Goal: Task Accomplishment & Management: Manage account settings

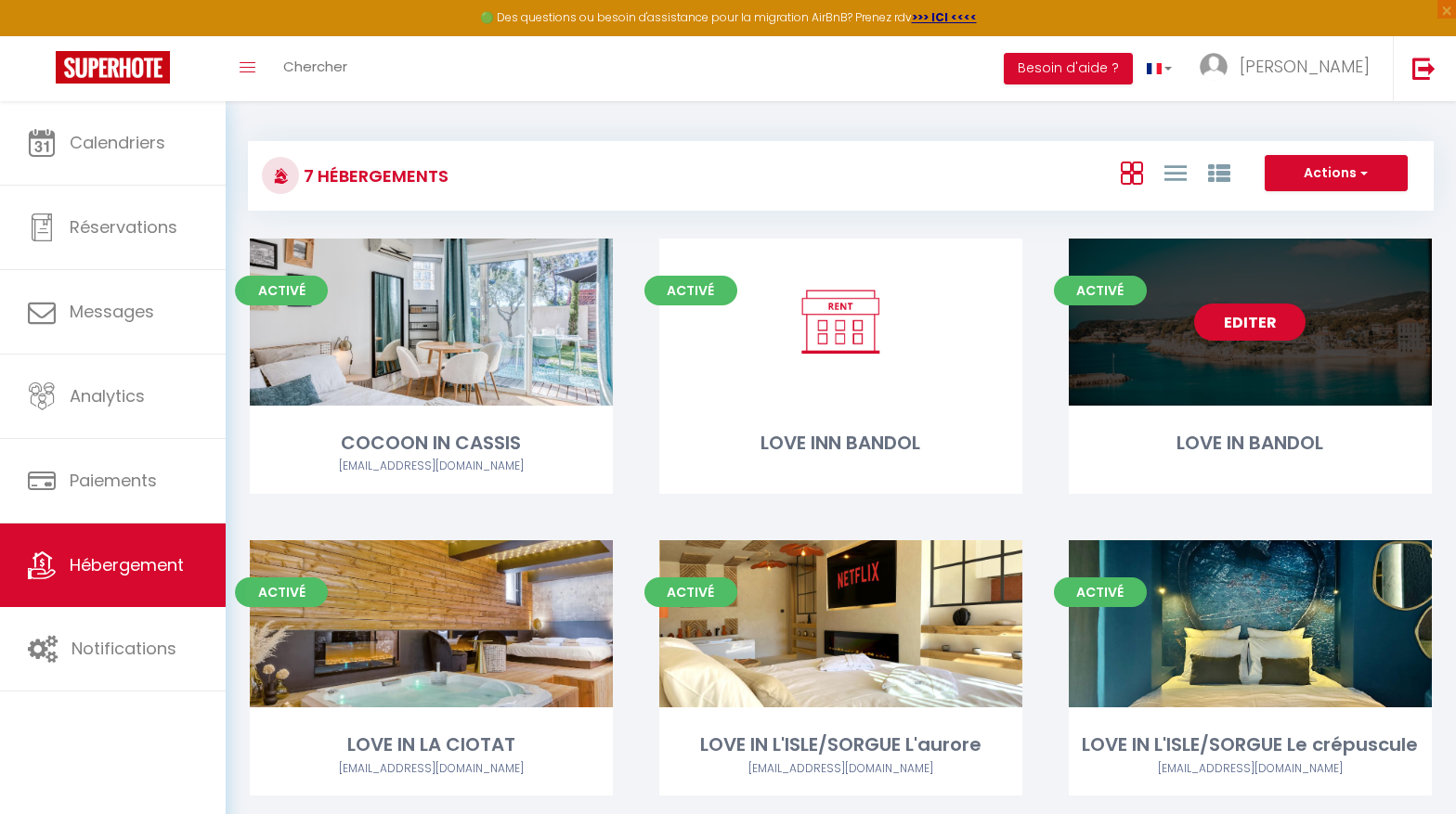
click at [1262, 324] on link "Editer" at bounding box center [1250, 322] width 112 height 37
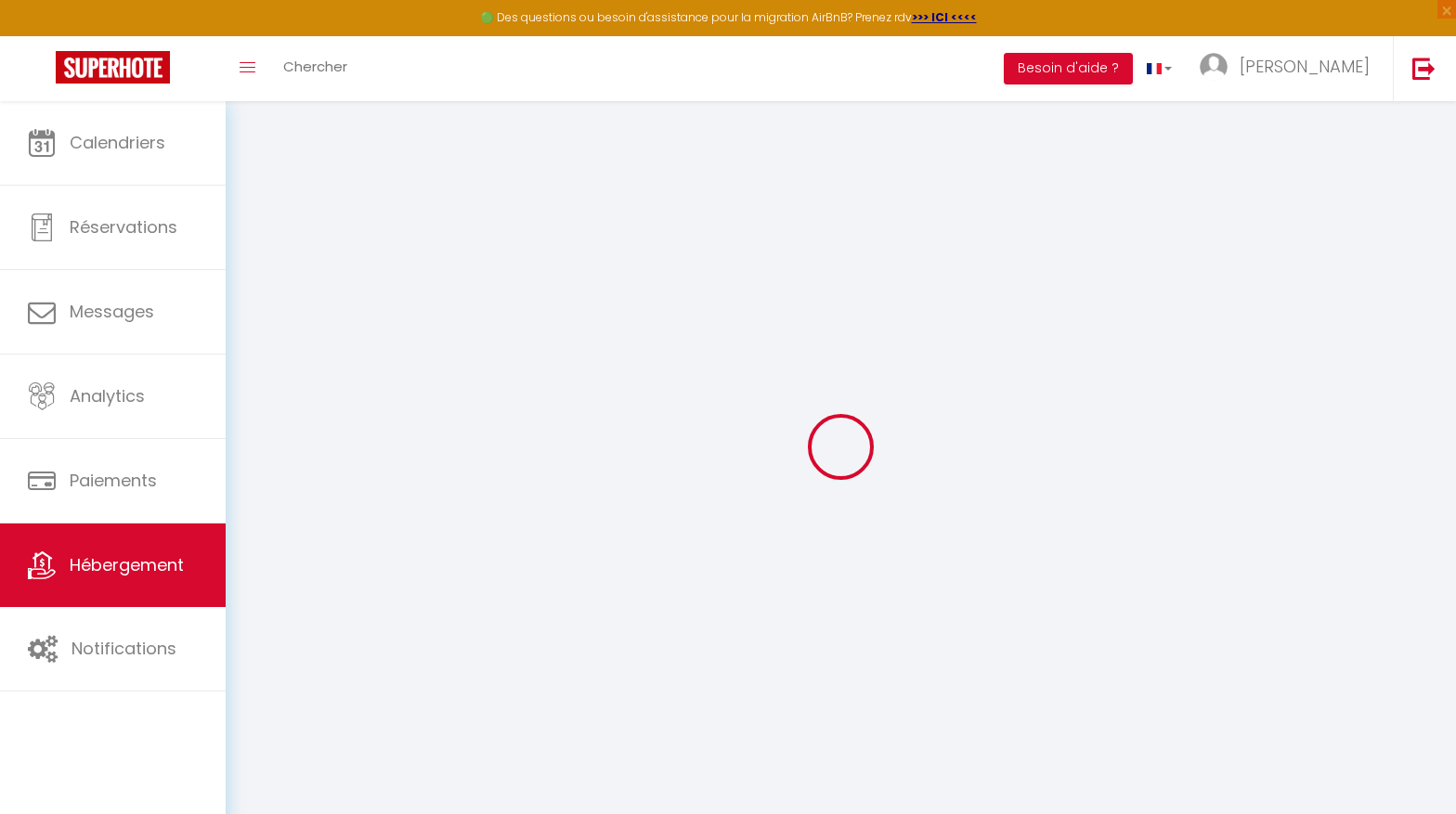
type input "Oups ! Les dates sélectionnées sont indisponibles."
type textarea "Malheureusement les dates sélectionnées sont indisponibles. Nous vous invitons …"
type input "43.1405868"
type input "5.7610535"
checkbox input "true"
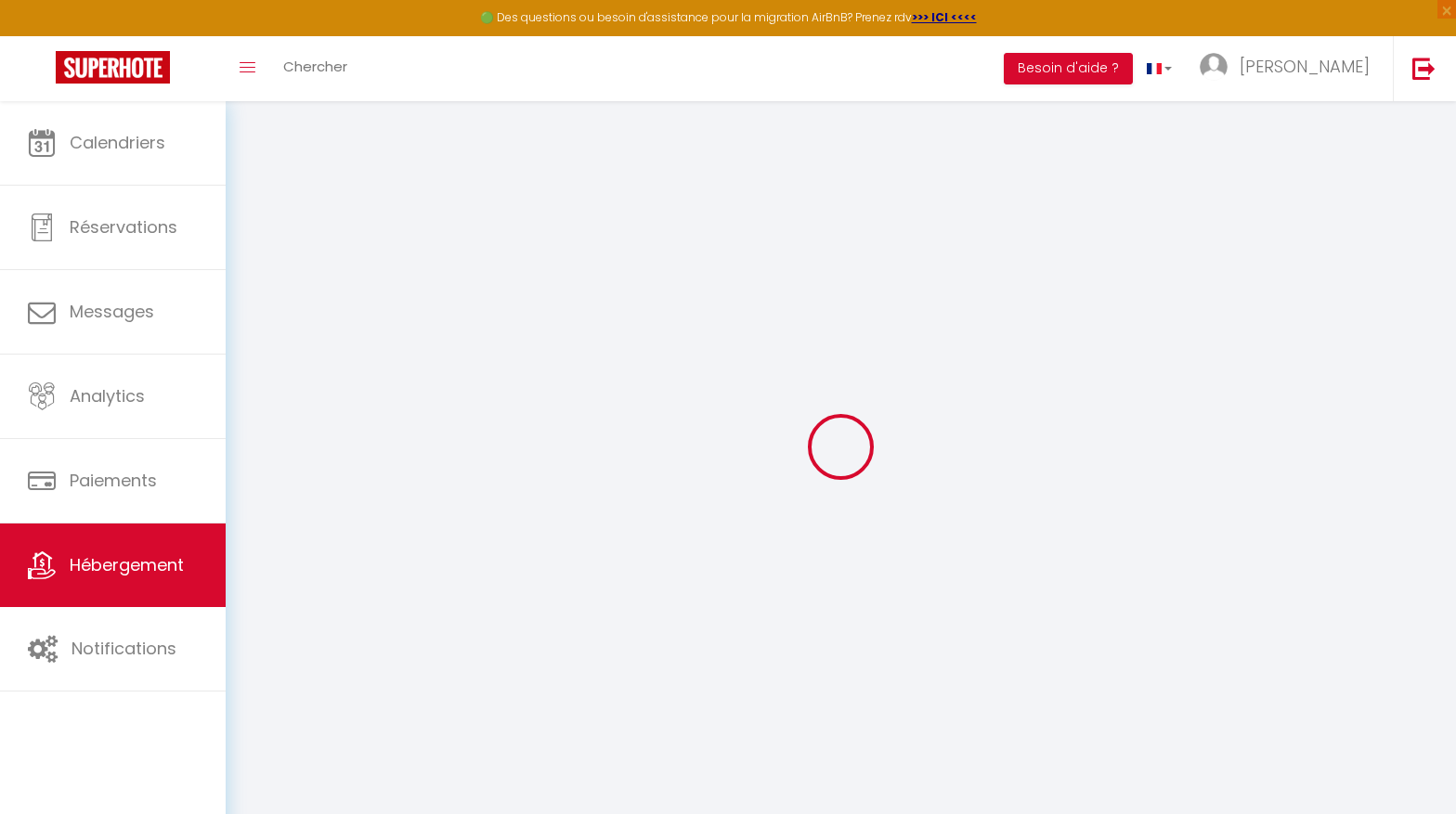
checkbox input "false"
checkbox input "true"
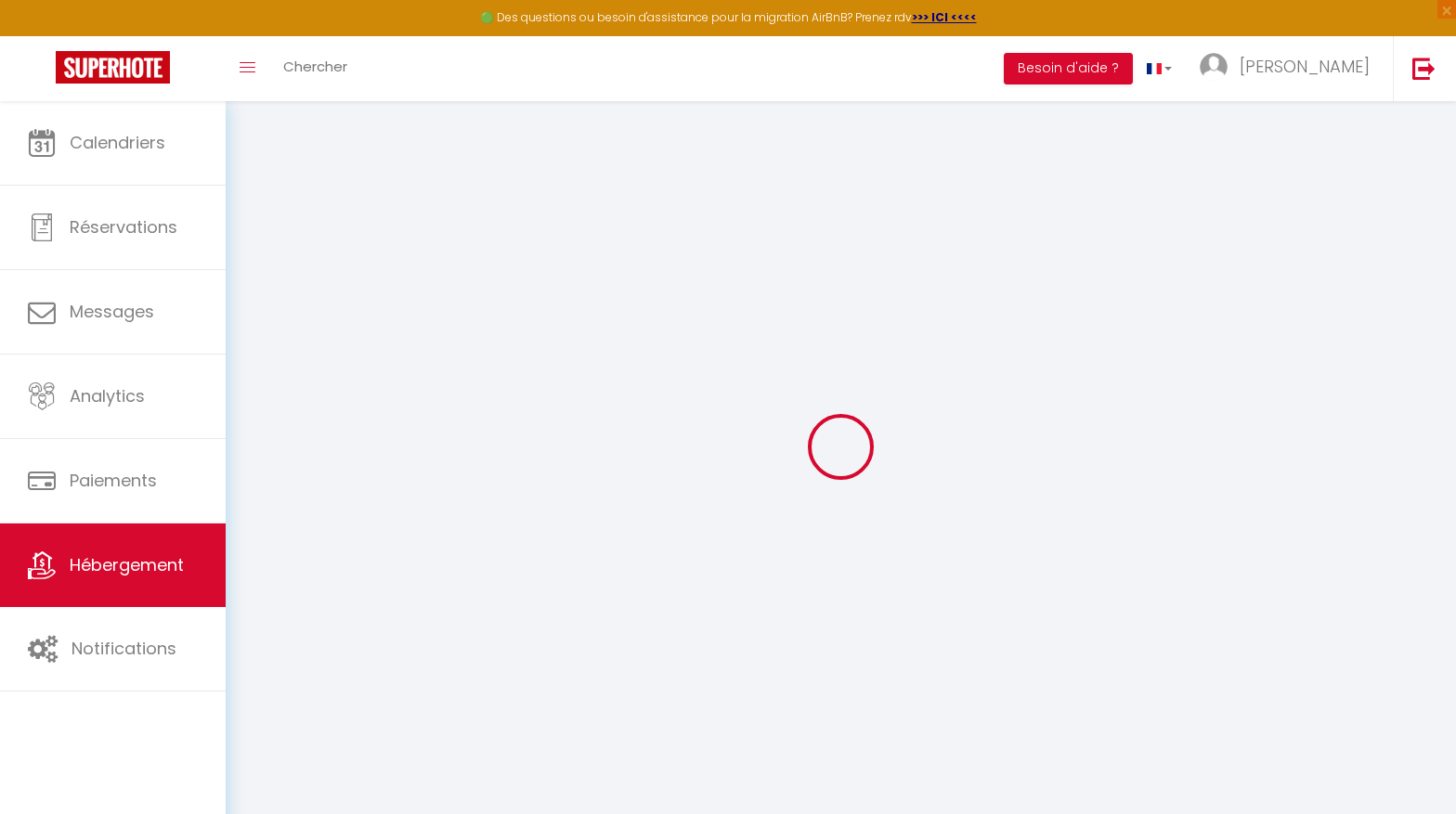
checkbox input "false"
checkbox input "true"
checkbox input "false"
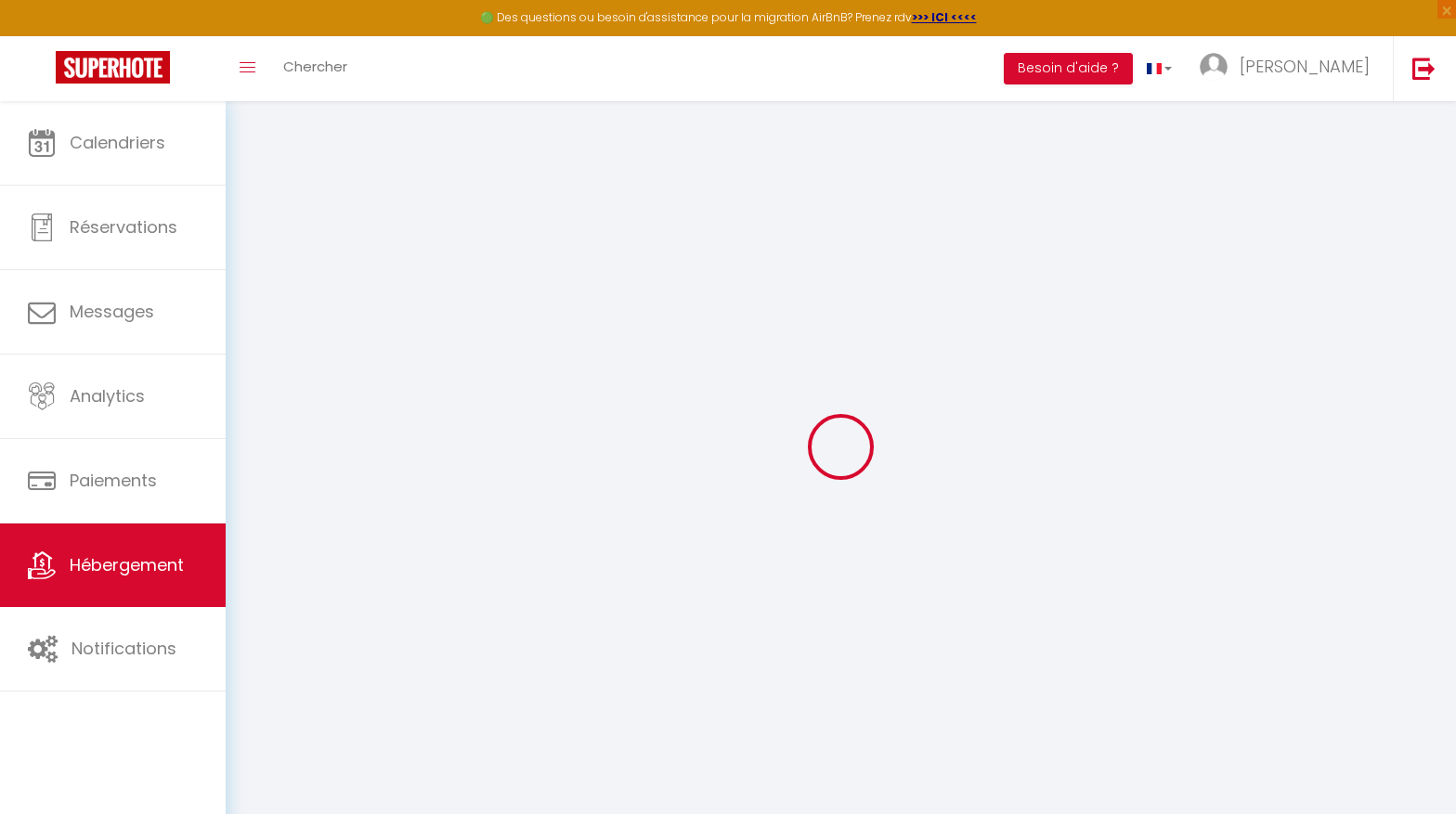
select select "17:00"
select select "23:45"
select select "10:00"
select select "30"
select select "120"
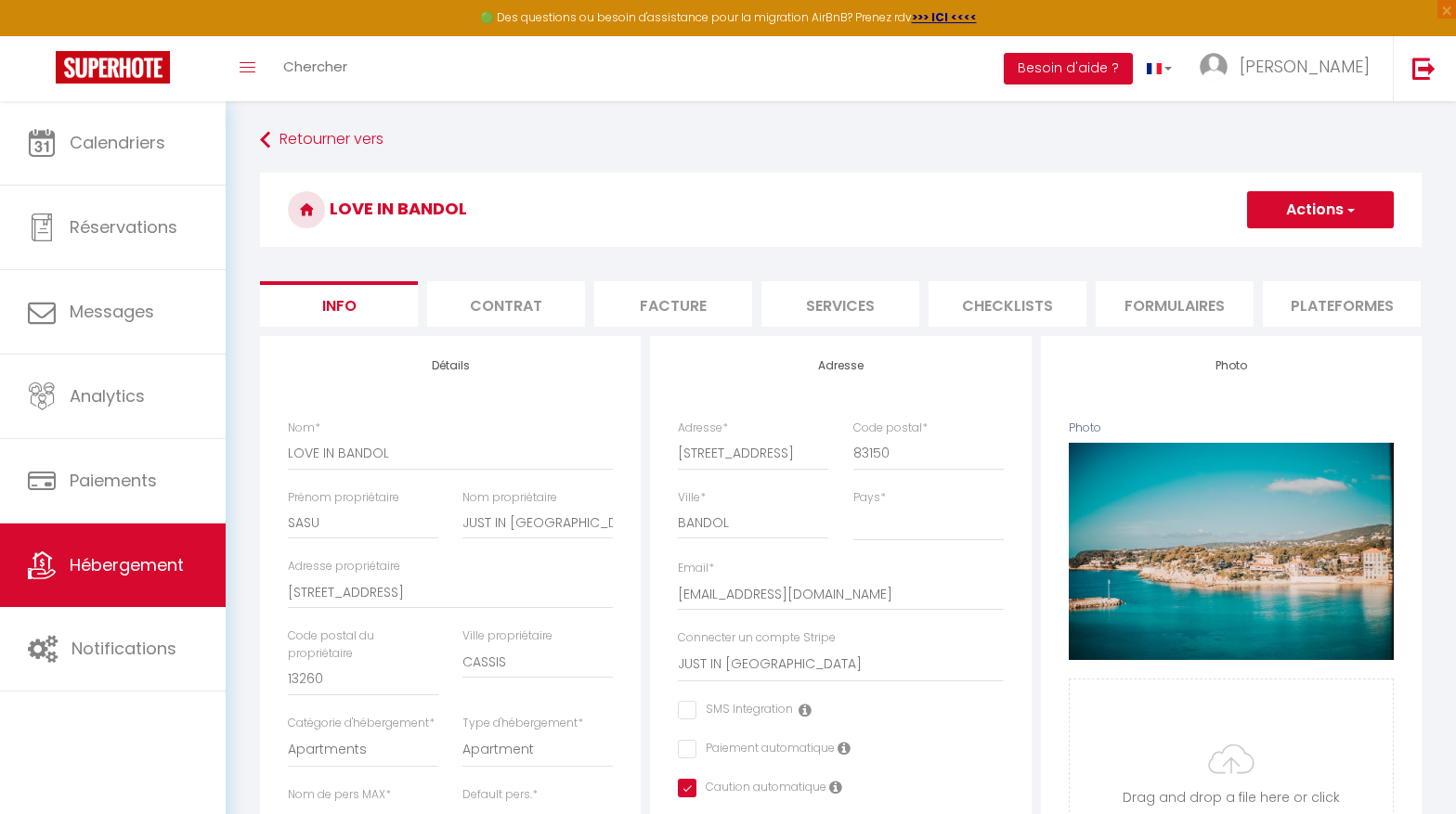
scroll to position [0, 510]
click at [1181, 309] on li "website" at bounding box center [1165, 304] width 157 height 46
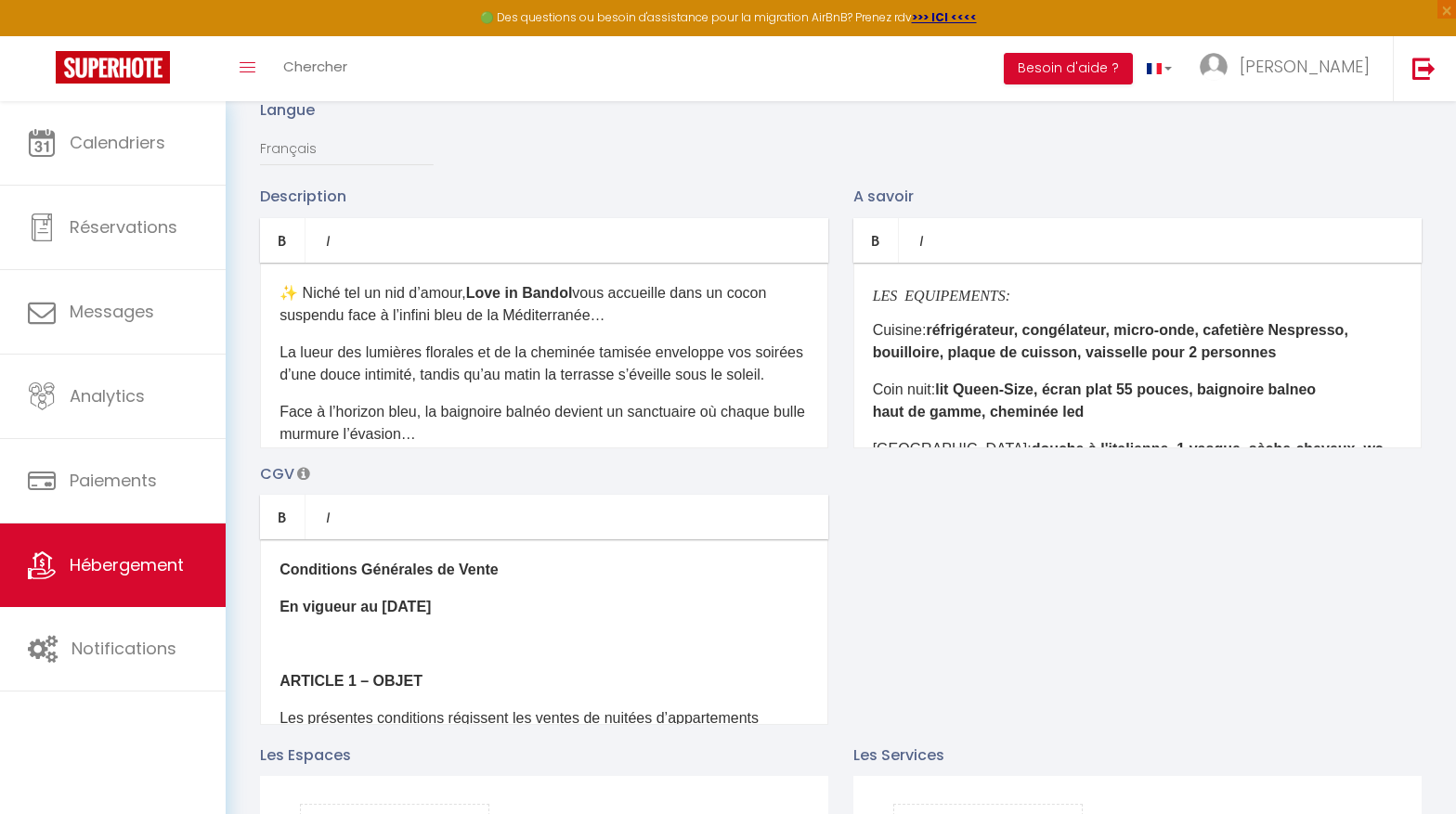
scroll to position [1067, 0]
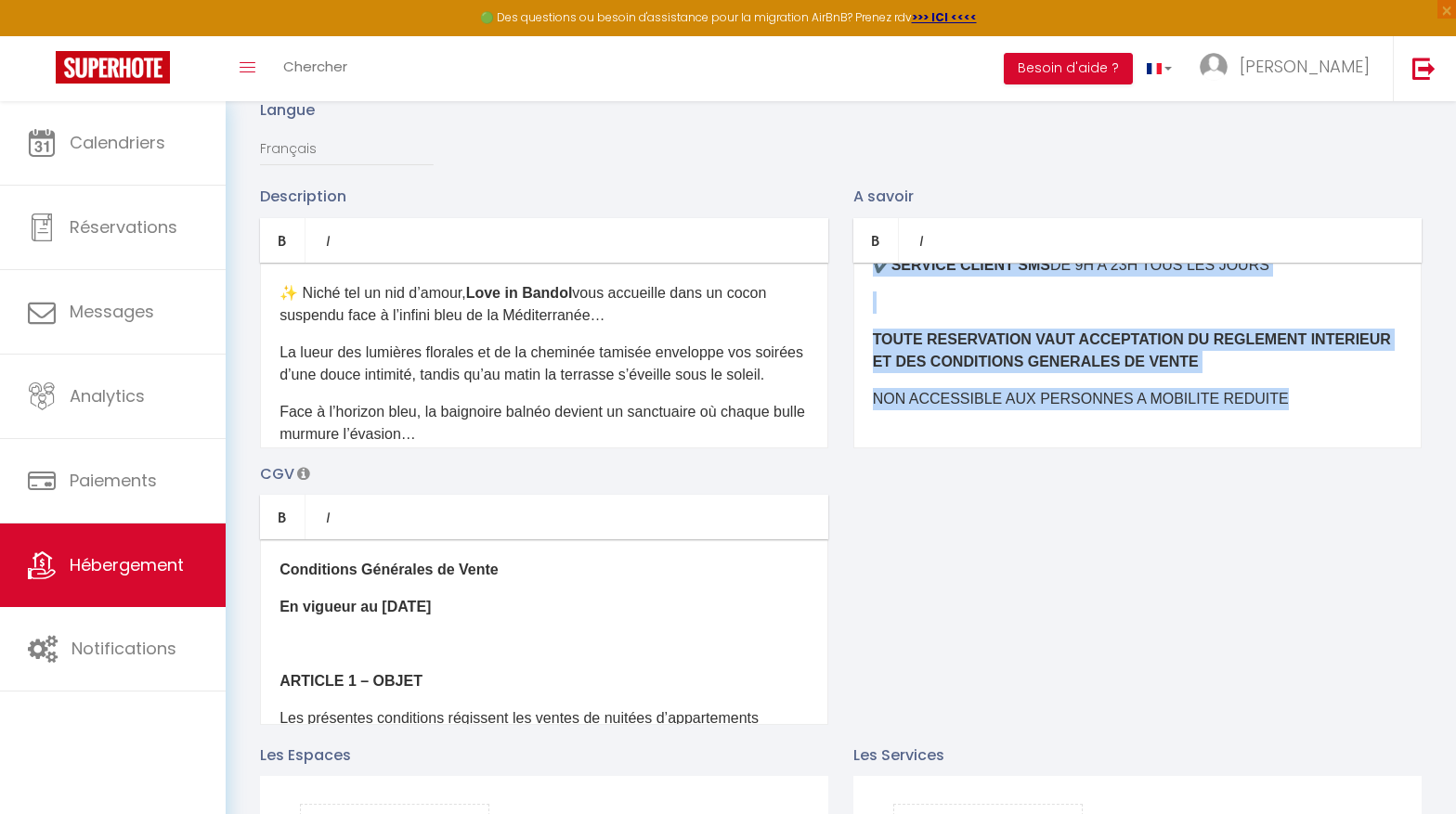
drag, startPoint x: 872, startPoint y: 283, endPoint x: 1111, endPoint y: 690, distance: 472.0
click at [1111, 690] on div "Description Bold Italic Rich text editor ✨ Niché tel un nid d’amour, Love in Ba…" at bounding box center [840, 454] width 1186 height 539
copy div "LOR IPSUMDOLORS: ​ Ametcon: adipiscingeli, seddoeiusmo, tempo-inci, utlaboree D…"
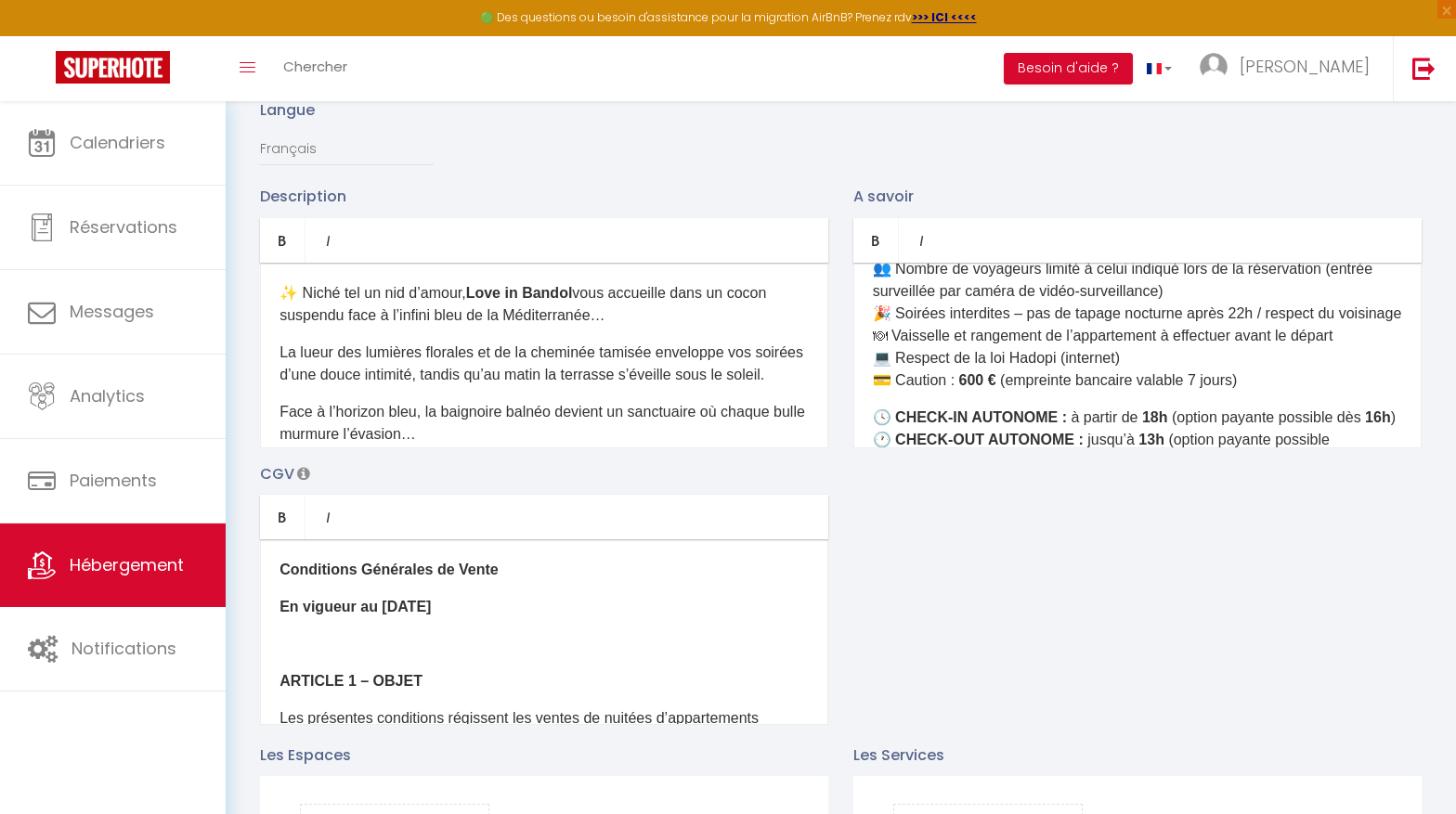
scroll to position [584, 0]
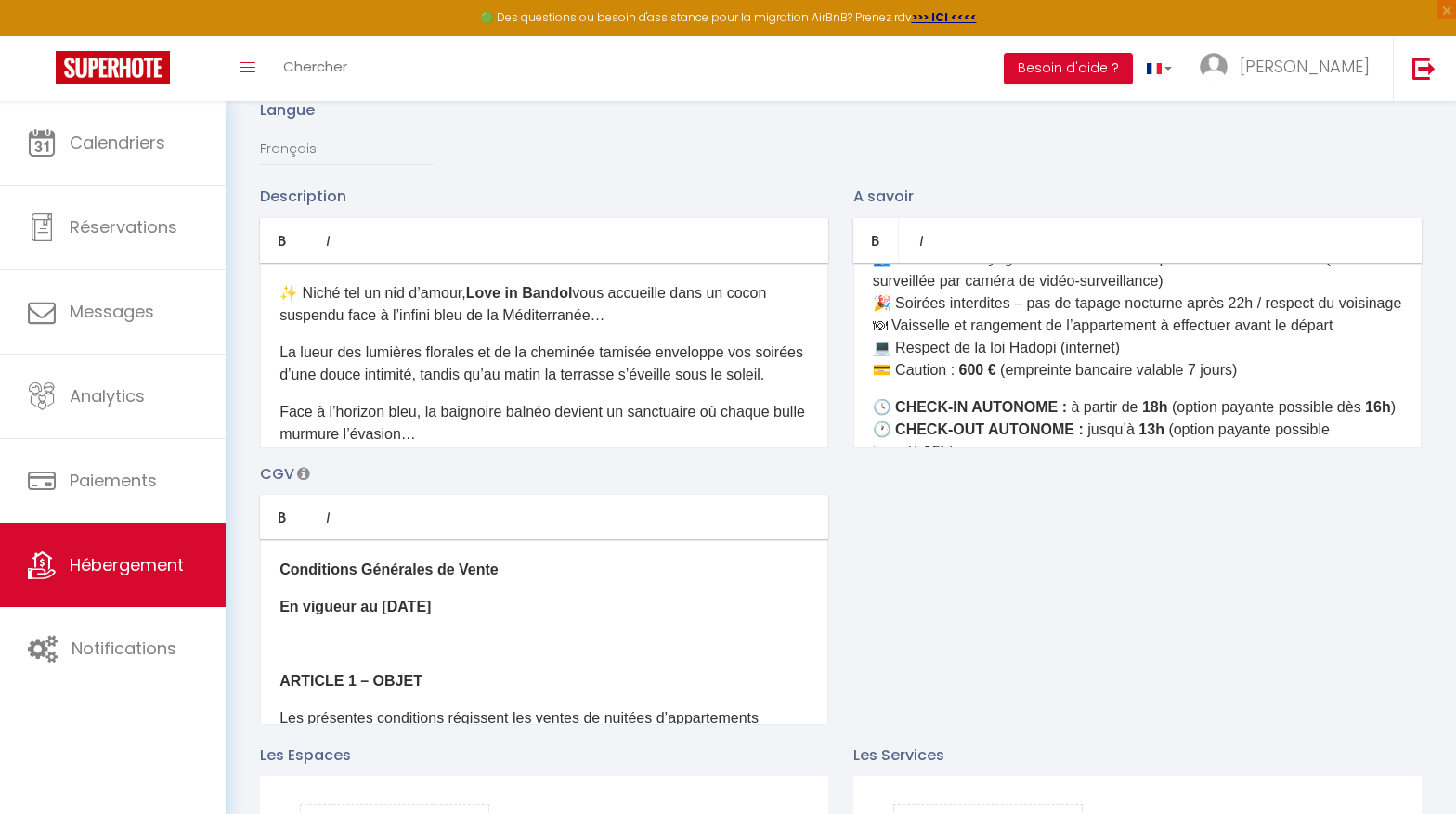
click at [1272, 323] on p "🚭 Non fumeur 🐾 Animaux non autorisés 👥 Nombre de voyageurs limité à celui indiq…" at bounding box center [1137, 292] width 529 height 178
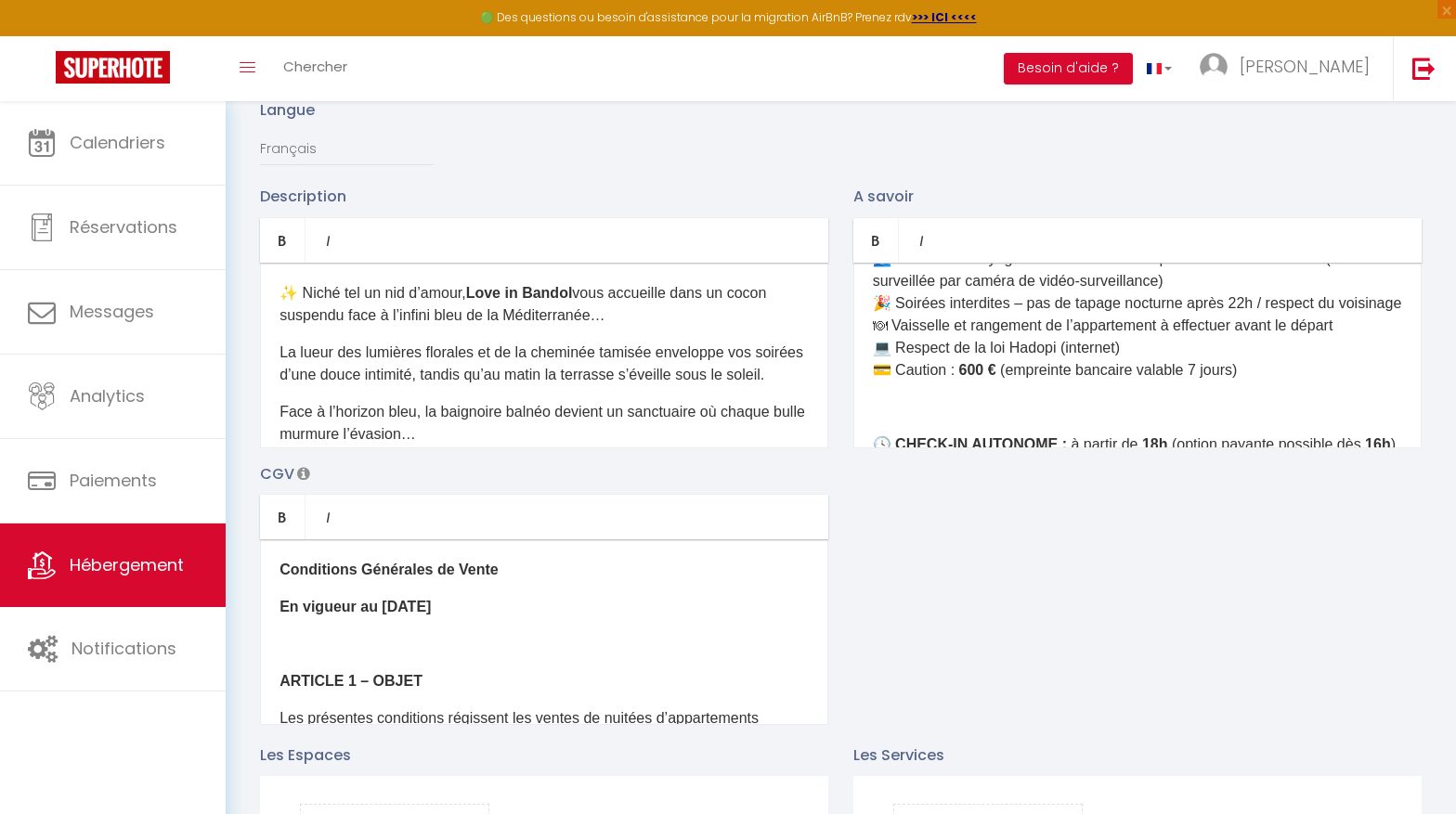
click at [1146, 437] on strong "18h" at bounding box center [1155, 444] width 26 height 16
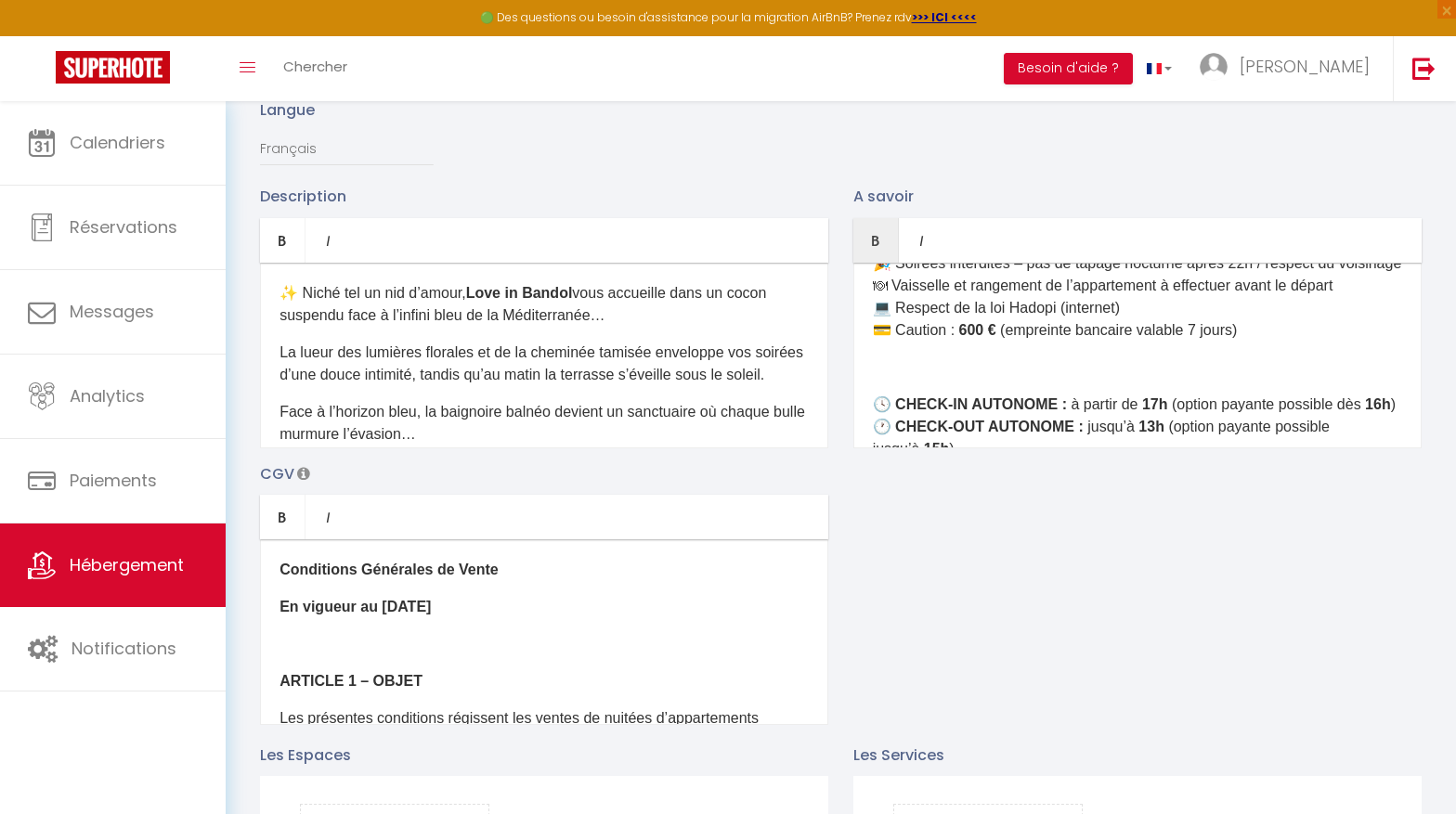
click at [1138, 419] on strong "13h" at bounding box center [1151, 427] width 26 height 16
drag, startPoint x: 1152, startPoint y: 380, endPoint x: 1333, endPoint y: 398, distance: 181.9
click at [1333, 398] on p "🕓 CHECK-IN AUTONOME : à partir de 17h (option payante possible dès 16h ) 🕐 CHEC…" at bounding box center [1137, 427] width 529 height 67
drag, startPoint x: 1159, startPoint y: 360, endPoint x: 1408, endPoint y: 360, distance: 249.0
click at [1408, 360] on div "✨ LES ÉQUIPEMENTS ✨ 🍴 Cuisine équipée : réfrigérateur, congélateur, micro-ondes…" at bounding box center [1137, 355] width 568 height 185
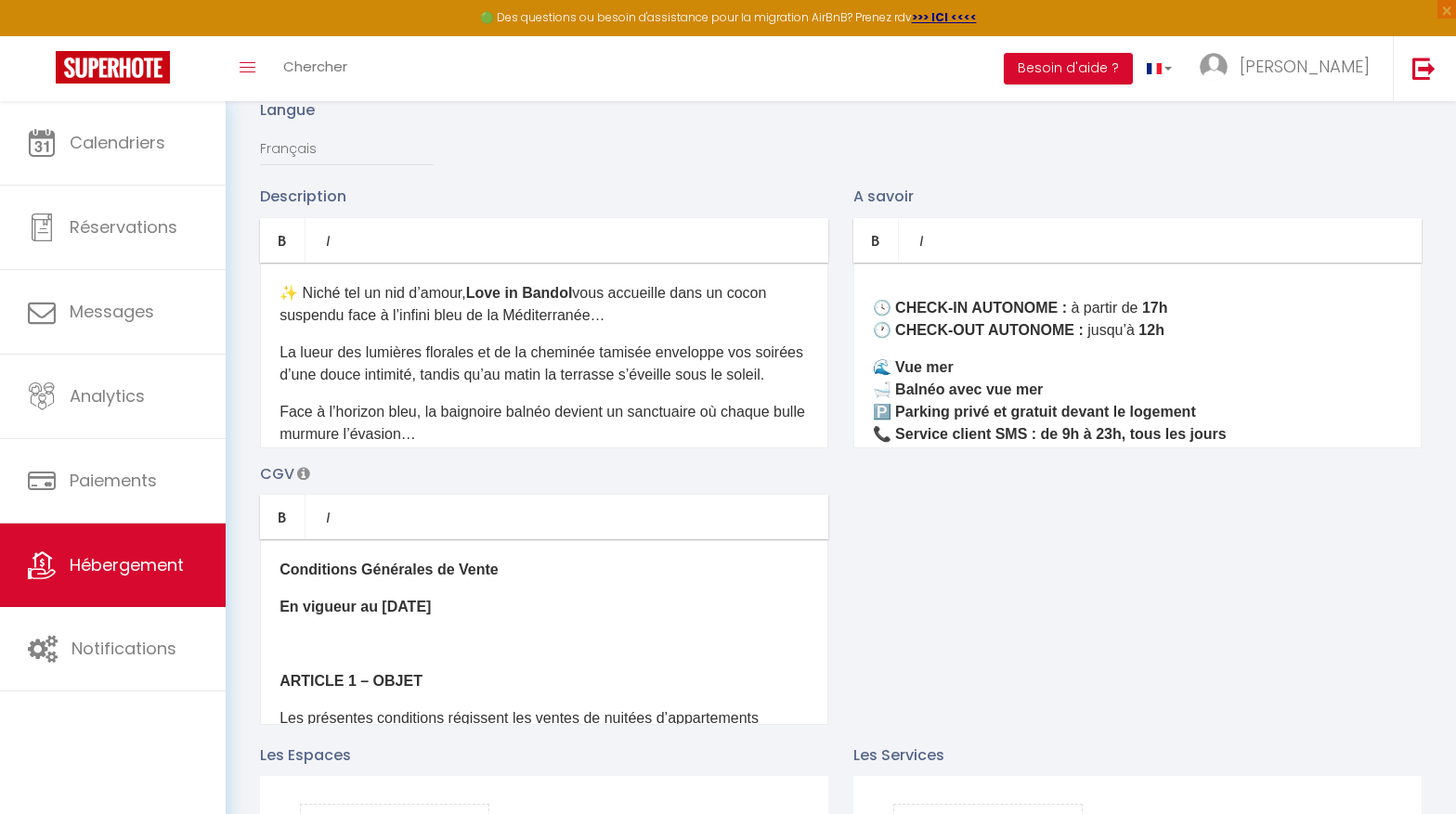
scroll to position [723, 0]
click at [946, 305] on div "✨ LES ÉQUIPEMENTS ✨ 🍴 Cuisine équipée : réfrigérateur, congélateur, micro-ondes…" at bounding box center [1137, 355] width 568 height 185
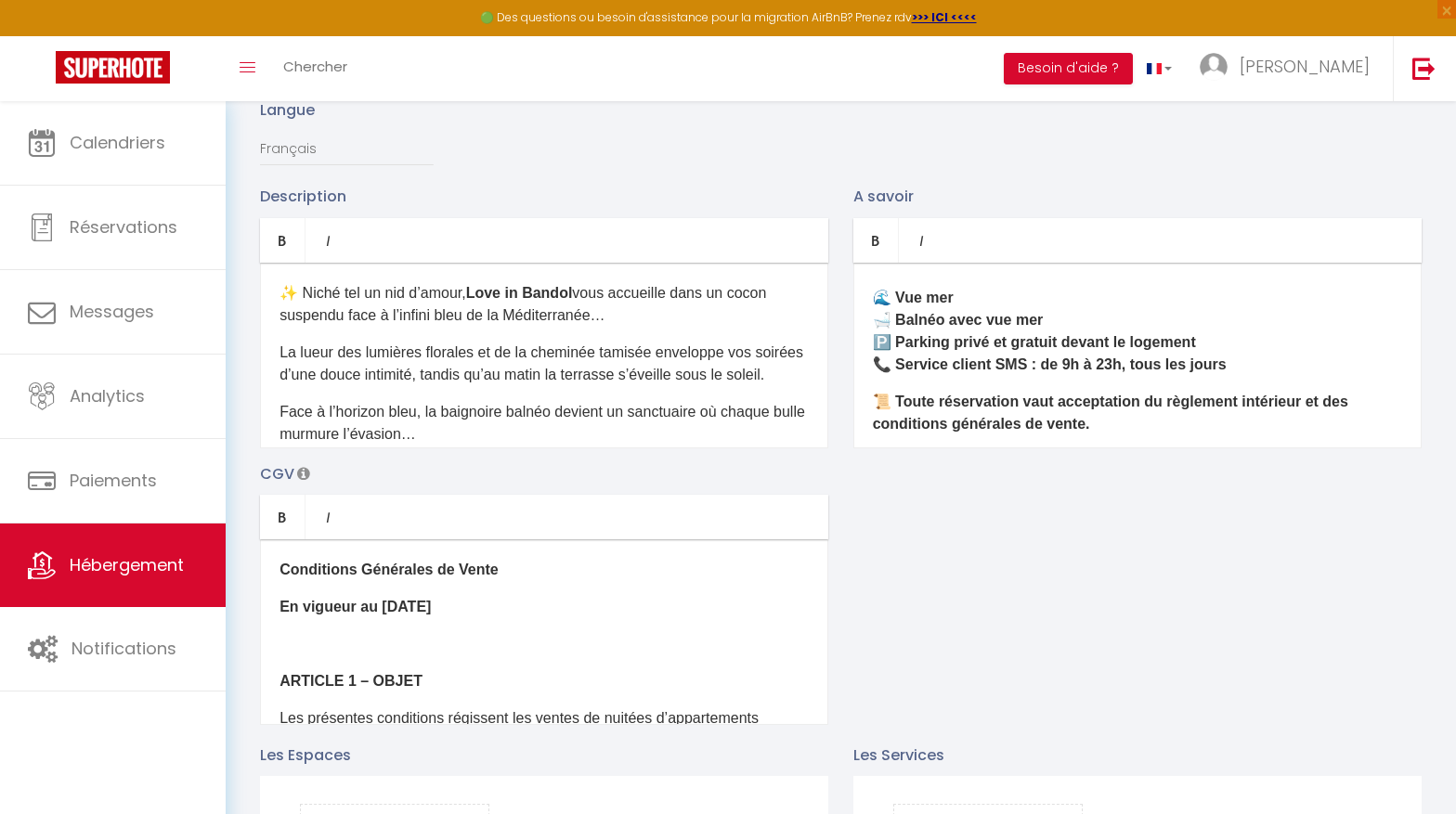
scroll to position [829, 0]
click at [1231, 326] on p "🌊 Vue mer 🛁 Balnéo avec vue mer 🅿️ Parking privé et gratuit devant le logement …" at bounding box center [1137, 330] width 529 height 89
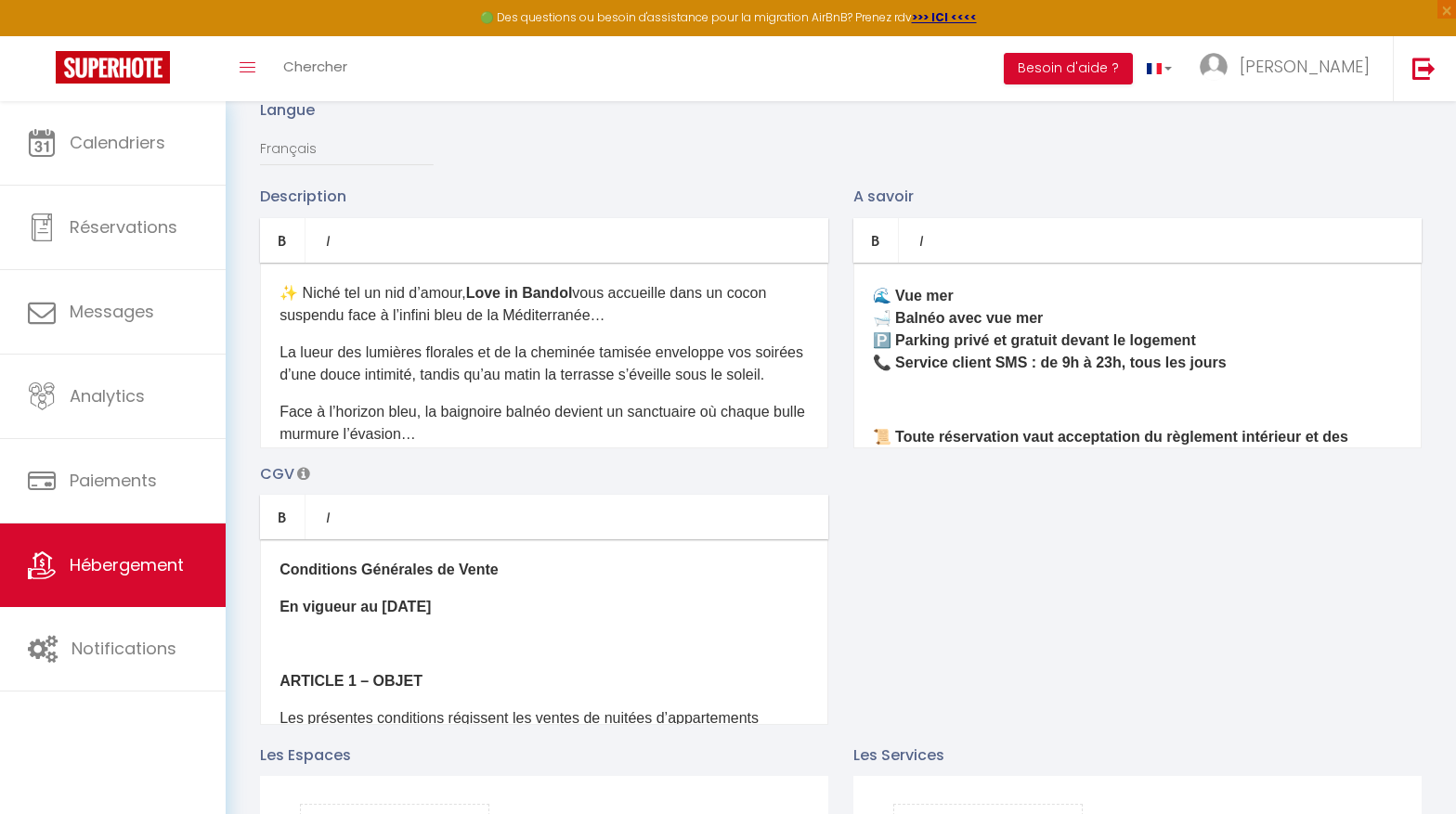
click at [1112, 427] on p "📜 Toute réservation vaut acceptation du règlement intérieur et des conditions g…" at bounding box center [1137, 449] width 529 height 45
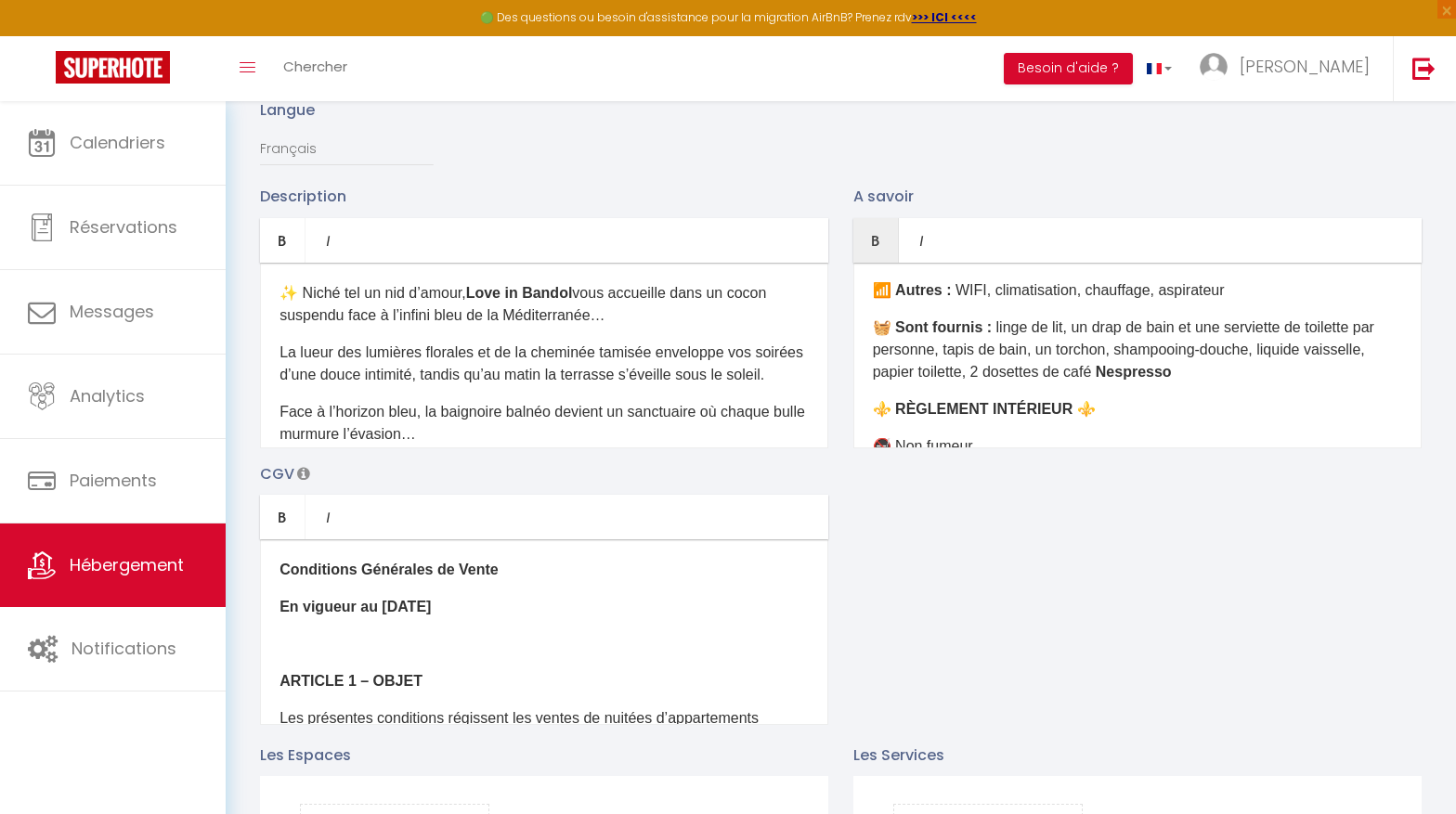
scroll to position [329, 0]
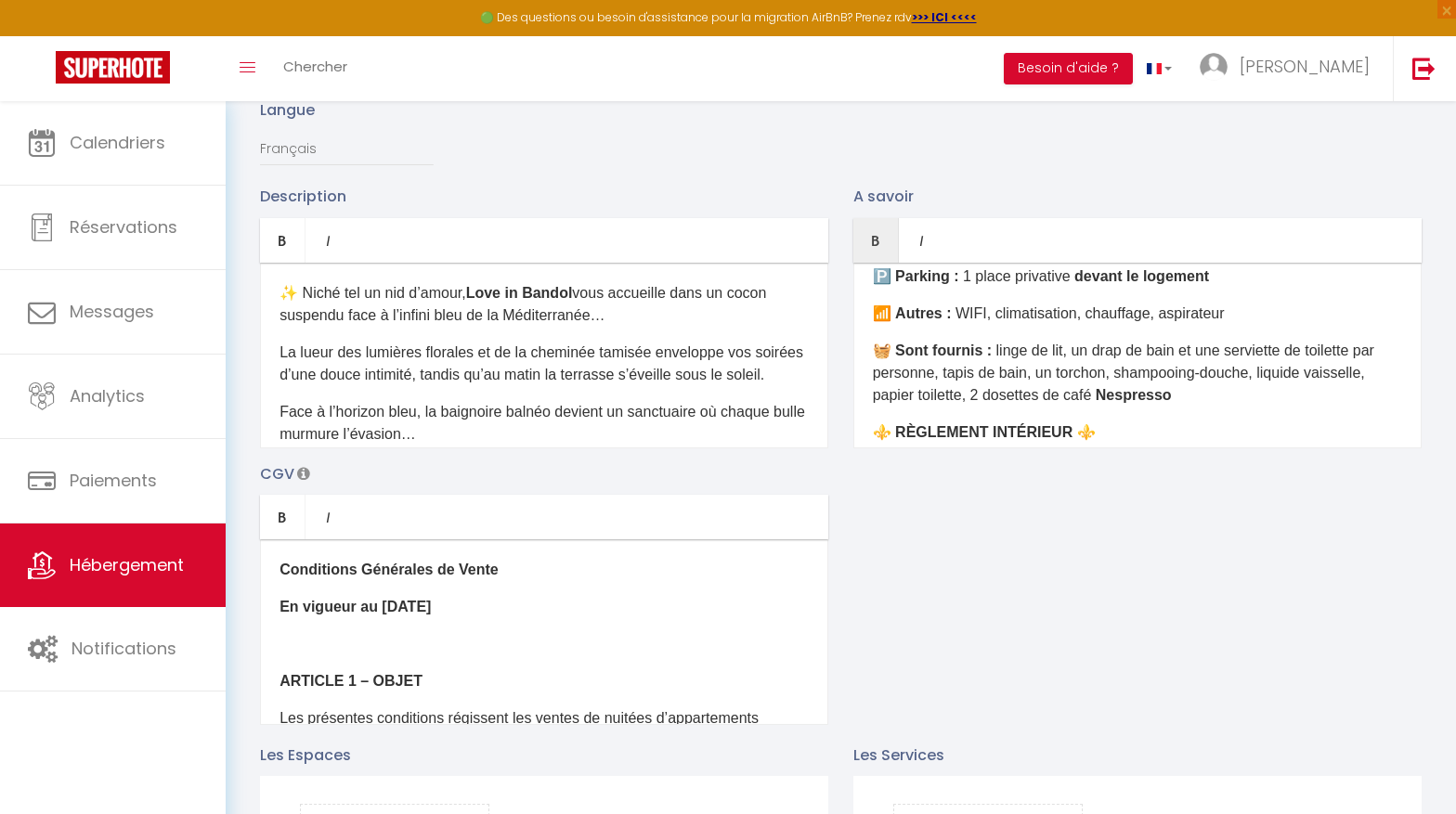
click at [1217, 358] on p "🧺 Sont fournis : linge de lit, un drap de bain et une serviette de toilette par…" at bounding box center [1137, 373] width 529 height 67
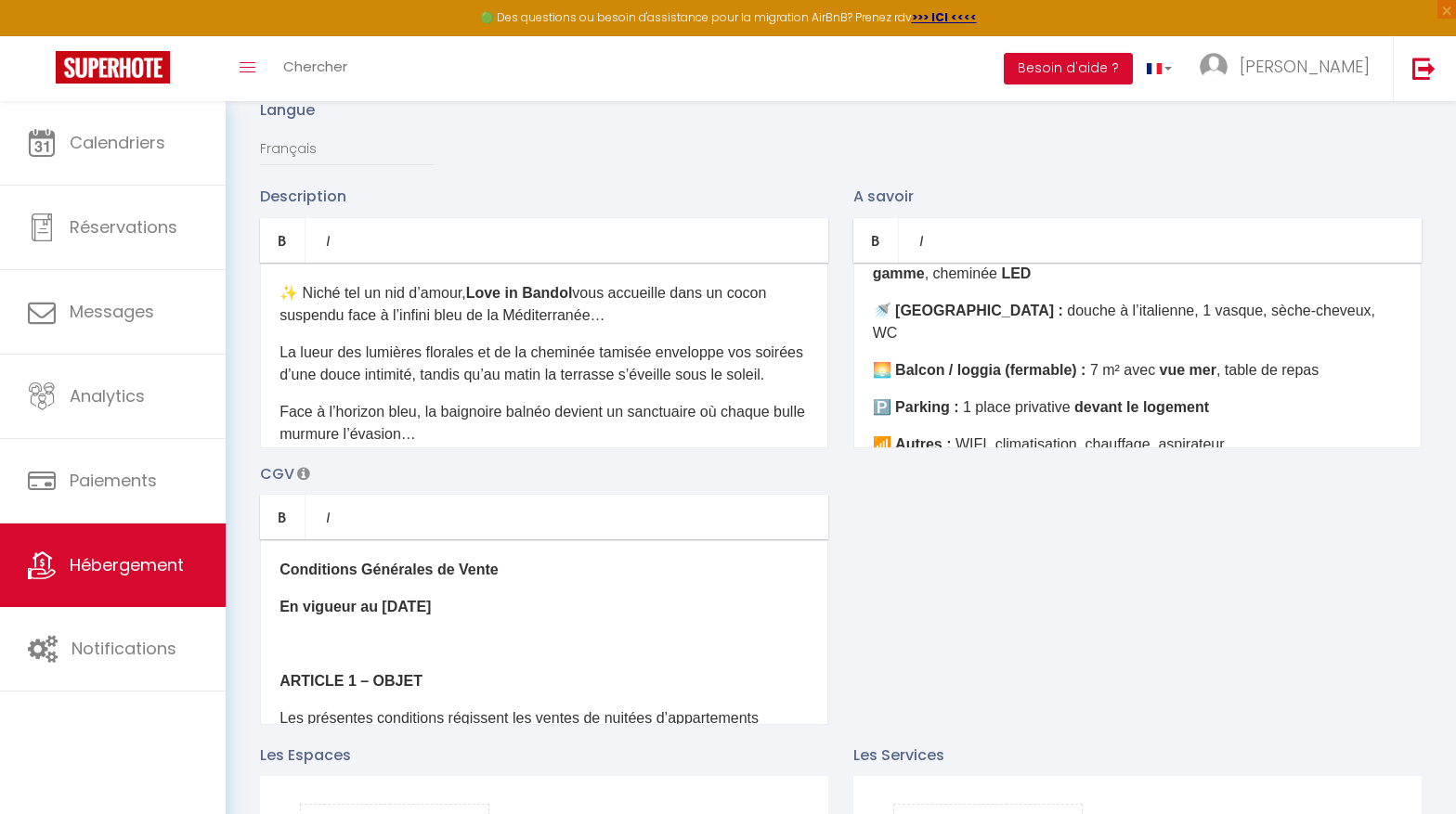
scroll to position [0, 0]
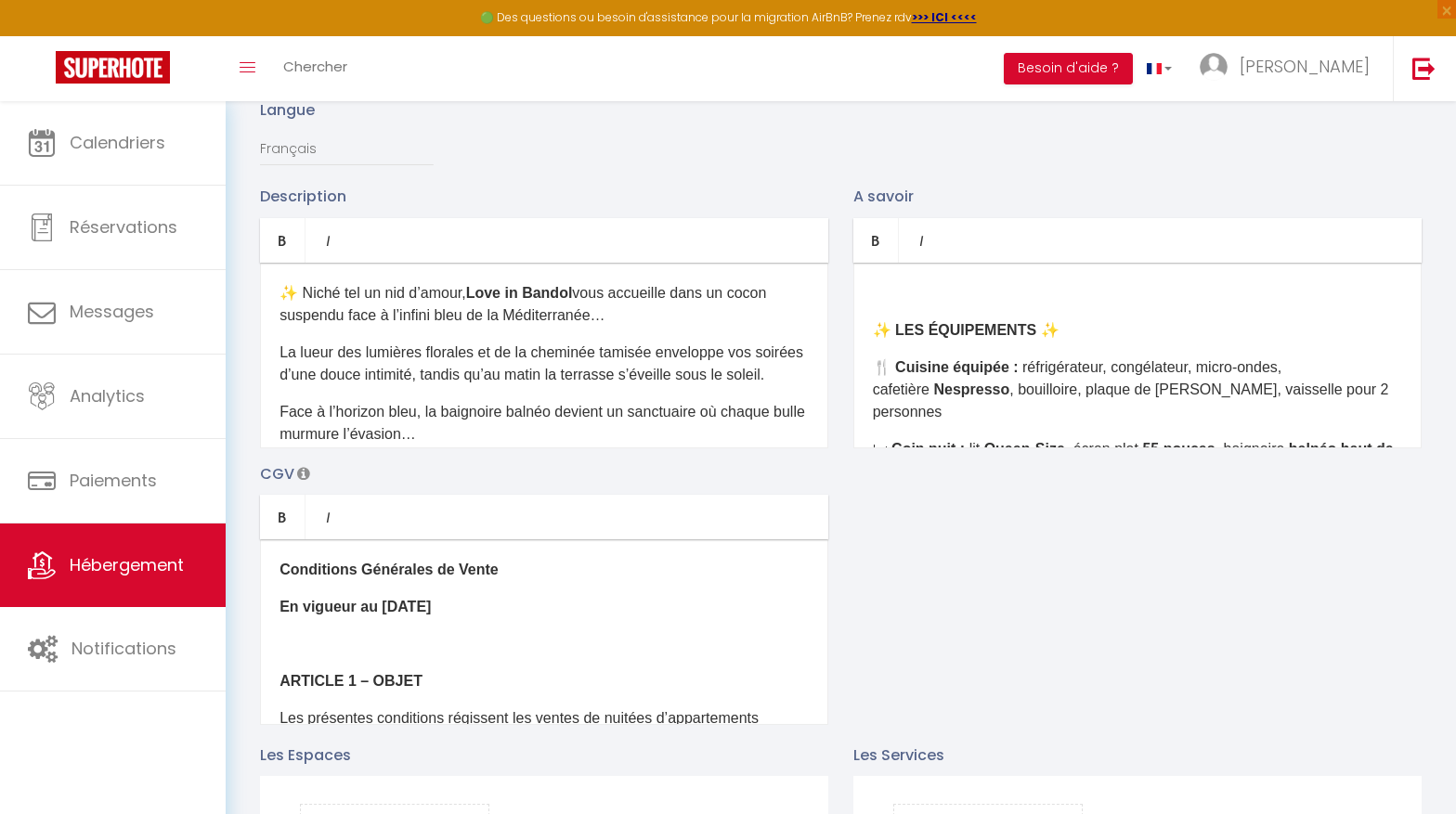
click at [873, 327] on p "✨ LES ÉQUIPEMENTS ✨" at bounding box center [1137, 331] width 529 height 22
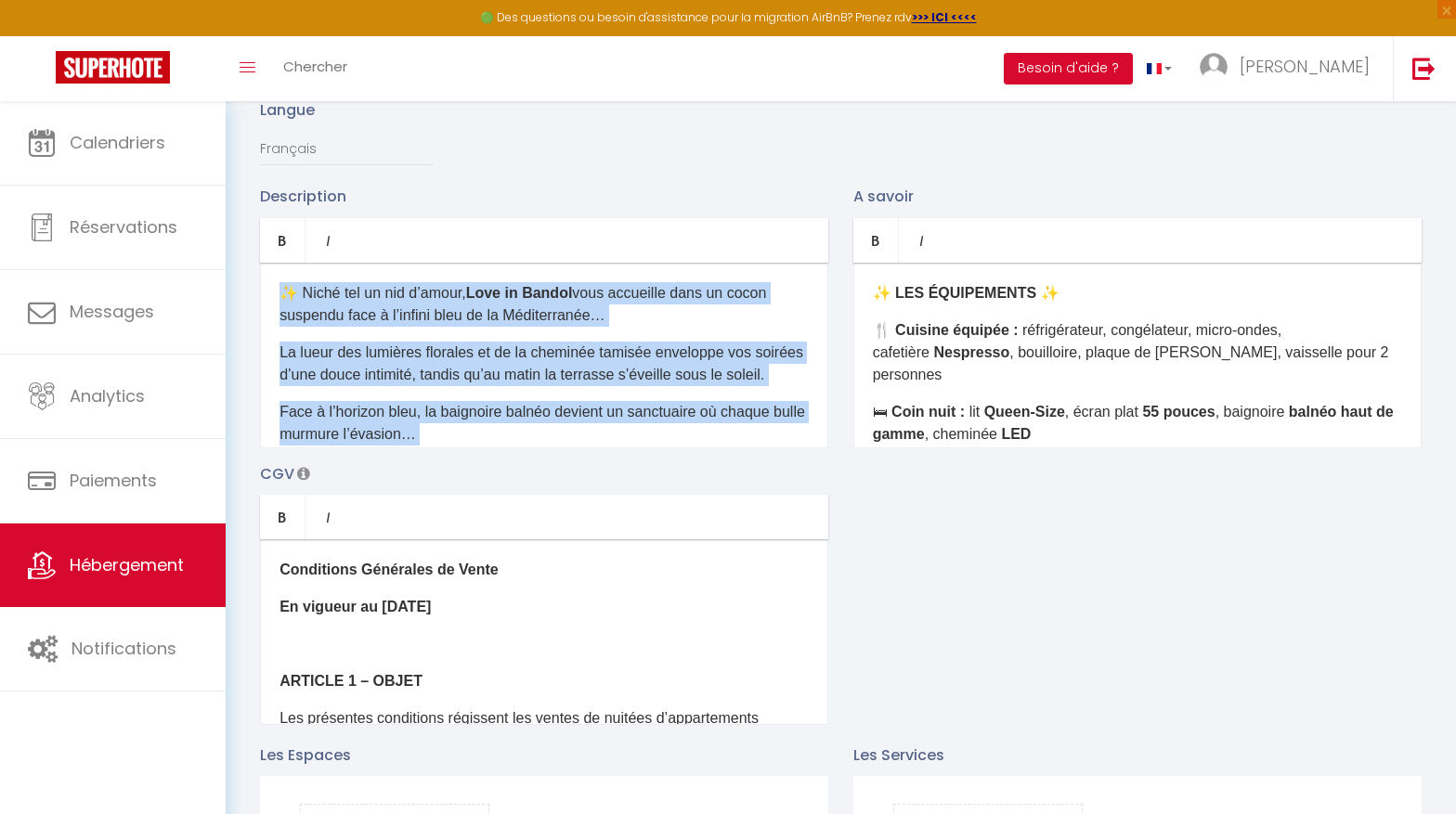
scroll to position [132, 0]
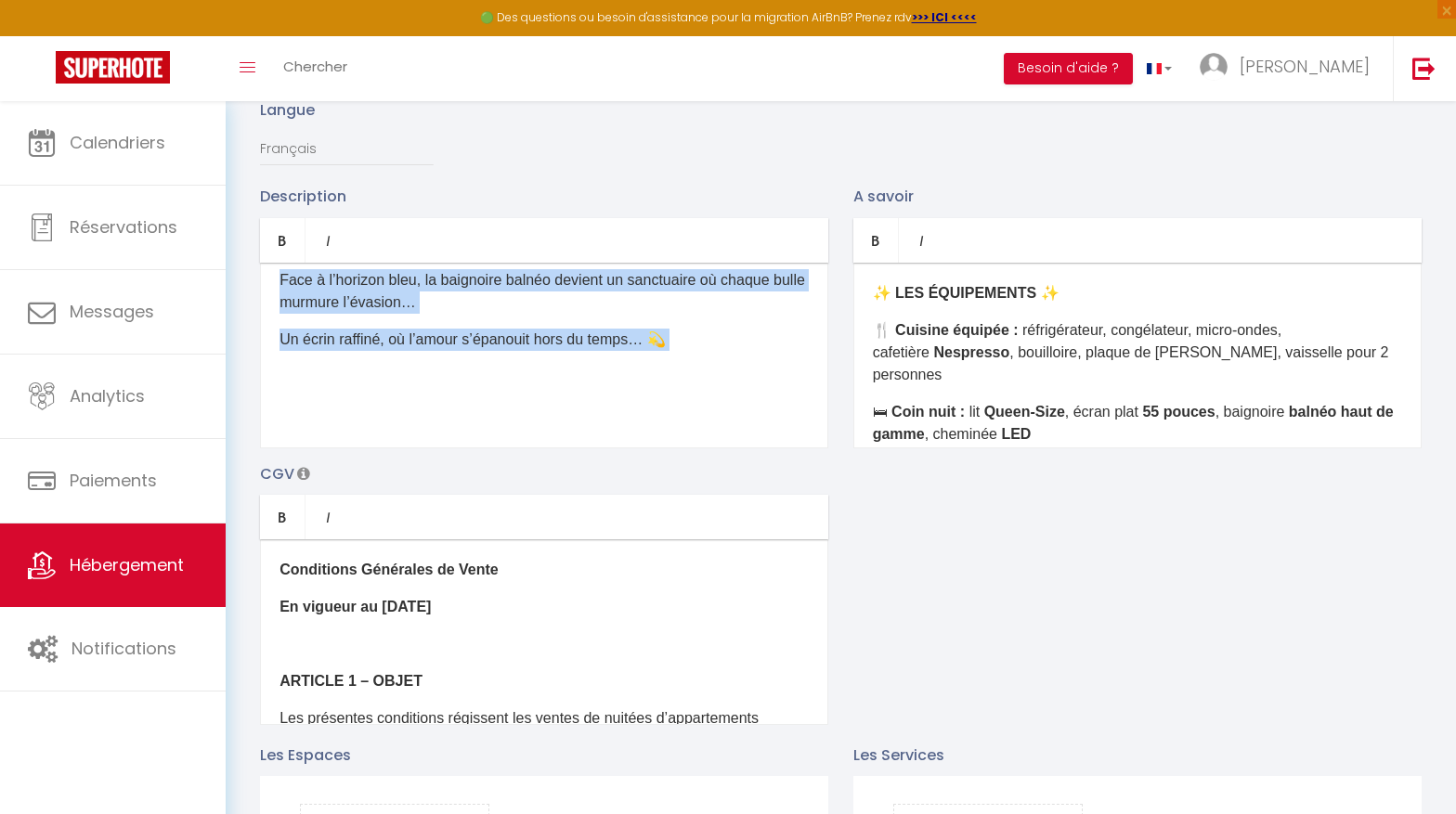
drag, startPoint x: 276, startPoint y: 292, endPoint x: 514, endPoint y: 552, distance: 352.5
click at [513, 552] on div "Description Bold Italic Rich text editor ✨ Niché tel un nid d’amour, Love in Ba…" at bounding box center [840, 454] width 1186 height 539
click at [361, 416] on div "✨ Niché tel un nid d’amour, Love in [GEOGRAPHIC_DATA] vous accueille dans un co…" at bounding box center [544, 355] width 568 height 185
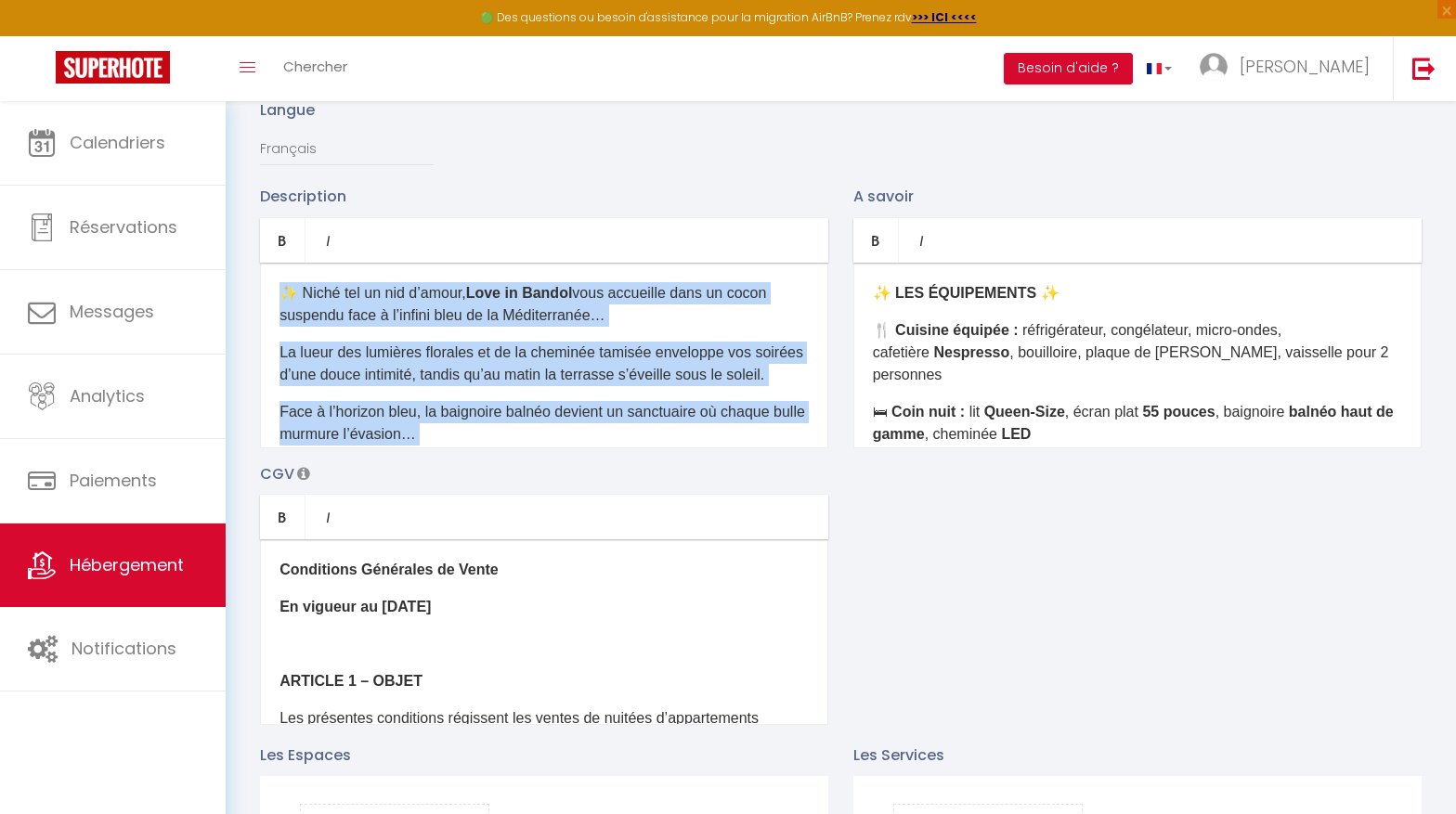
scroll to position [73, 0]
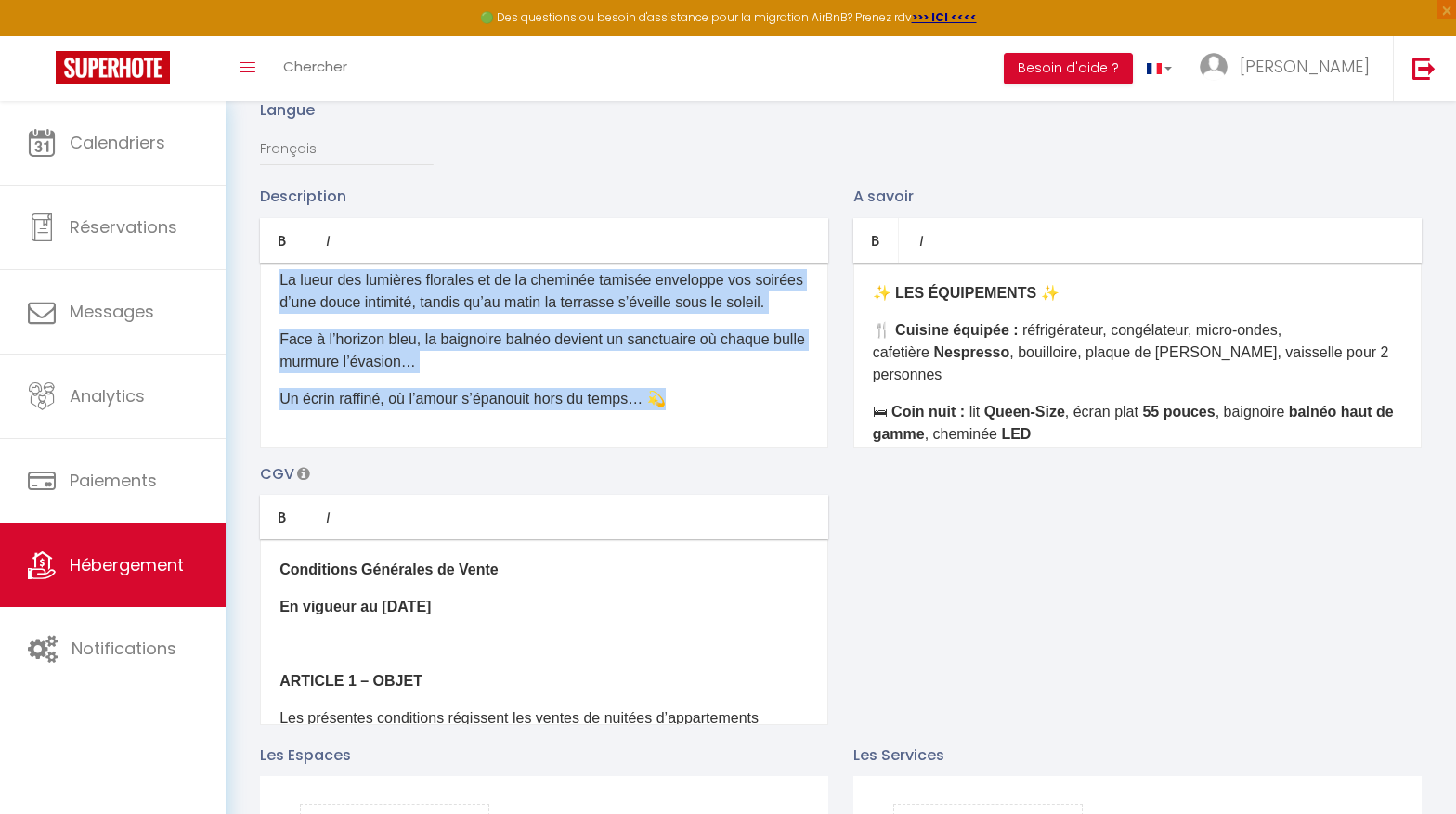
drag, startPoint x: 278, startPoint y: 291, endPoint x: 762, endPoint y: 575, distance: 561.2
click at [762, 575] on div "Description Bold Italic Rich text editor ✨ Niché tel un nid d’amour, Love in Ba…" at bounding box center [840, 454] width 1186 height 539
copy div "✨ Niché tel un nid d’amour, Love in [GEOGRAPHIC_DATA] vous accueille dans un co…"
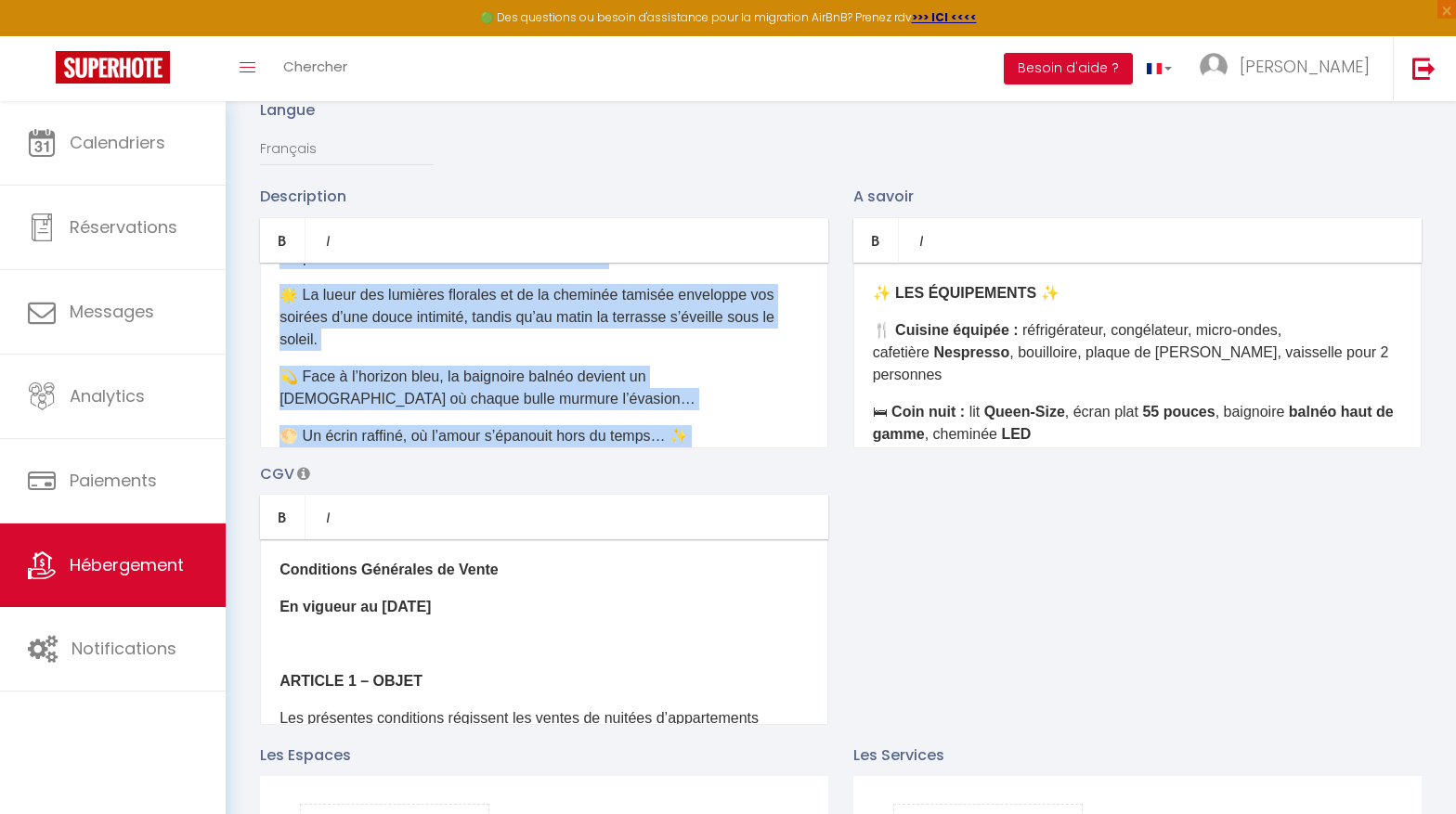
scroll to position [0, 0]
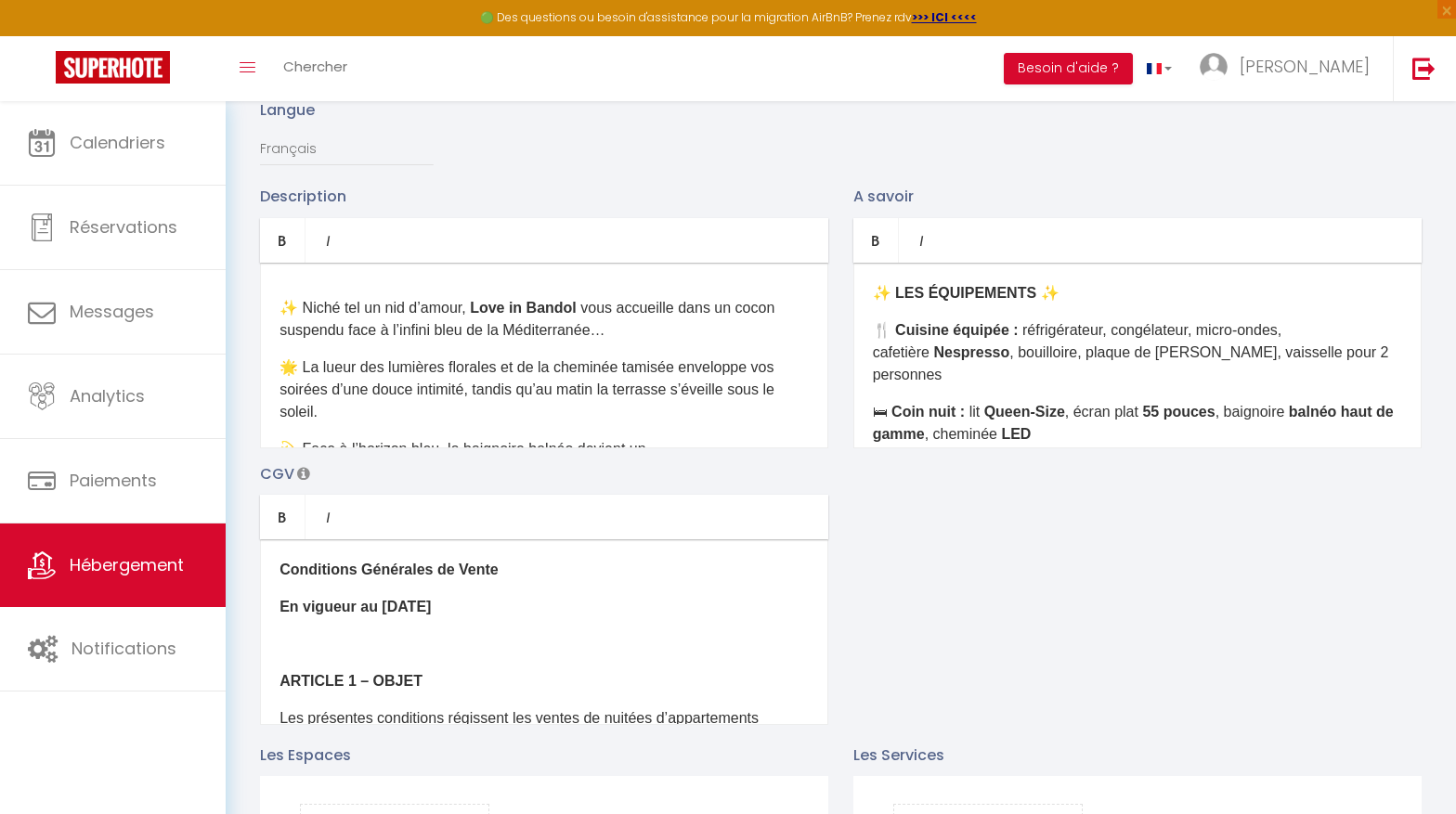
click at [273, 305] on div "✨ Niché tel un nid d’amour, Love in [GEOGRAPHIC_DATA] vous accueille dans un co…" at bounding box center [544, 355] width 568 height 185
click at [309, 278] on div "✨ Niché tel un nid d’amour, Love in [GEOGRAPHIC_DATA] vous accueille dans un co…" at bounding box center [544, 355] width 568 height 185
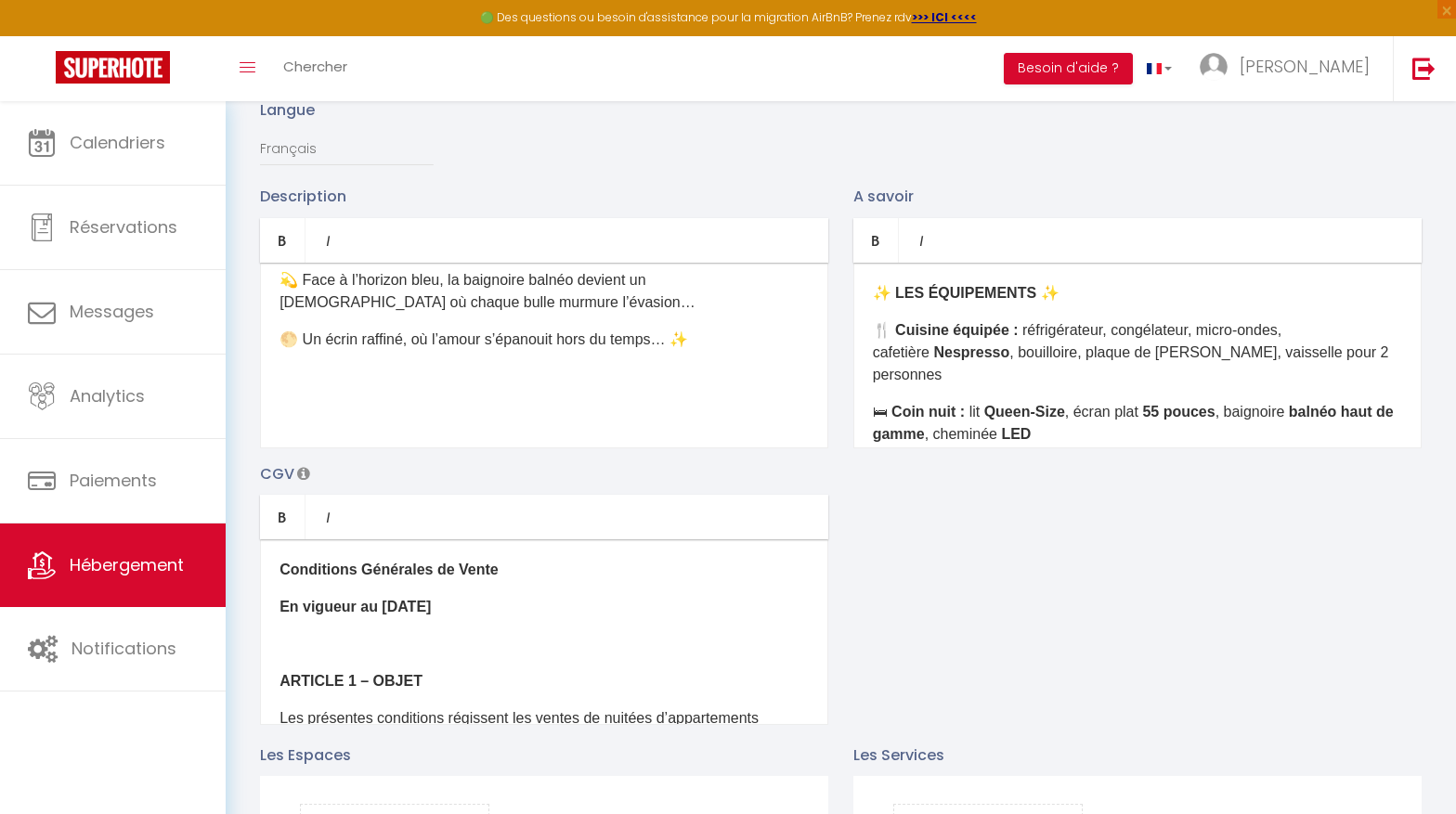
click at [342, 433] on div "✨ Niché tel un nid d’amour, Love in [GEOGRAPHIC_DATA] vous accueille dans un co…" at bounding box center [544, 355] width 568 height 185
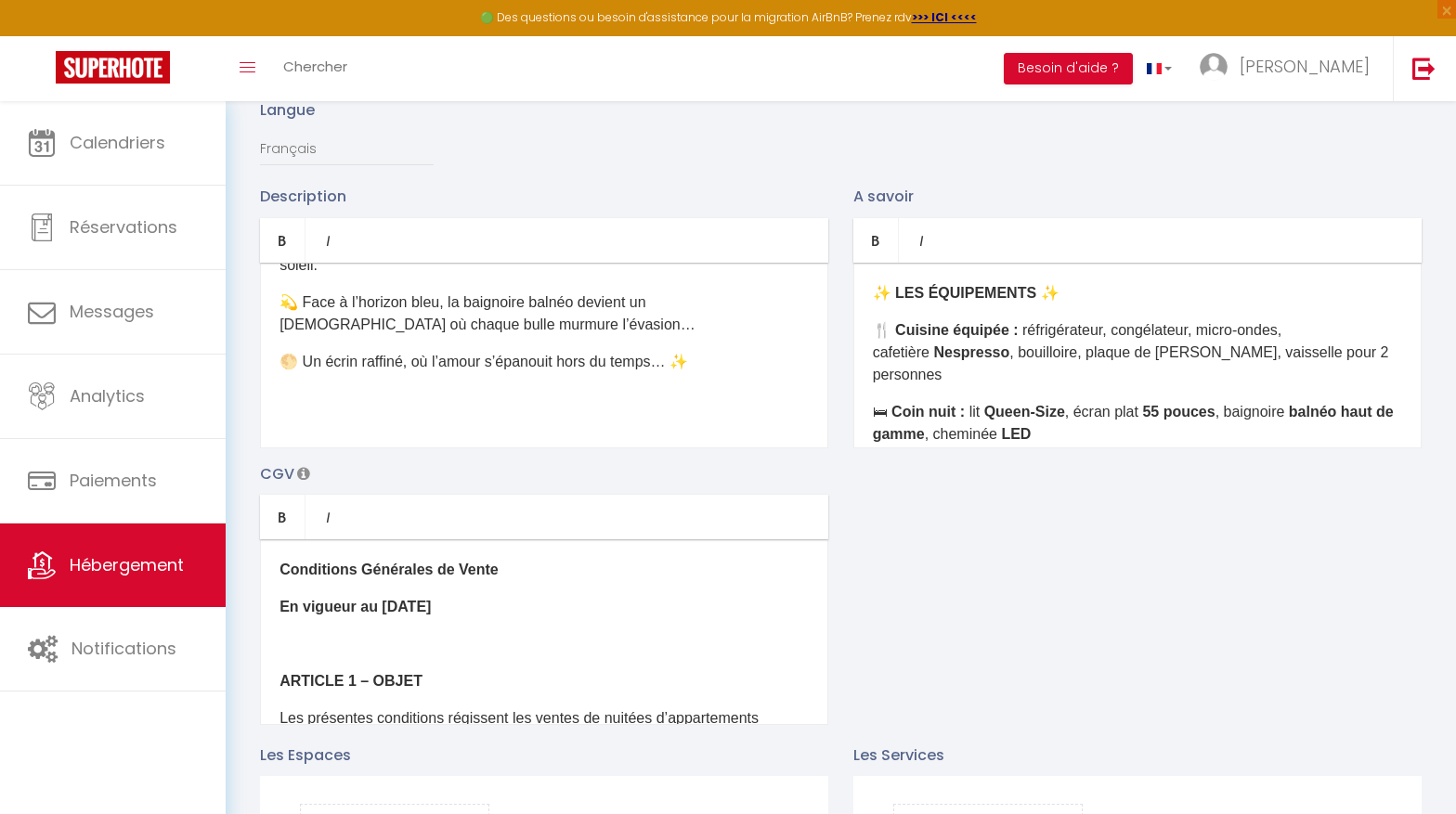
scroll to position [110, 0]
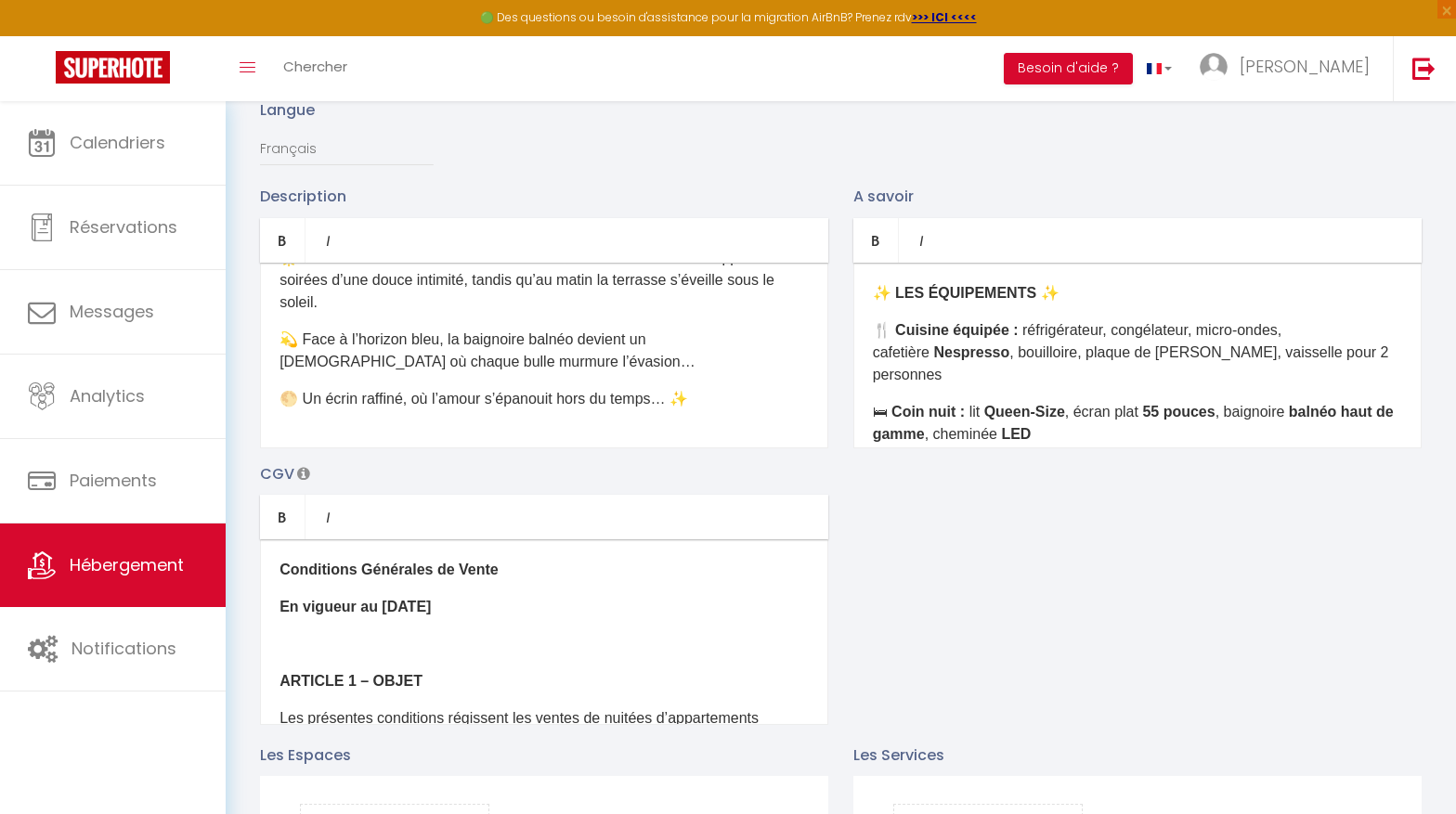
click at [339, 430] on div "✨ Niché tel un nid d’amour, Love in [GEOGRAPHIC_DATA] vous accueille dans un co…" at bounding box center [544, 355] width 568 height 185
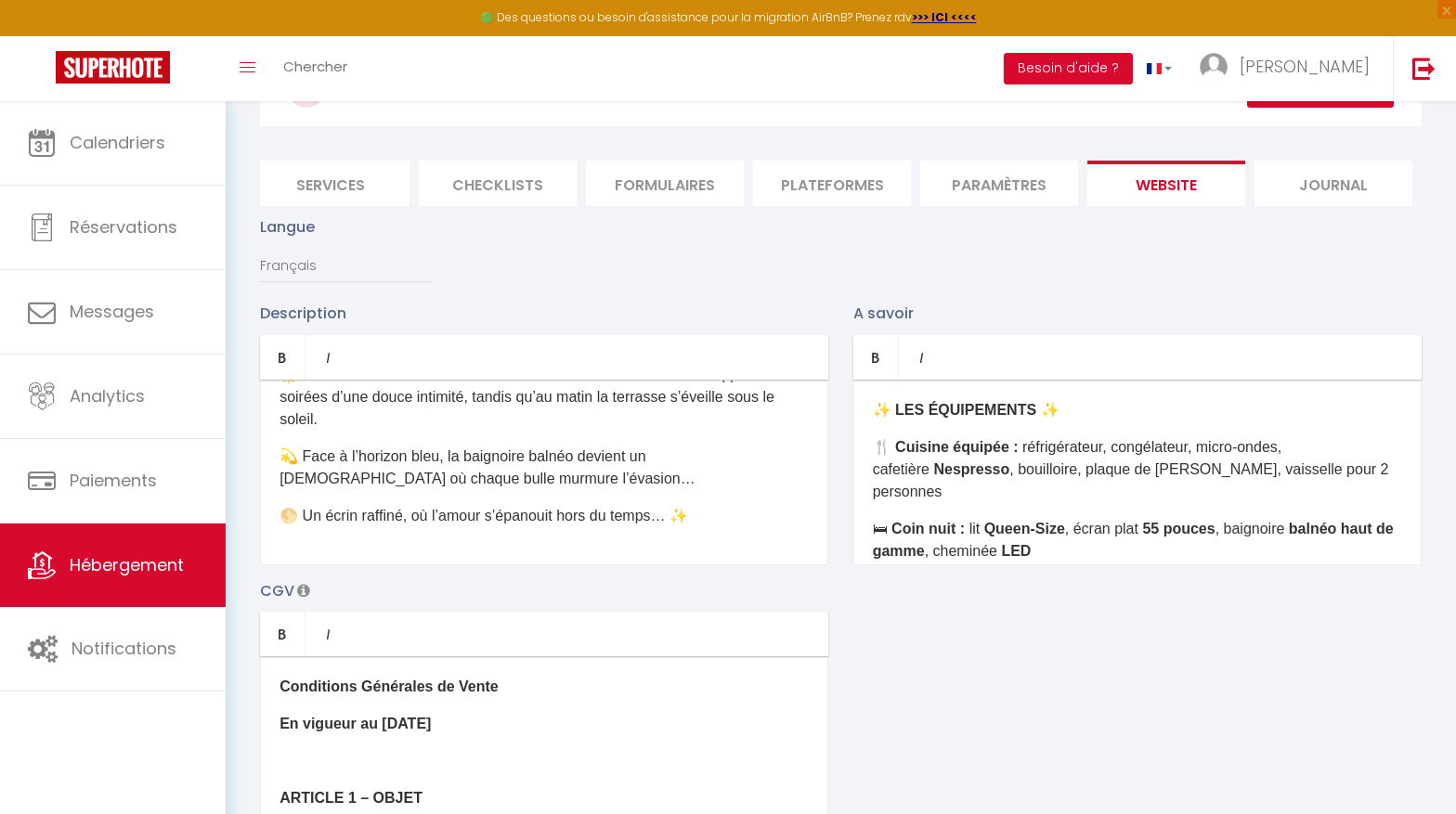
scroll to position [0, 0]
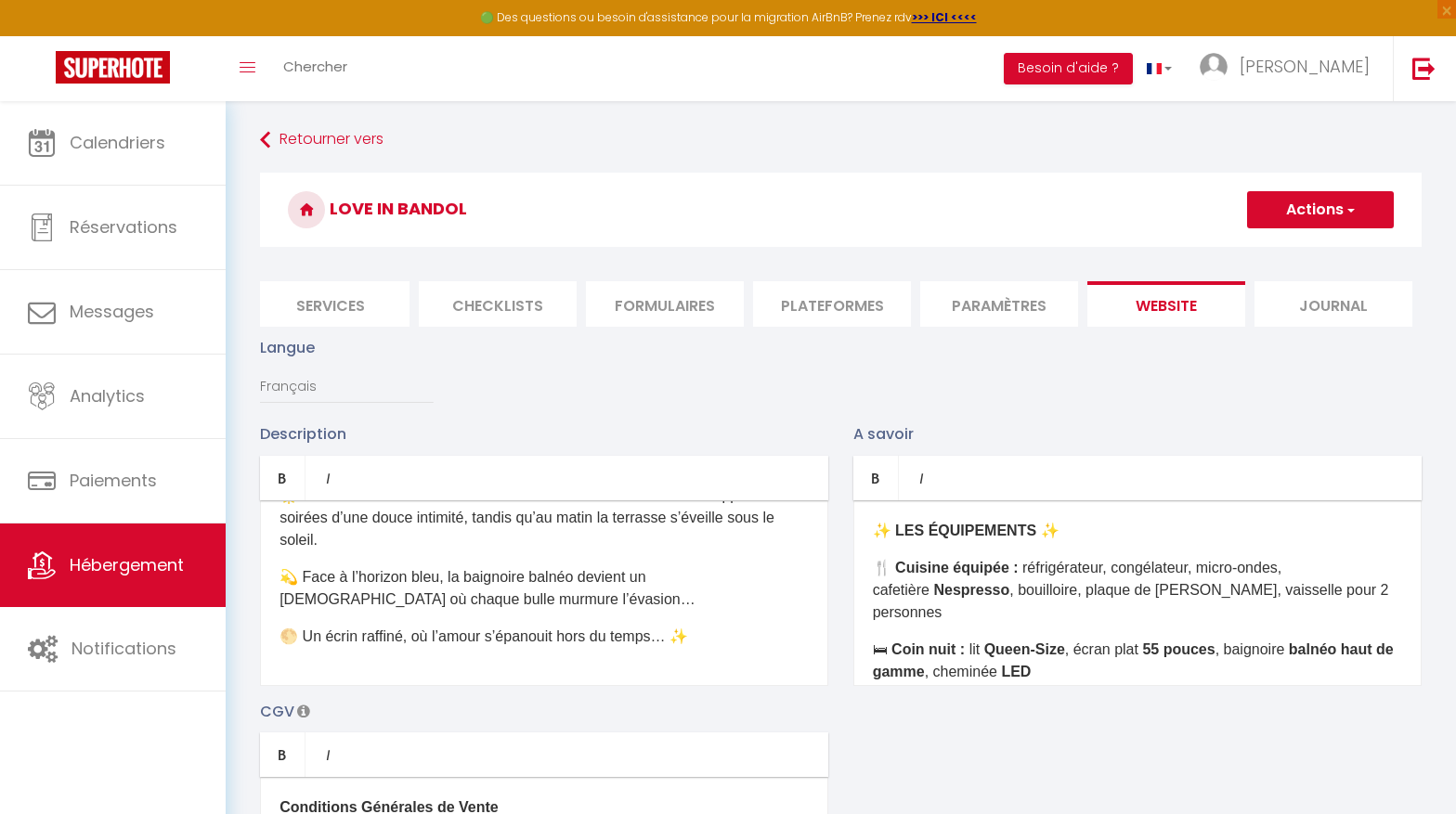
click at [1304, 224] on button "Actions" at bounding box center [1320, 210] width 146 height 37
click at [1294, 252] on input "Enregistrer" at bounding box center [1300, 251] width 69 height 19
checkbox input "true"
checkbox input "false"
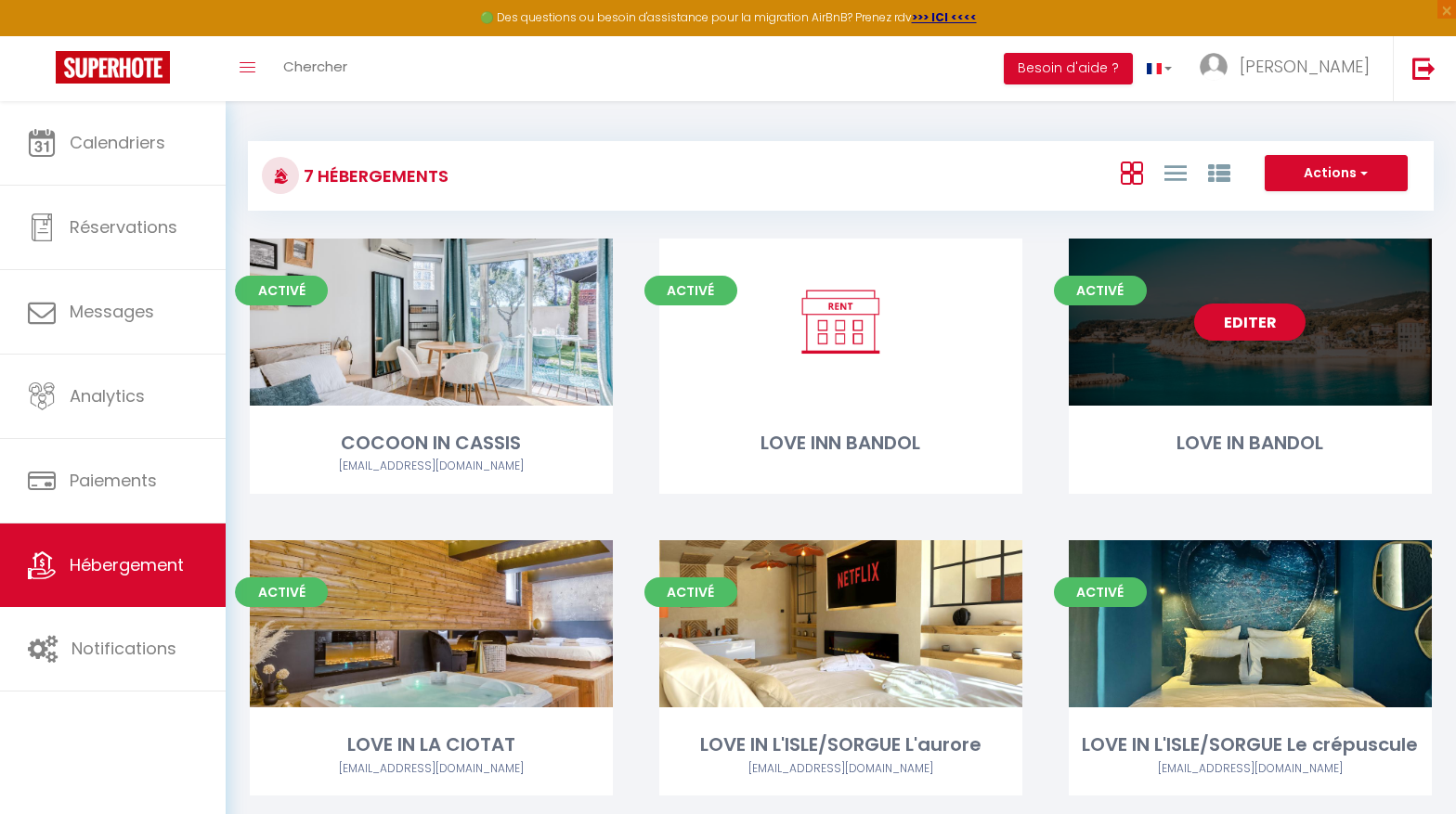
click at [1257, 333] on link "Editer" at bounding box center [1250, 322] width 112 height 37
select select "3"
select select "2"
select select "1"
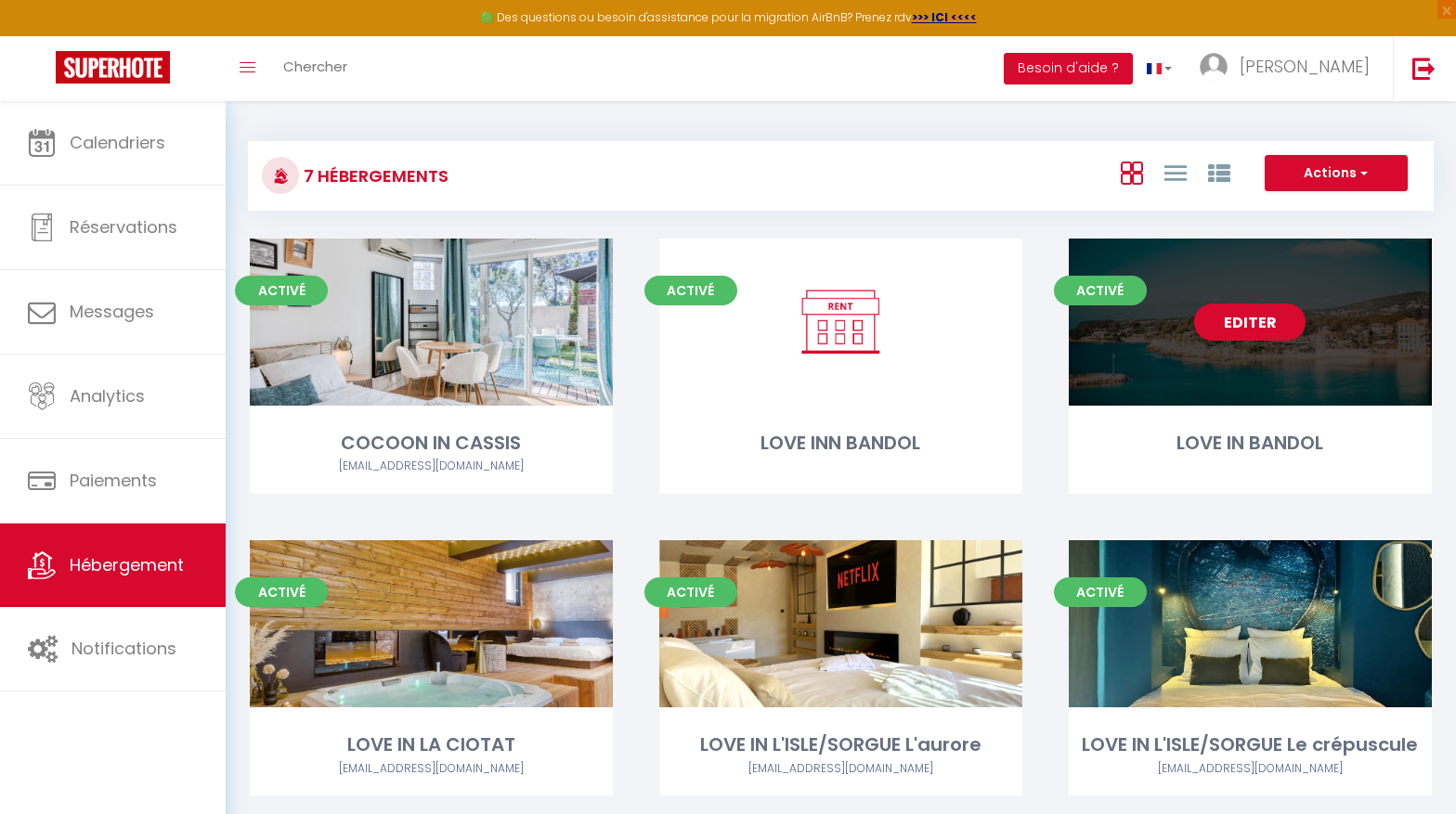
select select
select select "28"
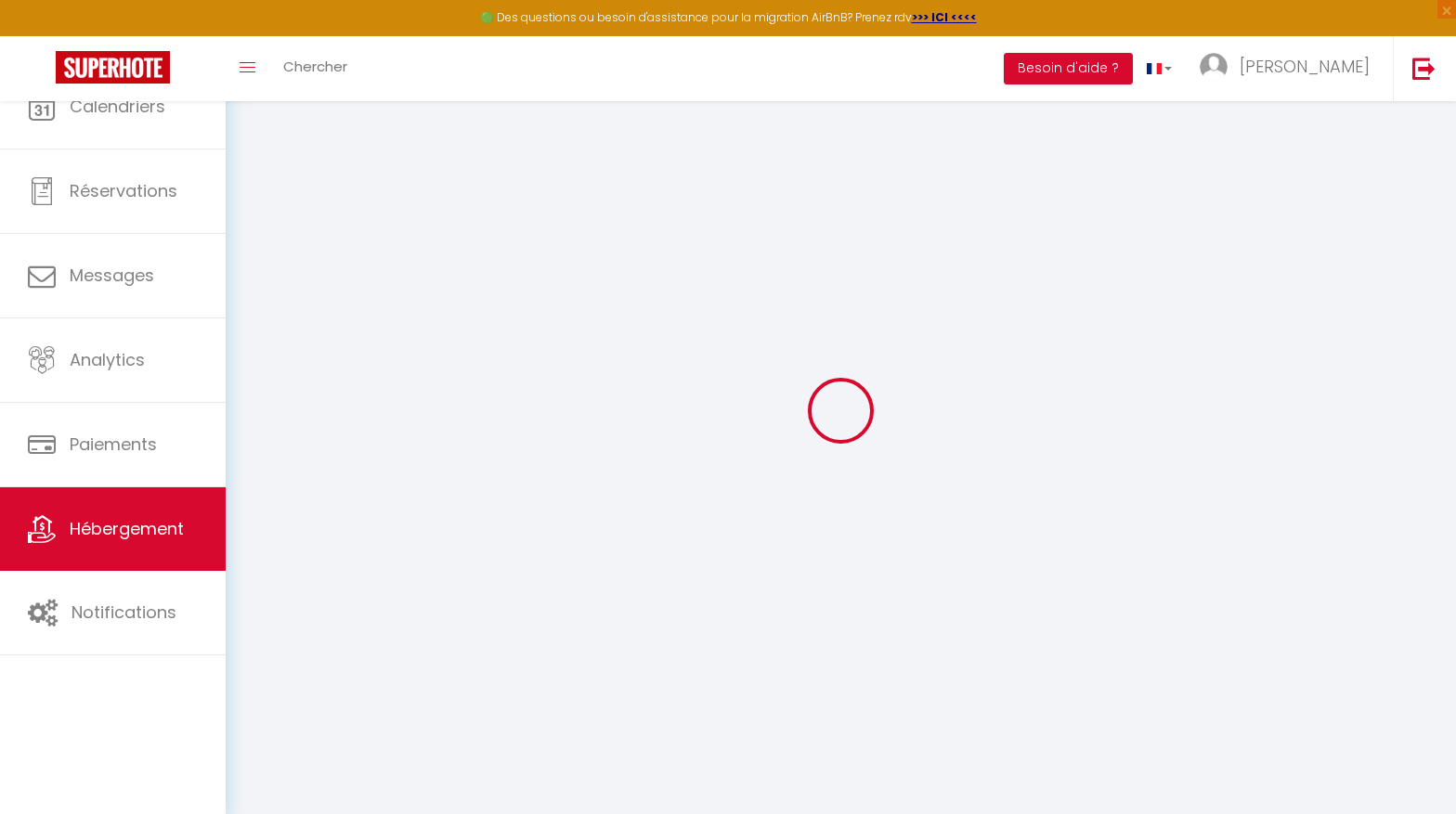
select select
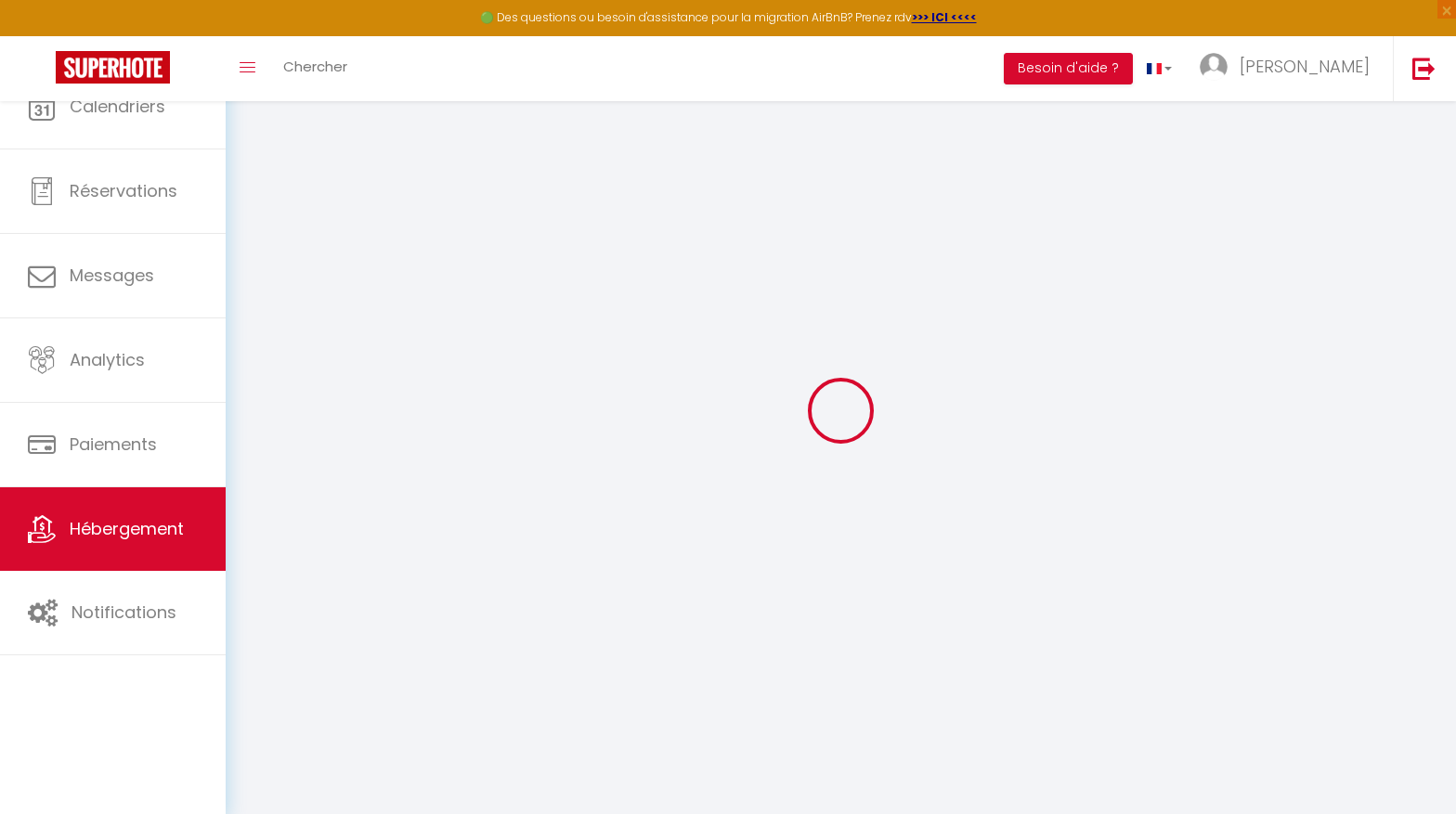
select select
checkbox input "false"
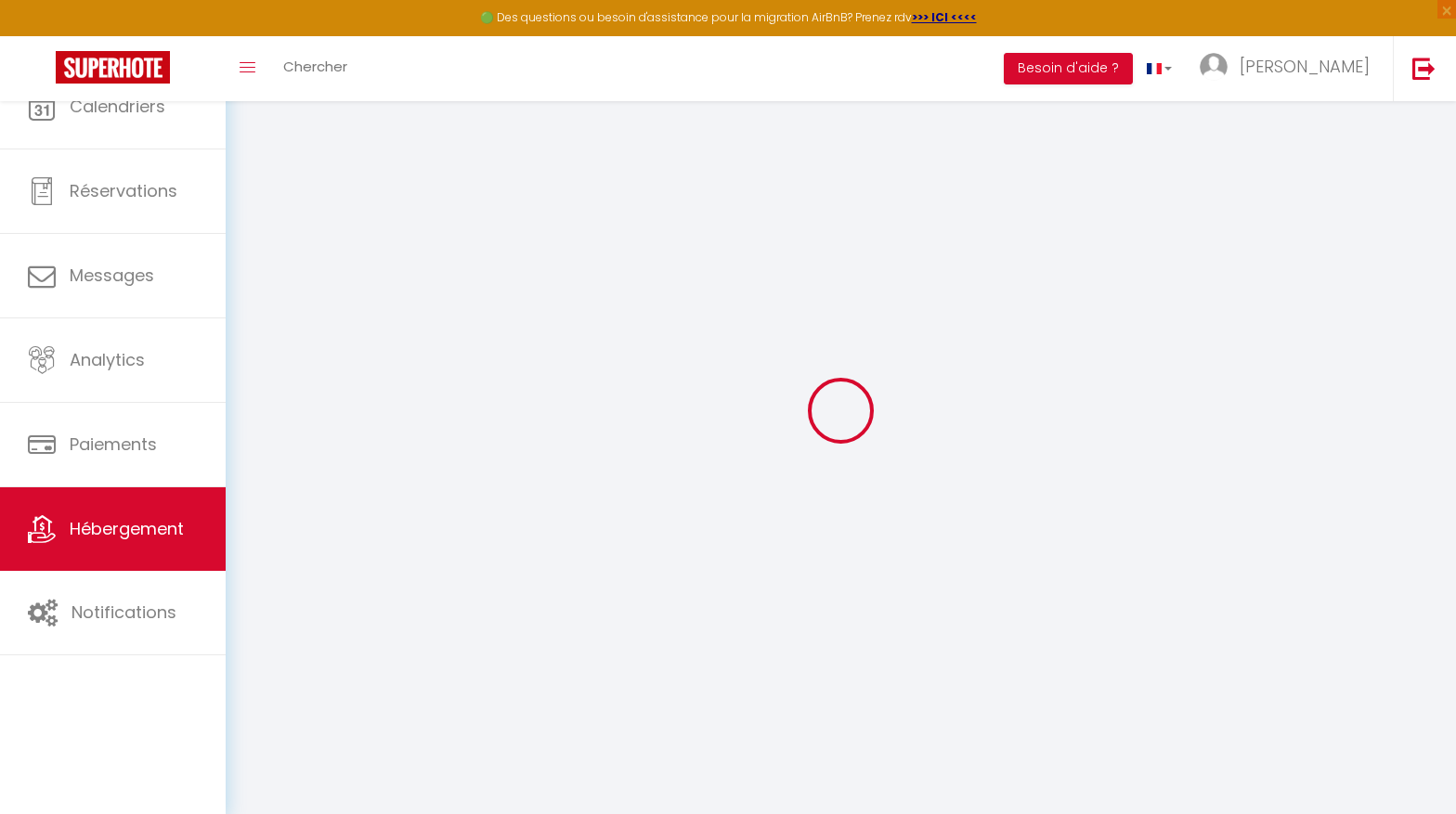
select select
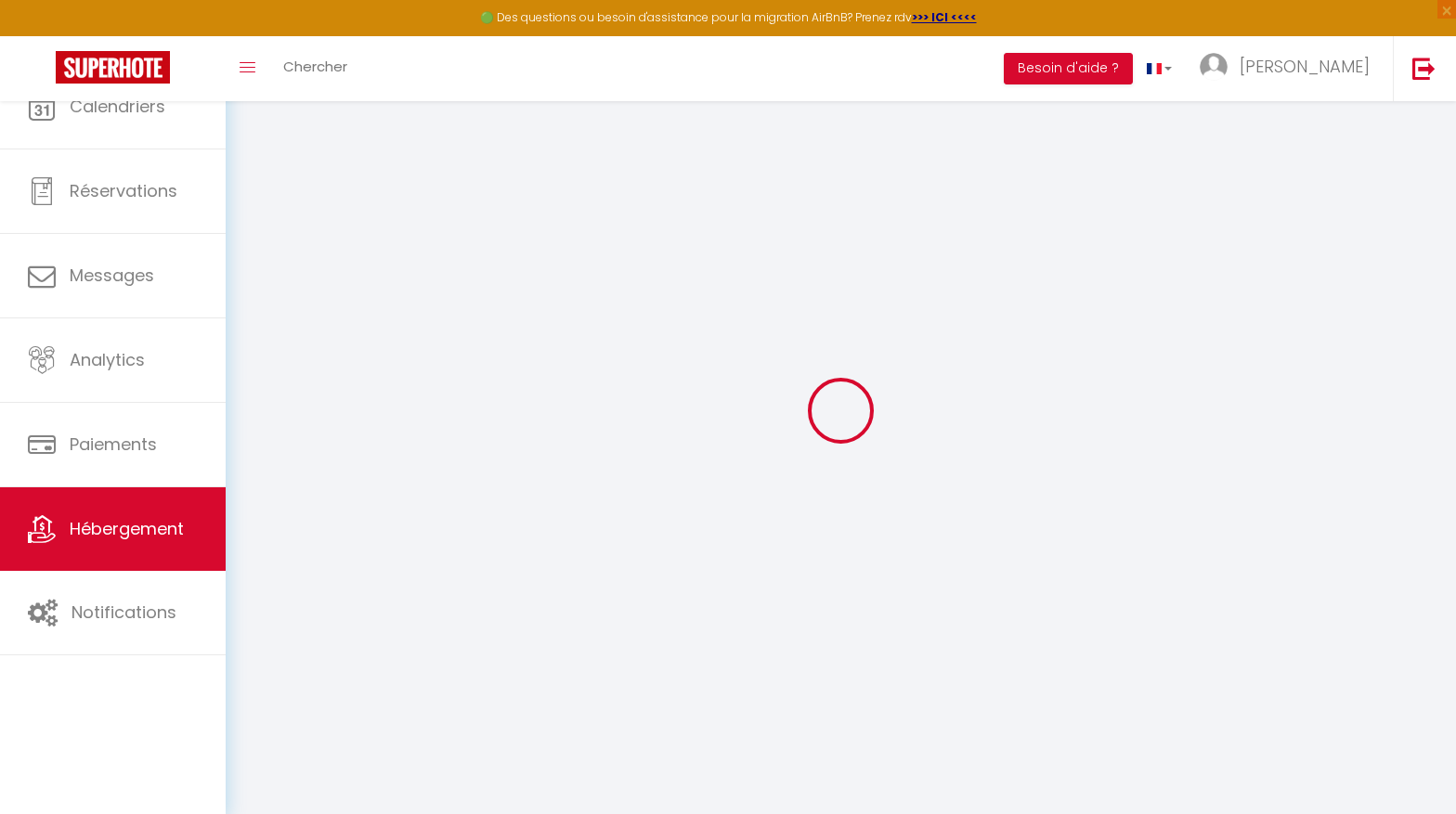
select select
checkbox input "false"
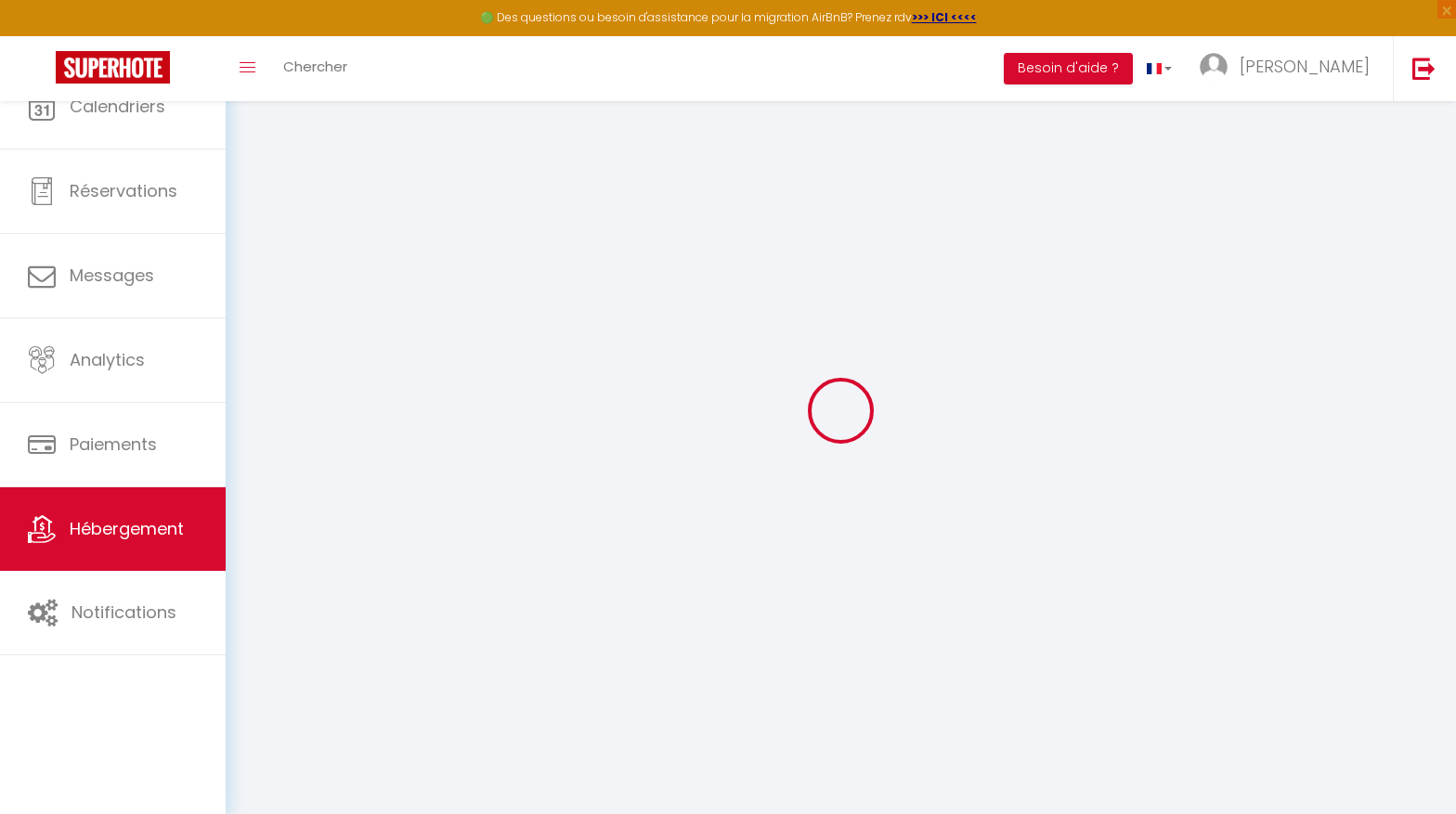
checkbox input "false"
select select
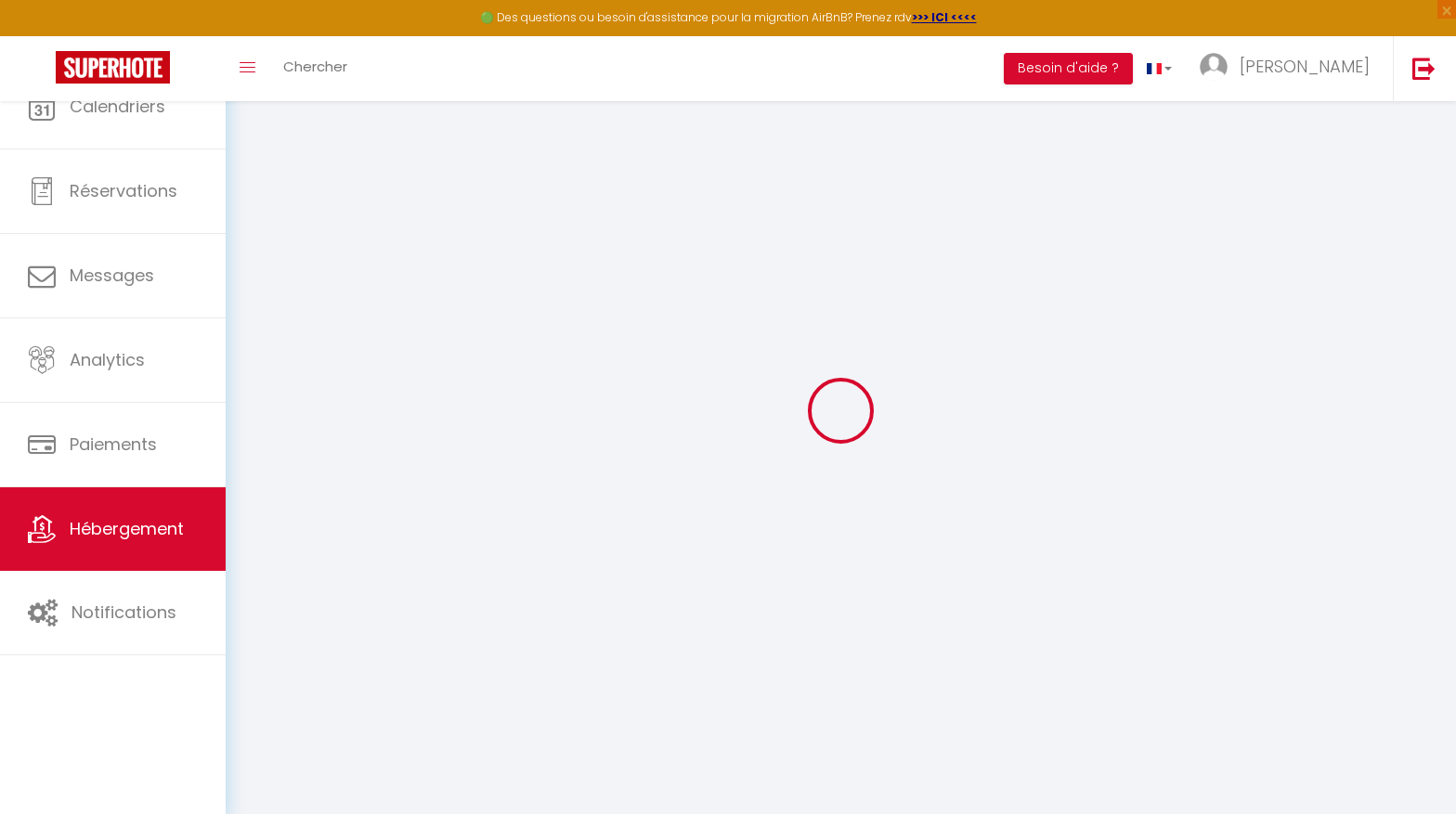
select select
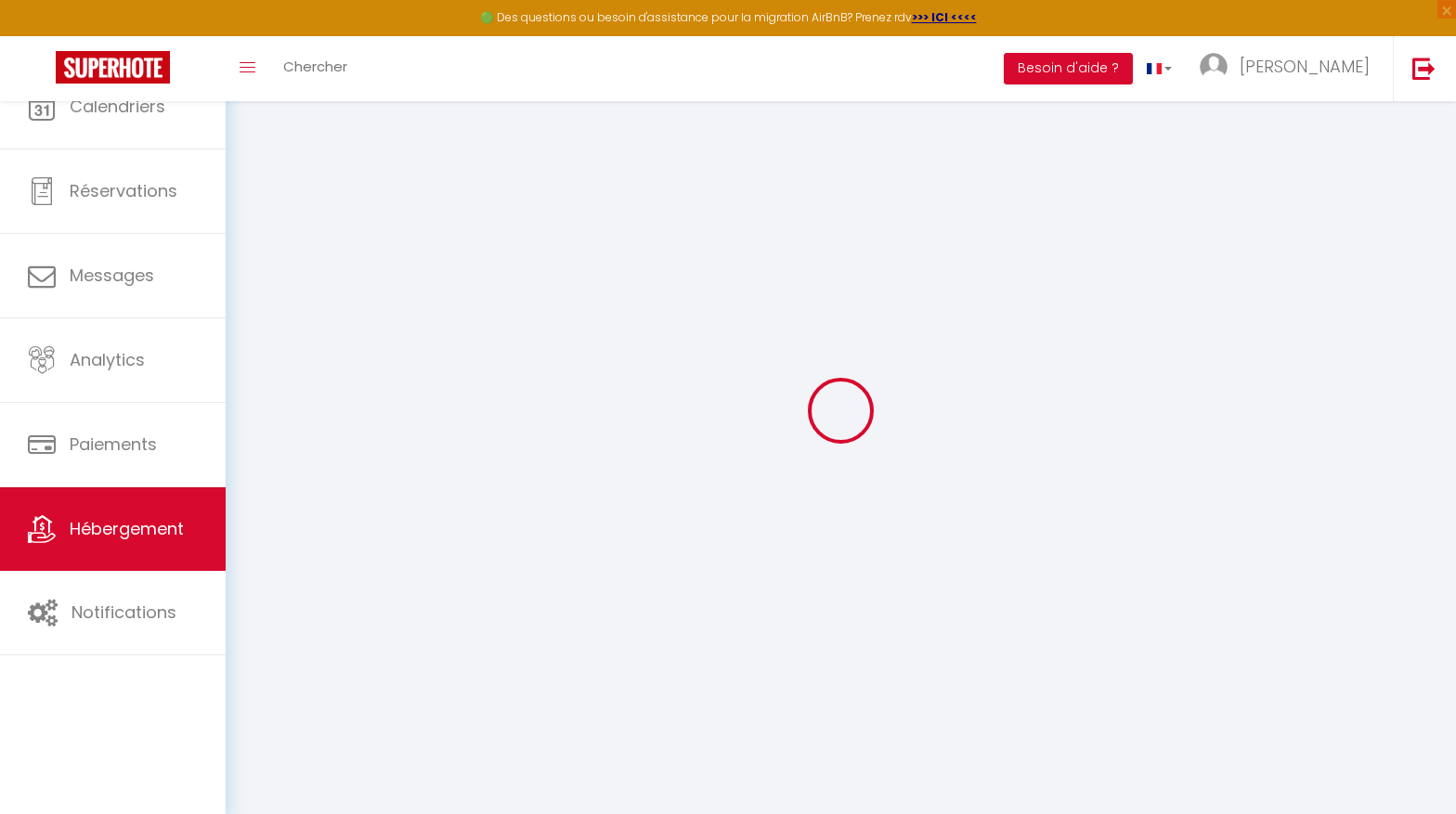
checkbox input "false"
select select
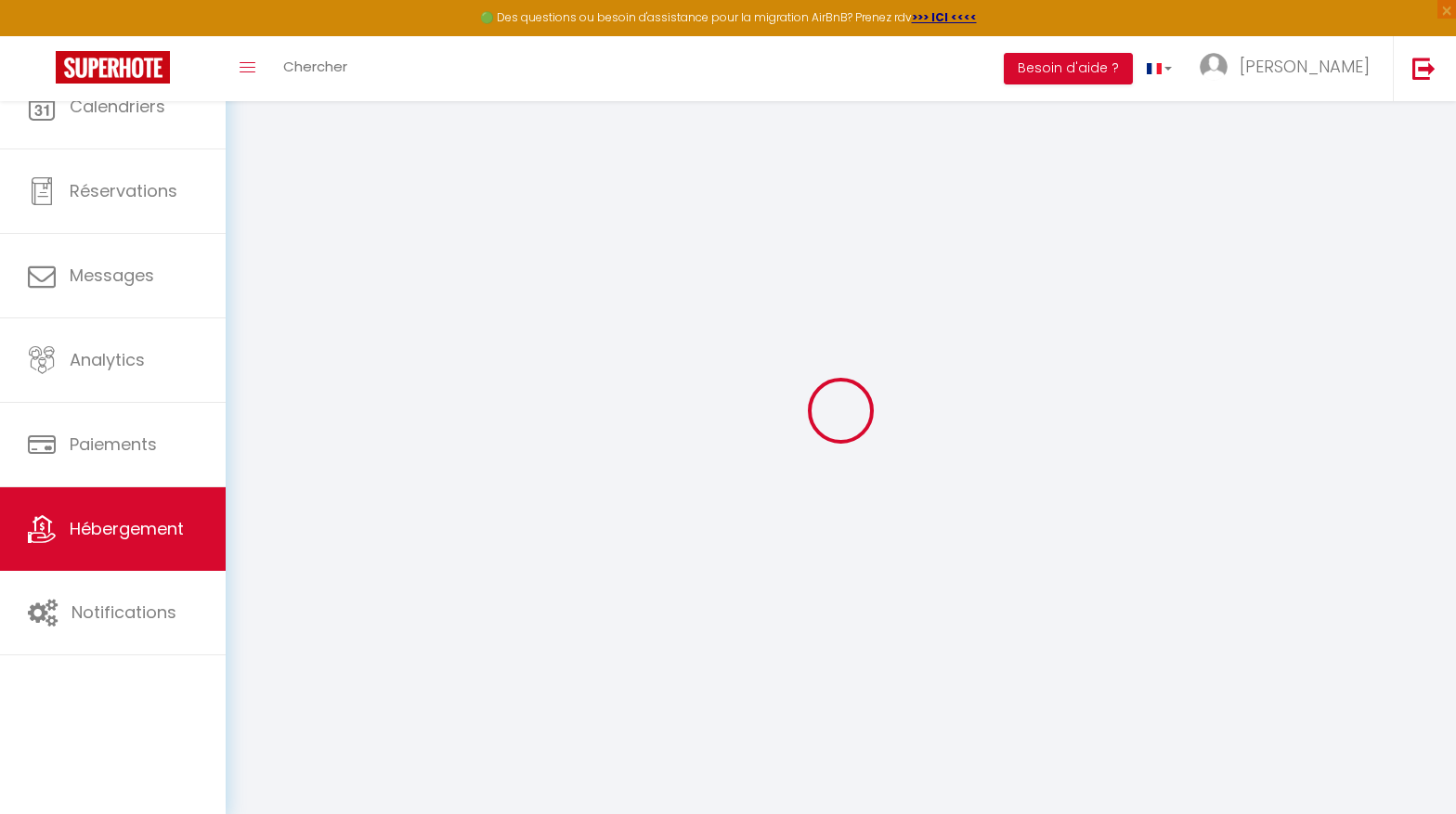
select select
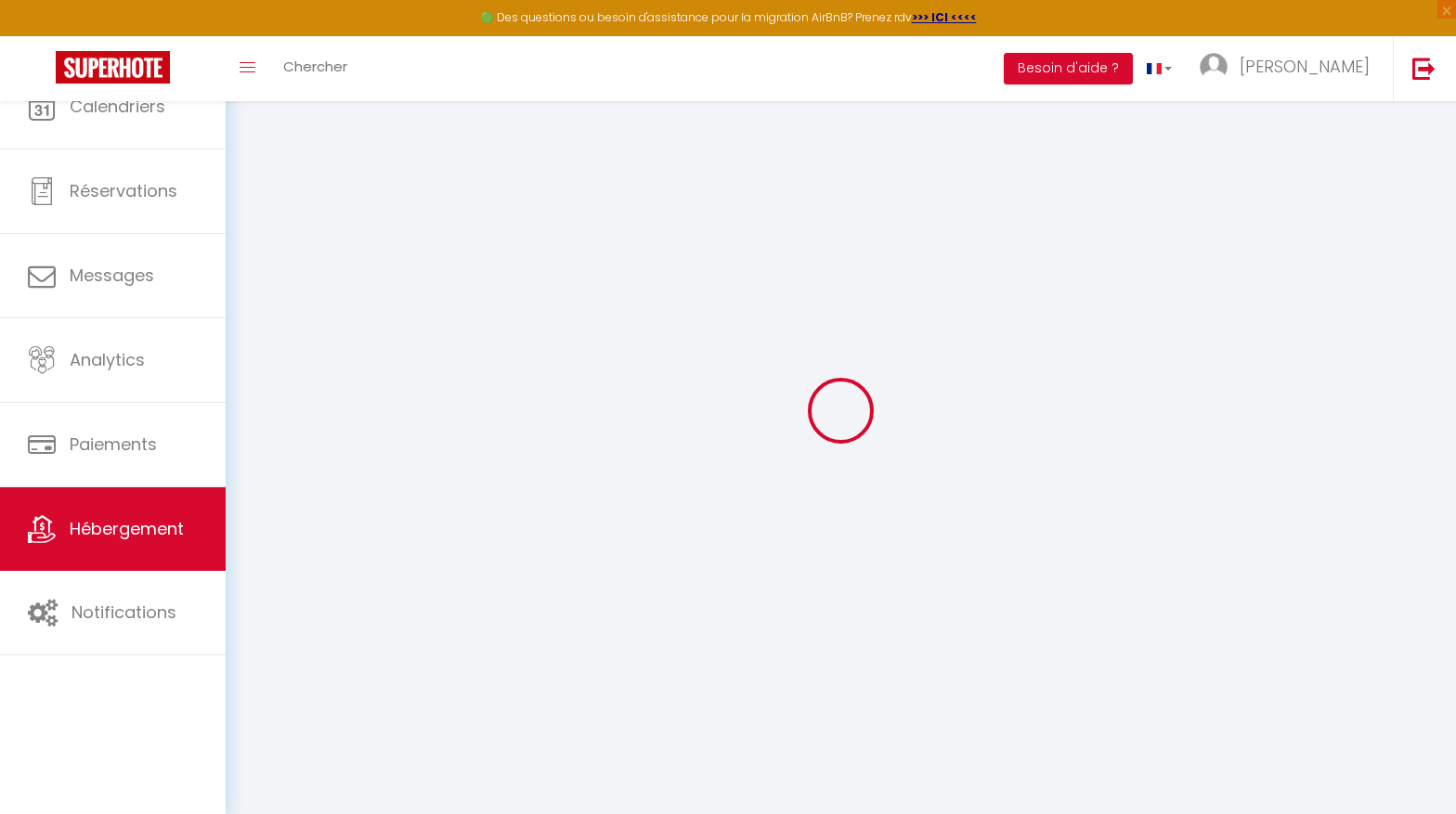
select select
checkbox input "false"
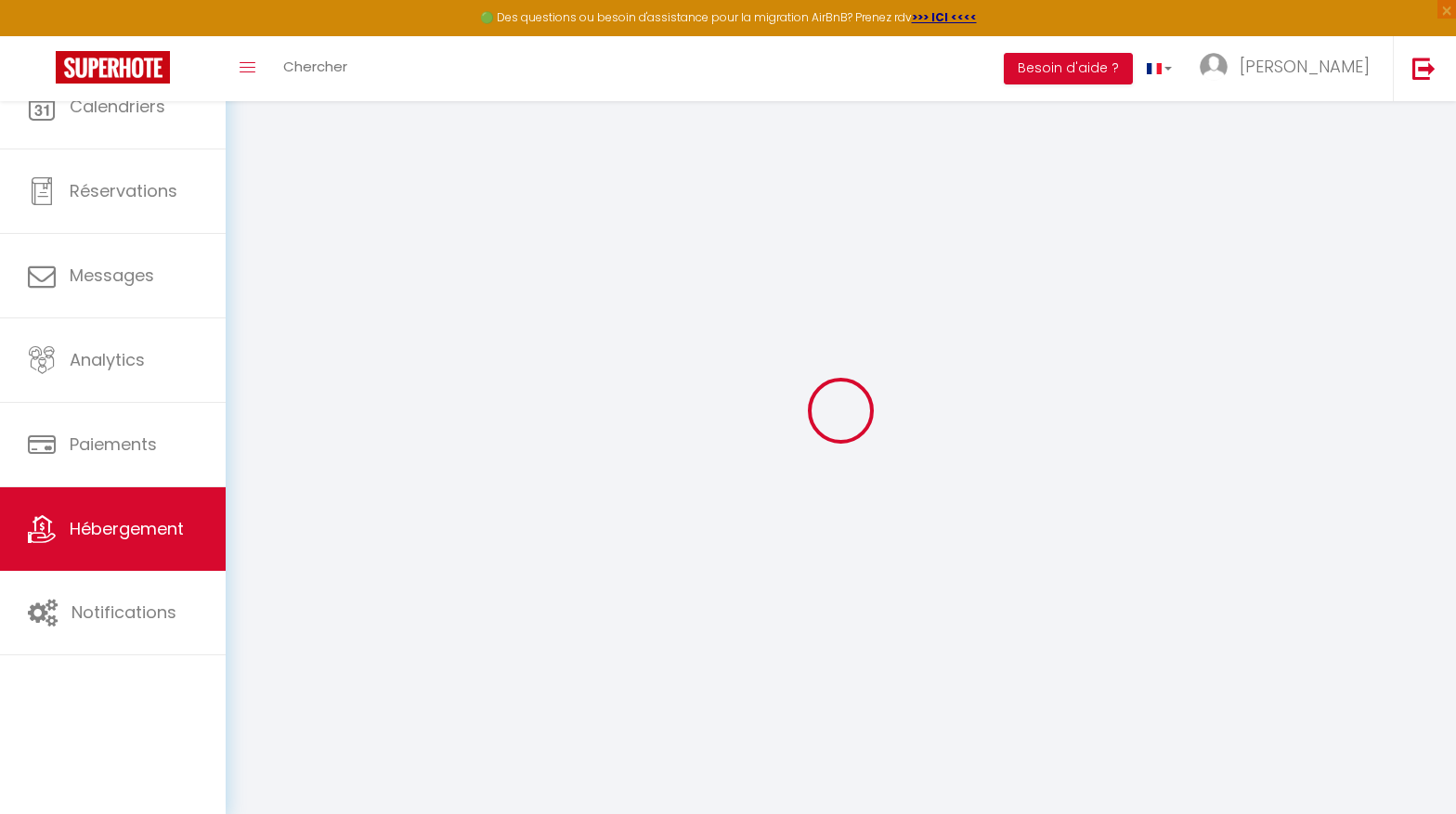
checkbox input "false"
select select
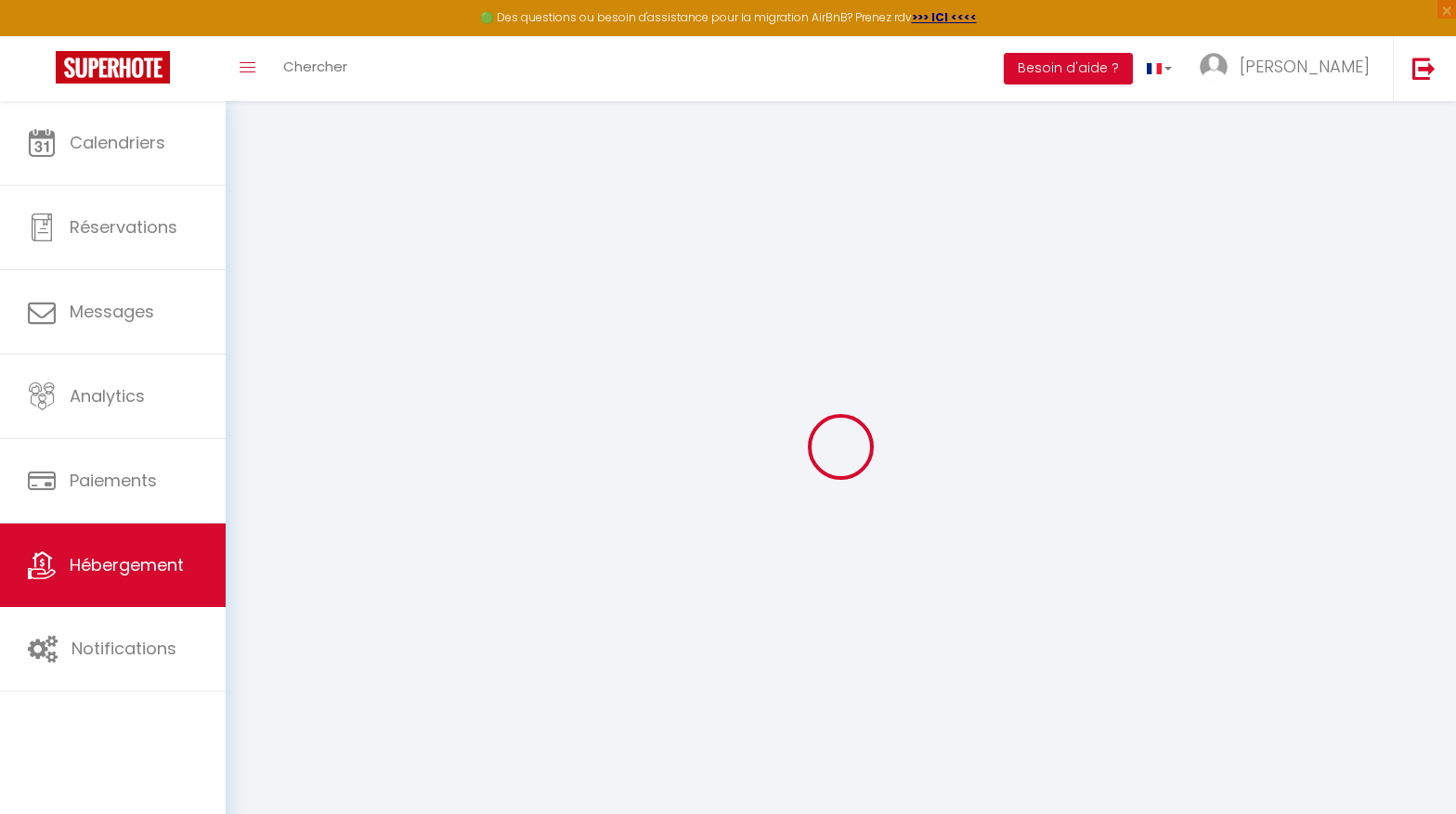
select select
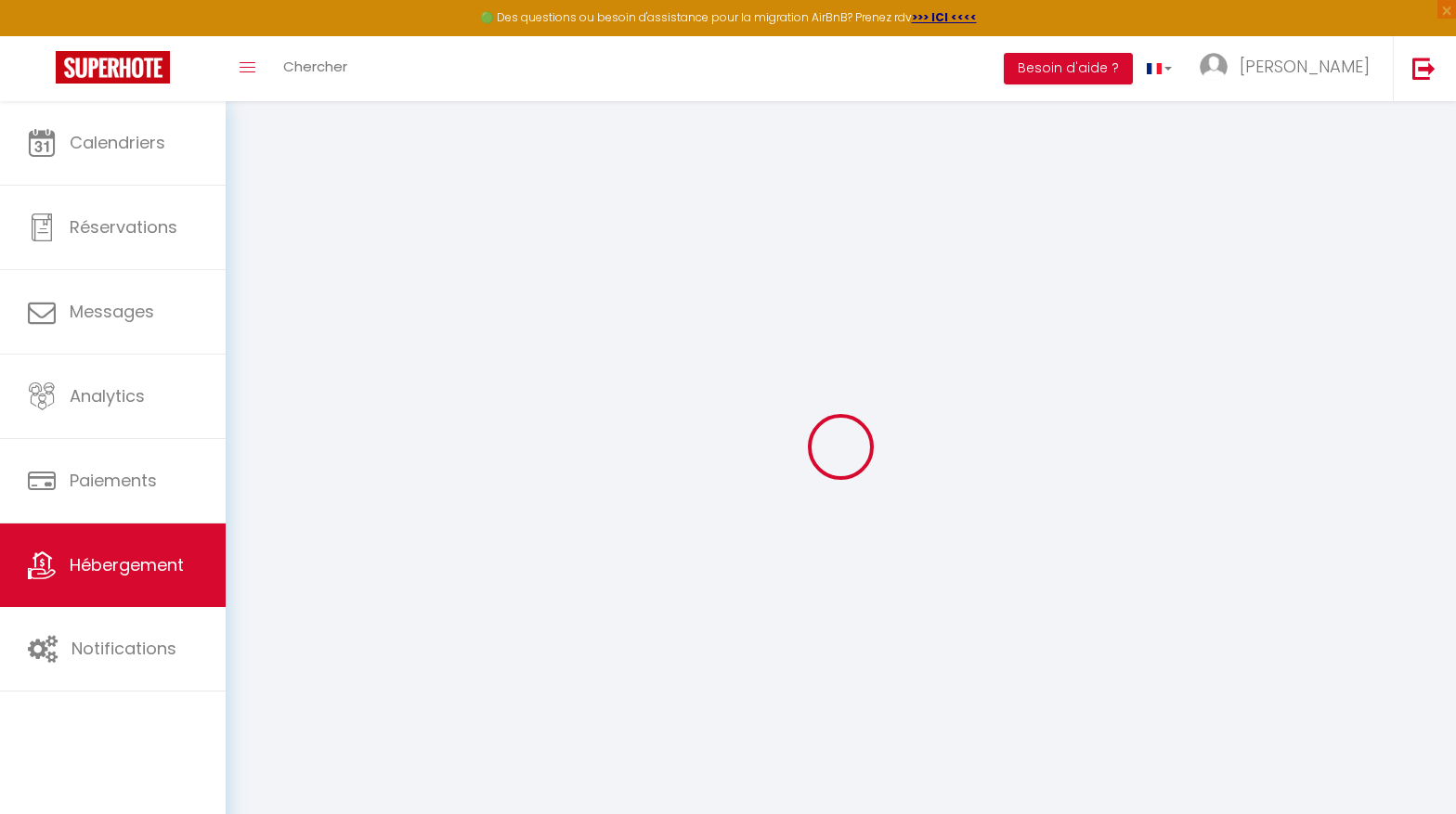
select select
checkbox input "false"
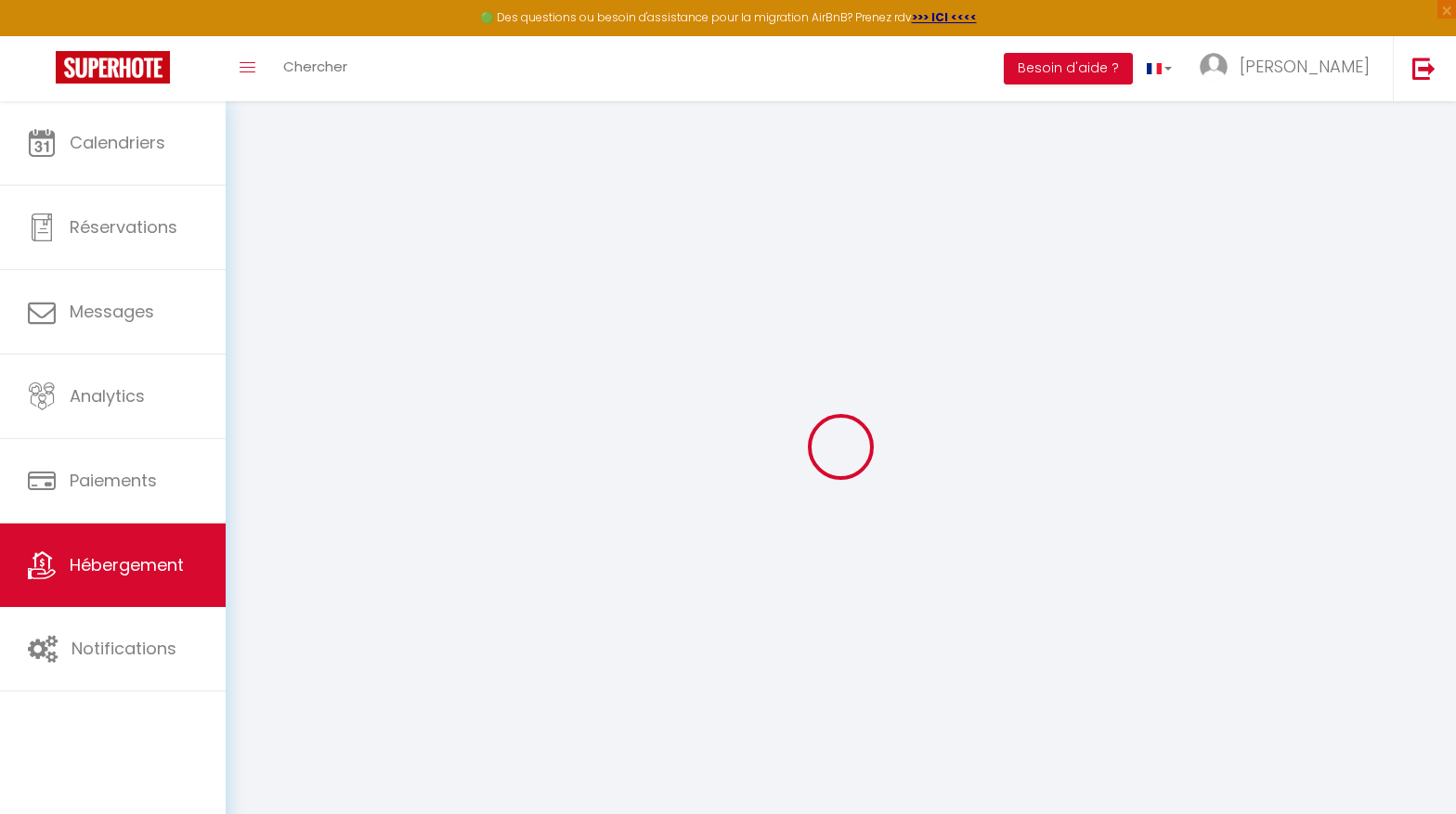
select select
type input "LOVE IN BANDOL"
type input "SASU"
type input "JUST IN [GEOGRAPHIC_DATA]"
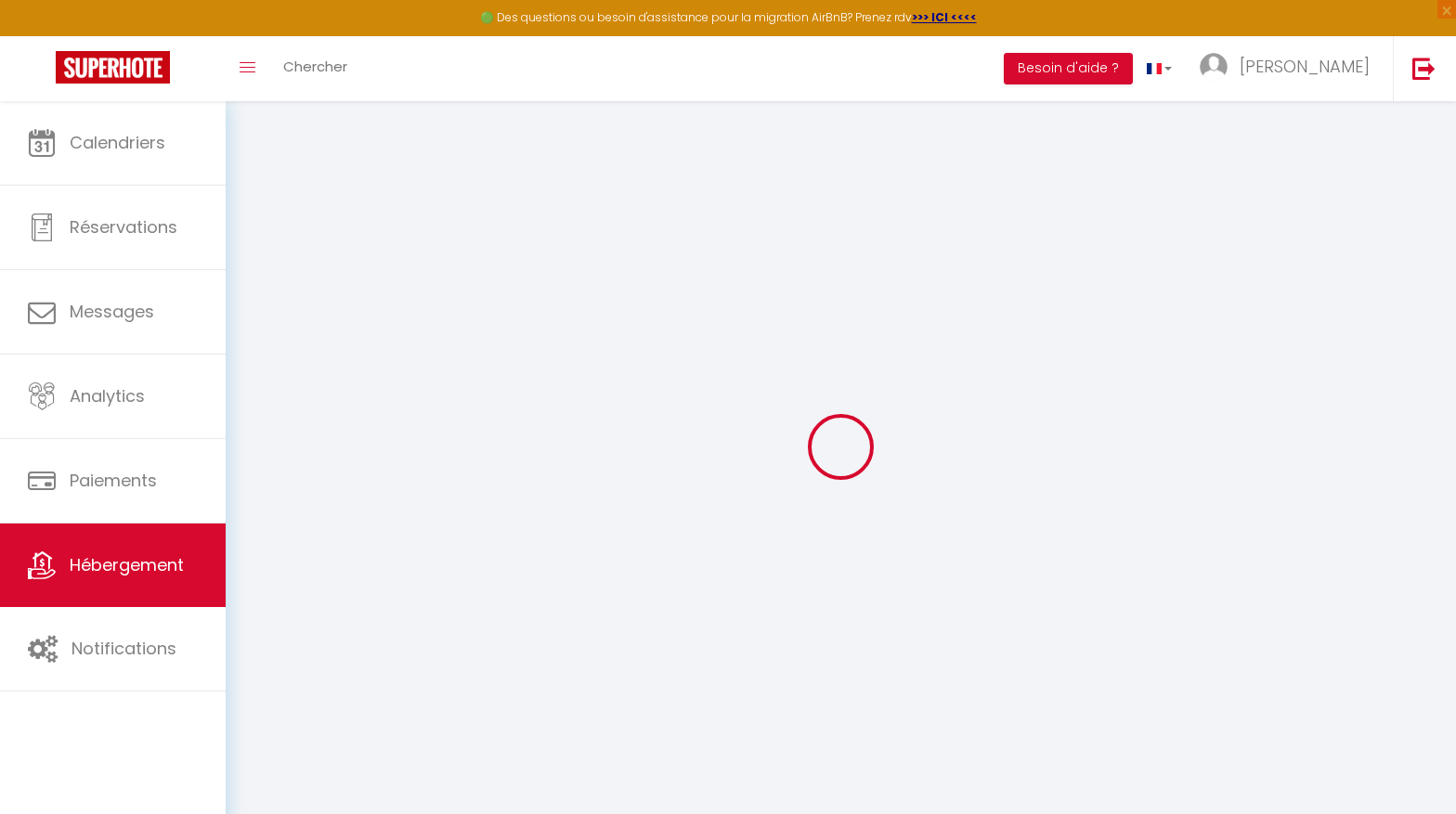
type input "[STREET_ADDRESS]"
type input "13260"
type input "CASSIS"
select select "2"
type input "150"
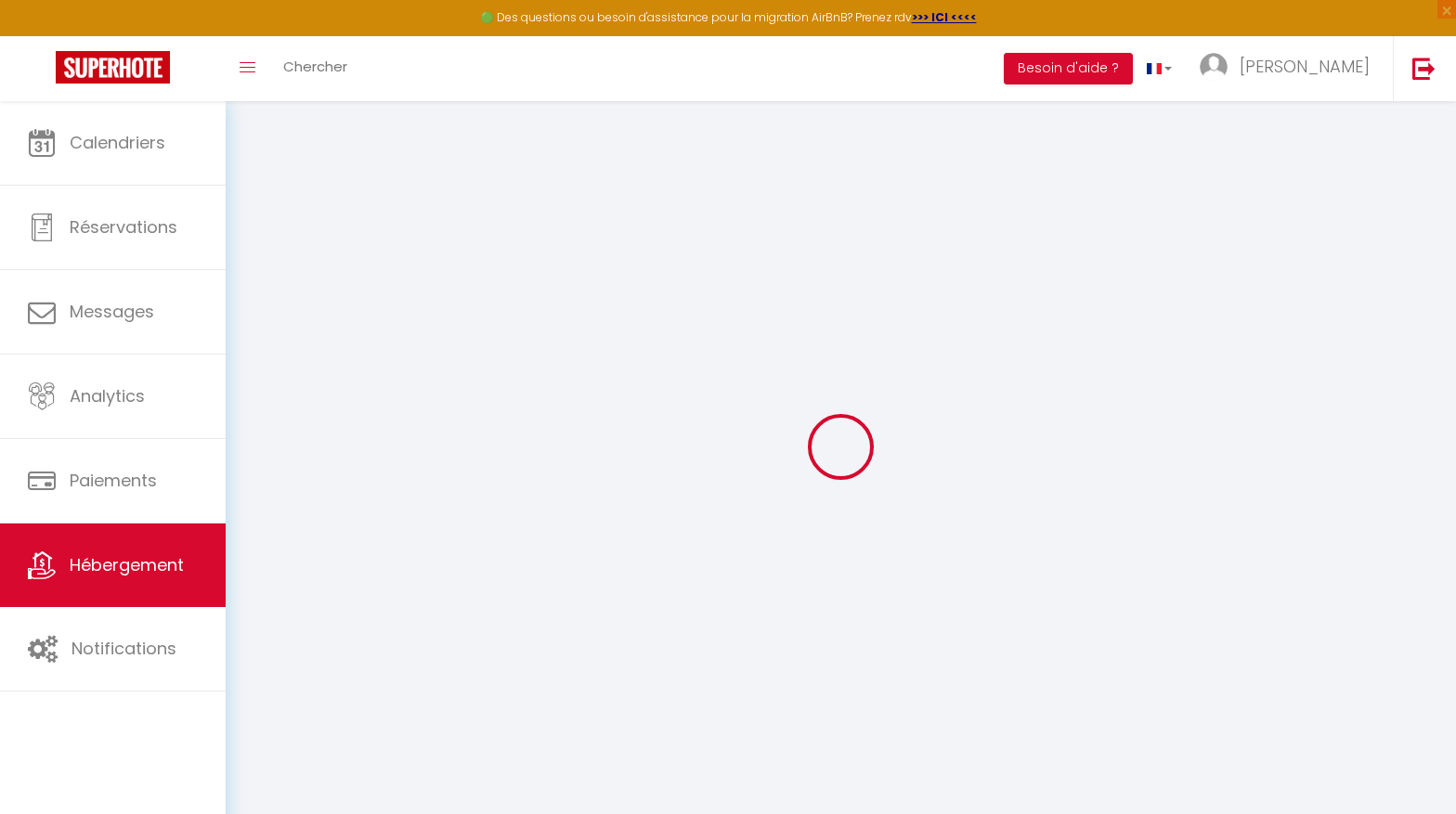
type input "45"
type input "2.00"
type input "600"
select select
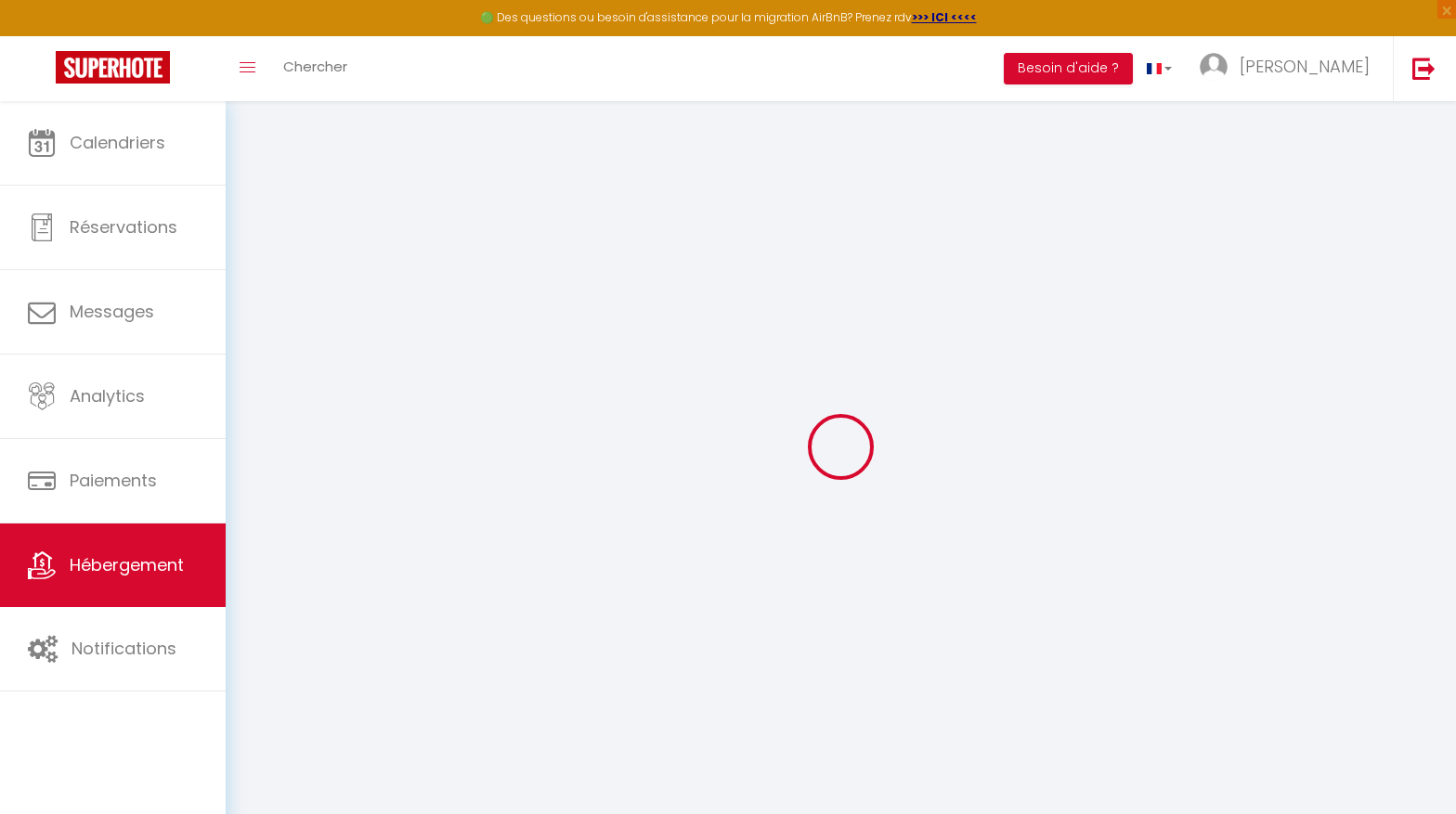
select select
type input "[STREET_ADDRESS]"
type input "83150"
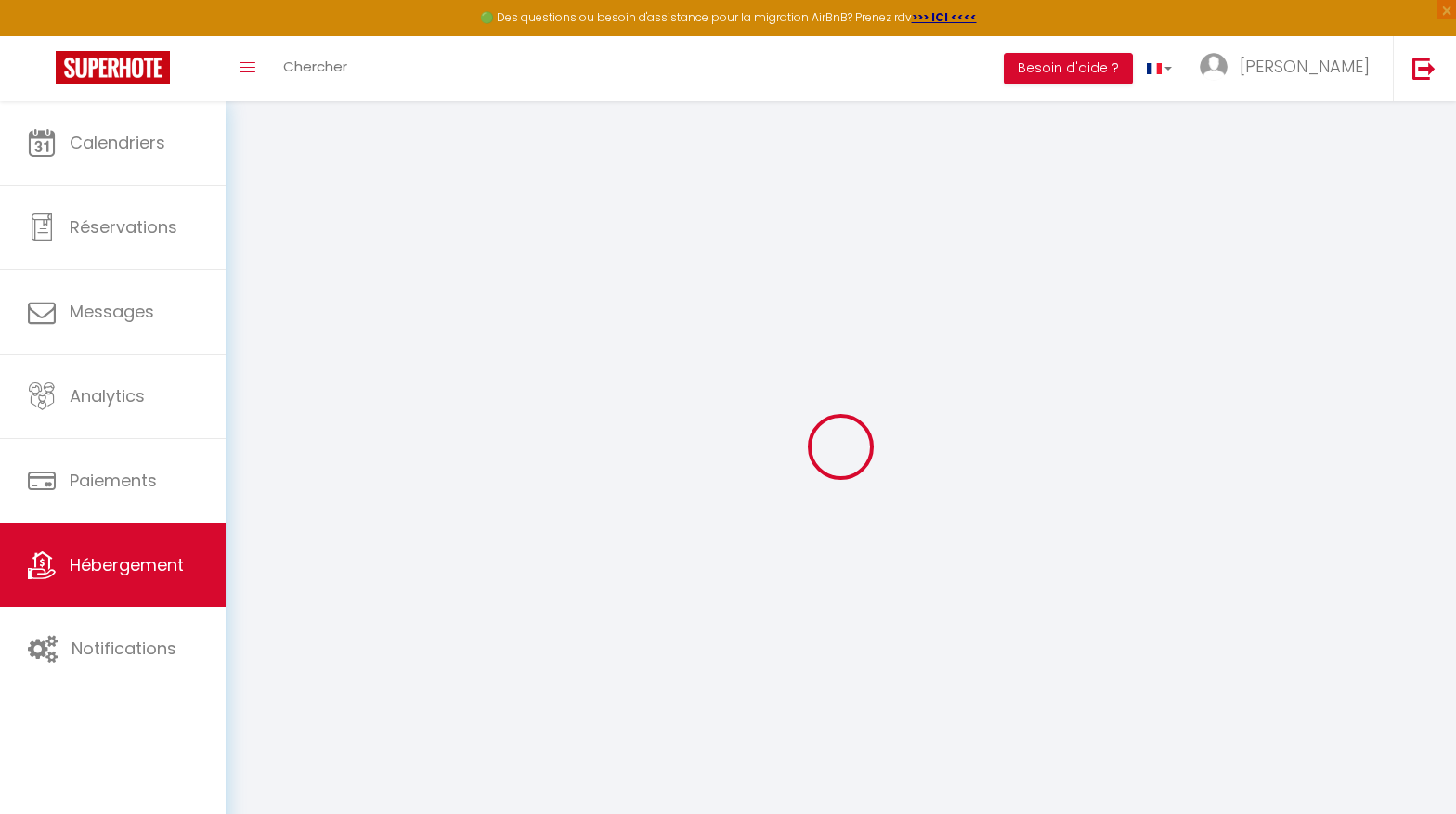
type input "BANDOL"
type input "[EMAIL_ADDRESS][DOMAIN_NAME]"
select select "15295"
checkbox input "false"
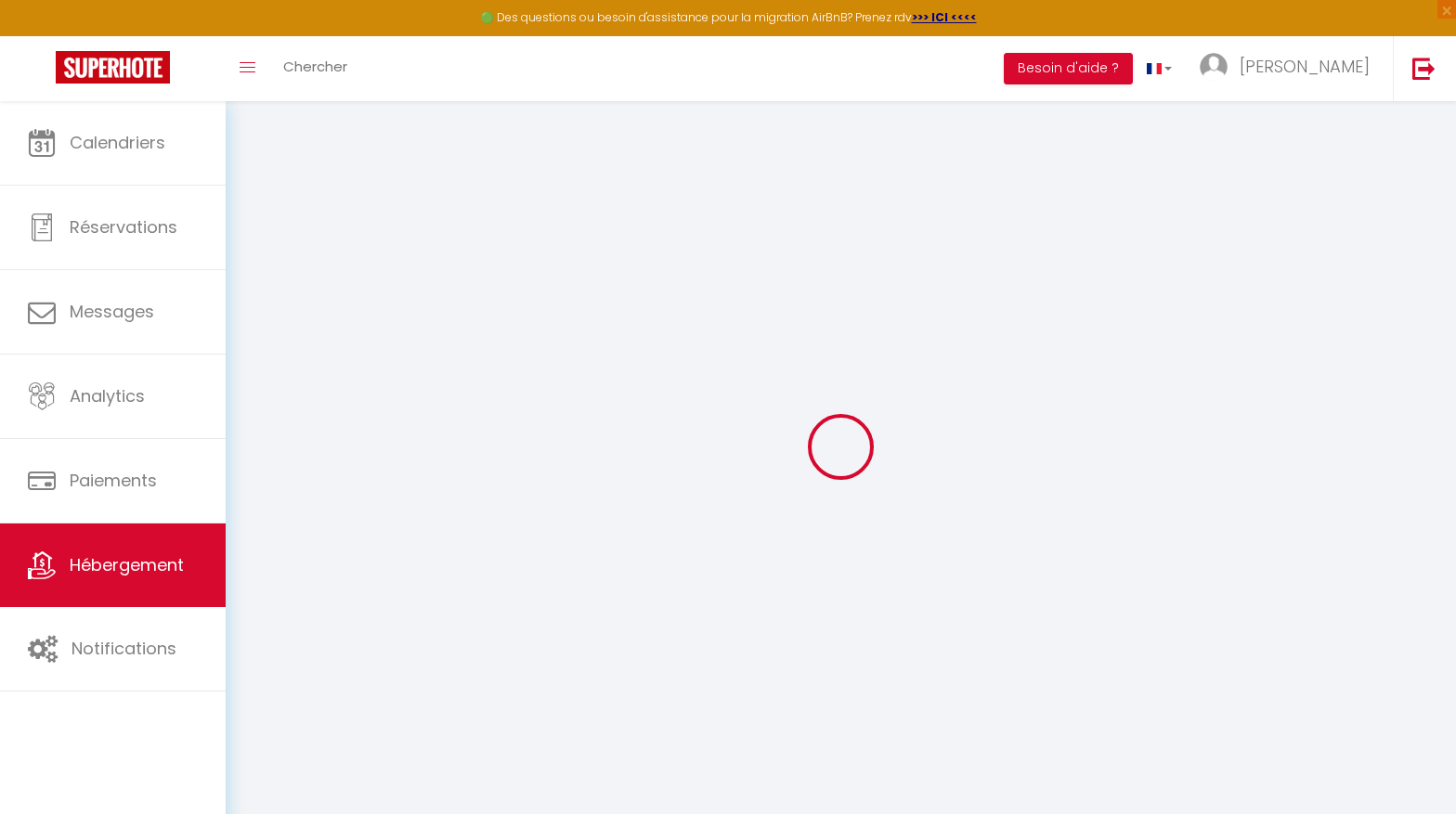
checkbox input "true"
checkbox input "false"
type input "0"
select select
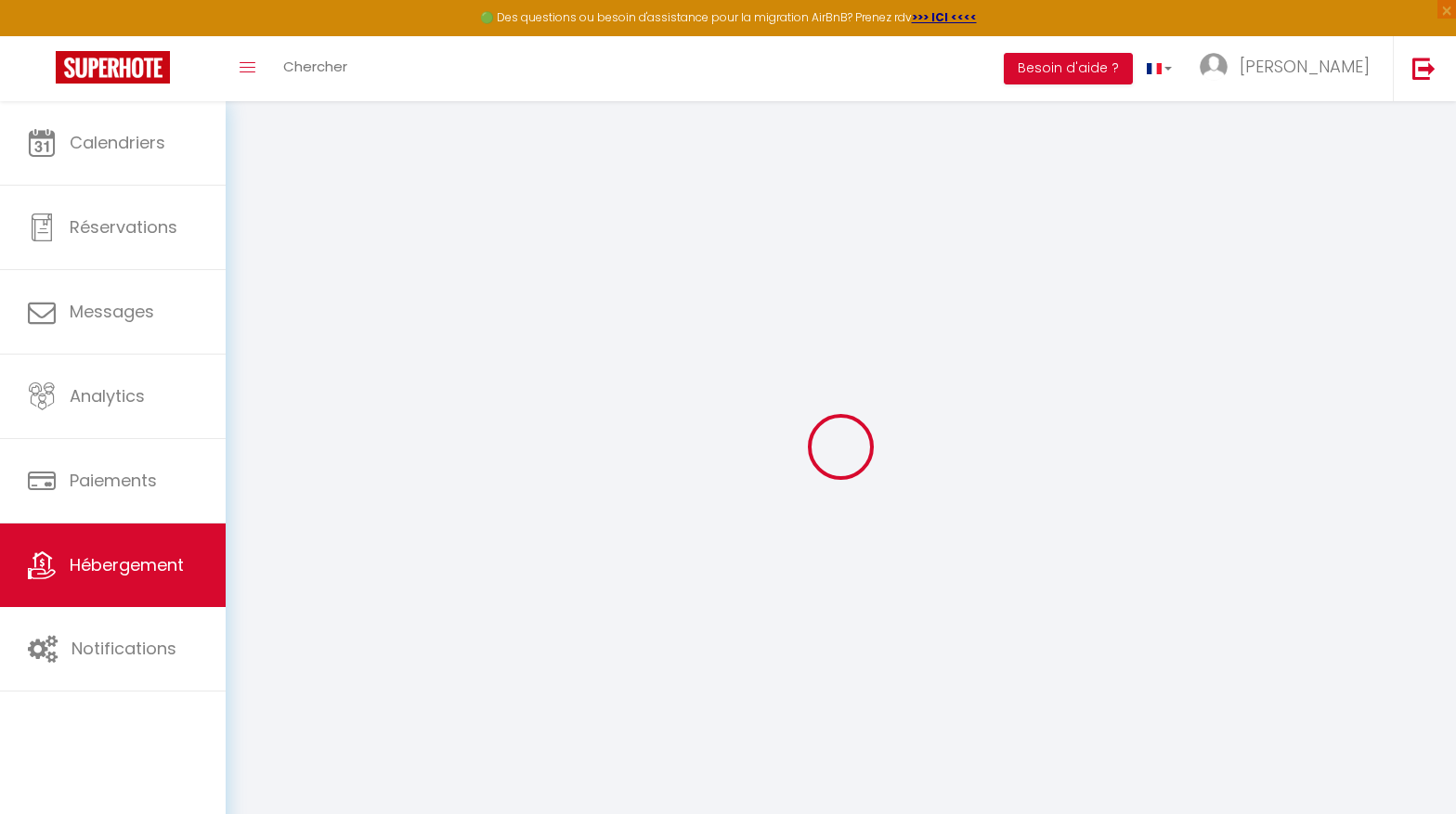
select select
checkbox input "false"
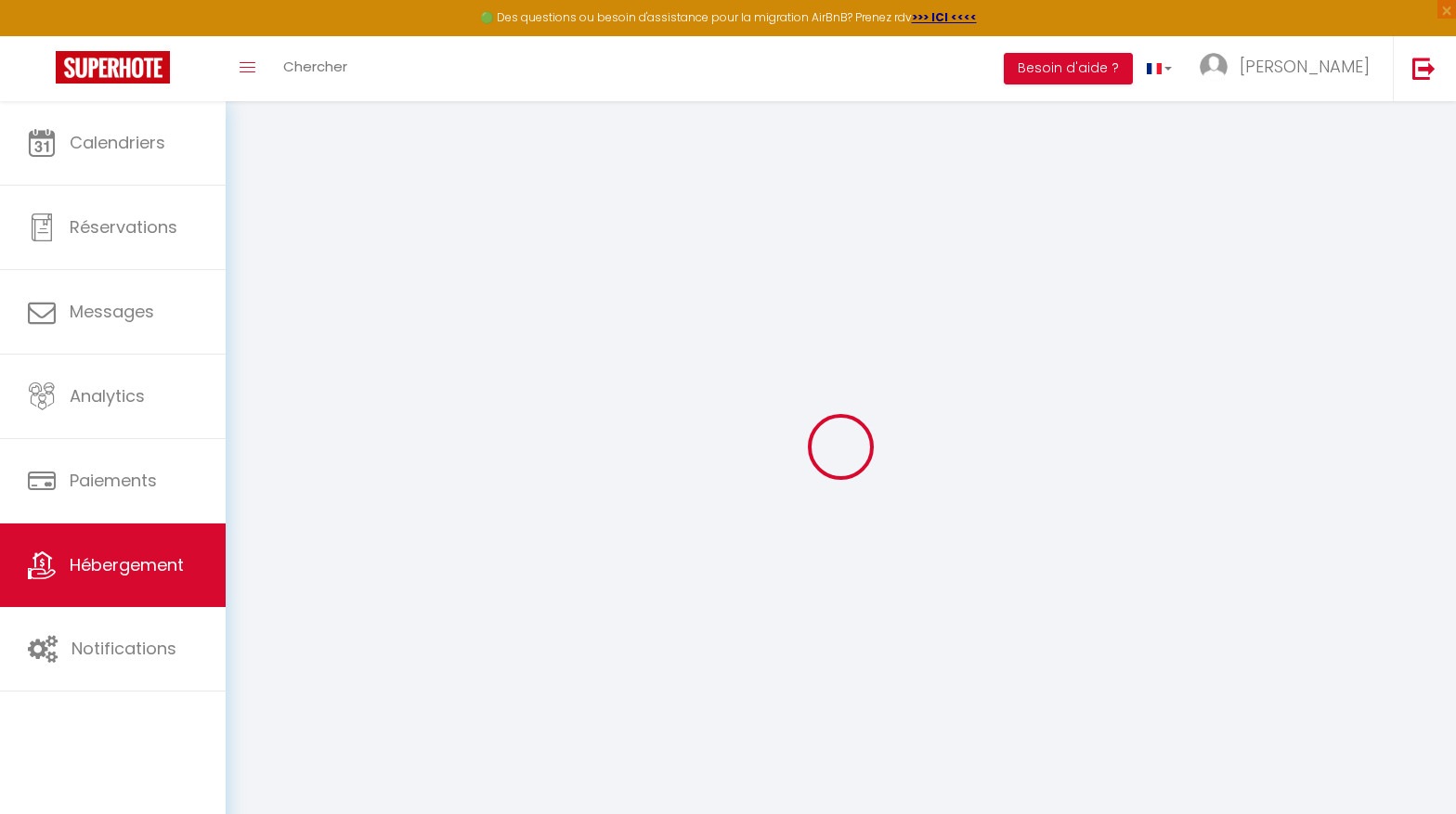
checkbox input "false"
checkbox input "true"
checkbox input "false"
select select
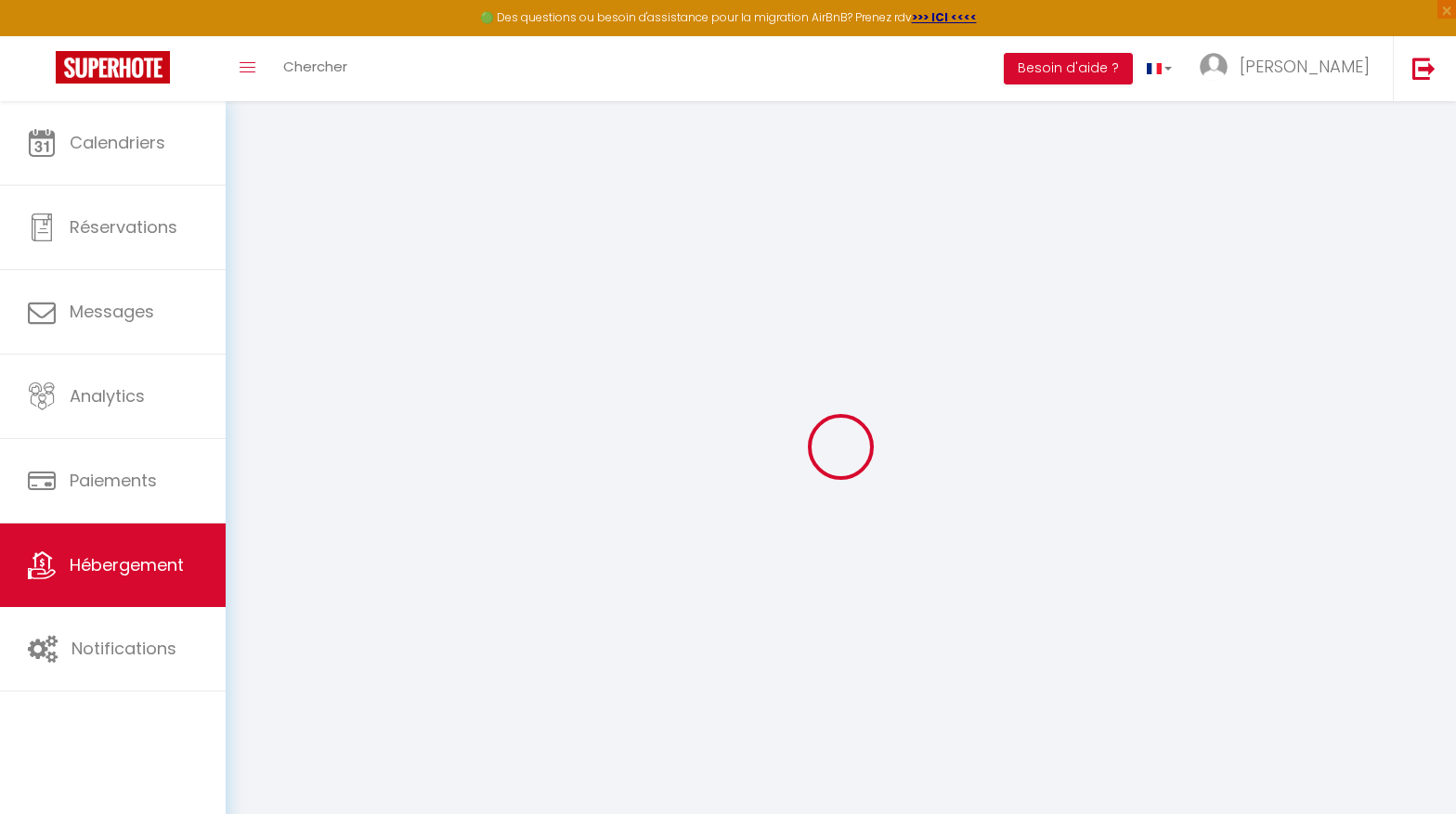
select select
checkbox input "false"
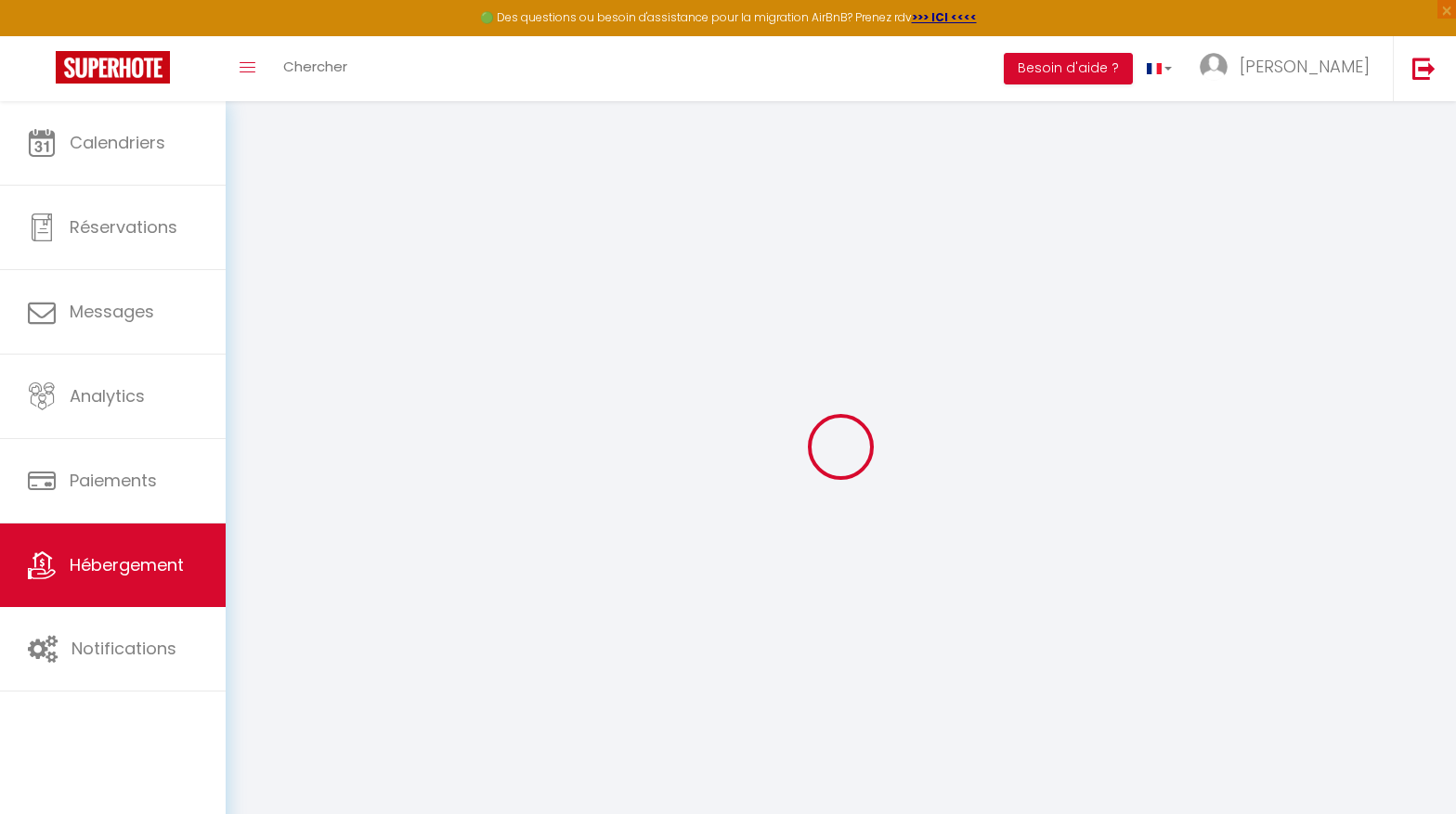
checkbox input "true"
checkbox input "false"
checkbox input "true"
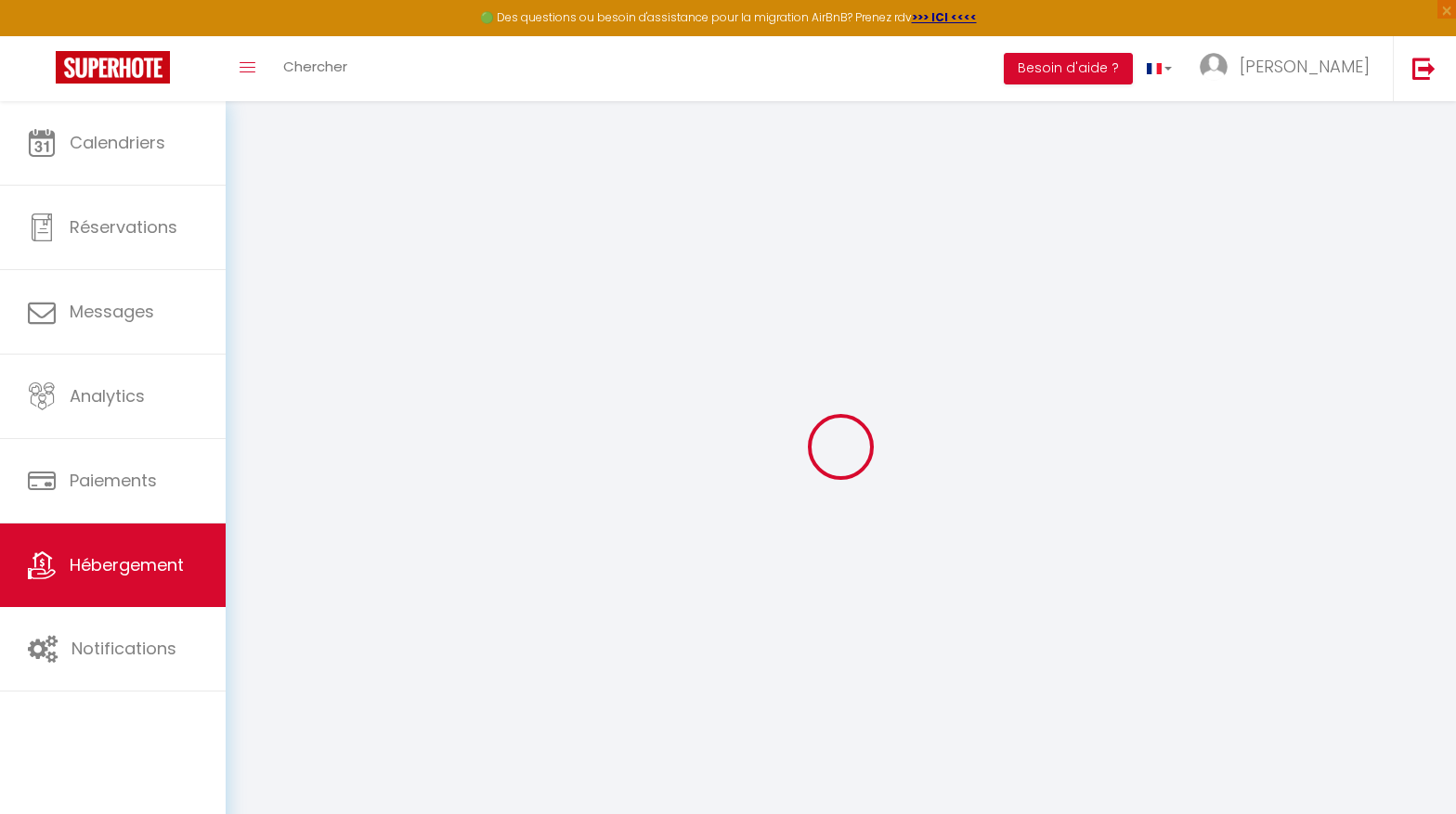
checkbox input "false"
checkbox input "true"
checkbox input "false"
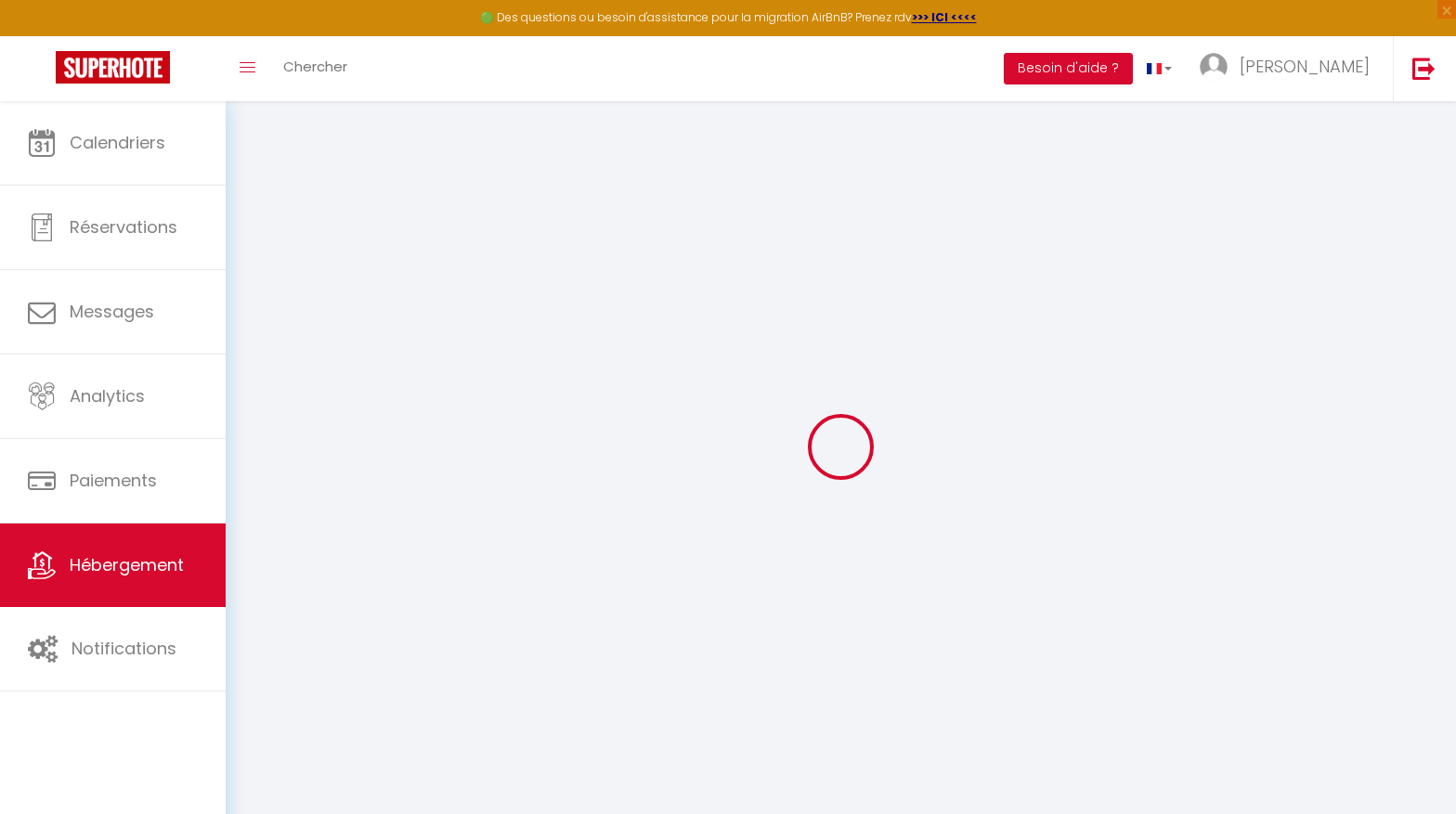
checkbox input "false"
checkbox input "true"
checkbox input "false"
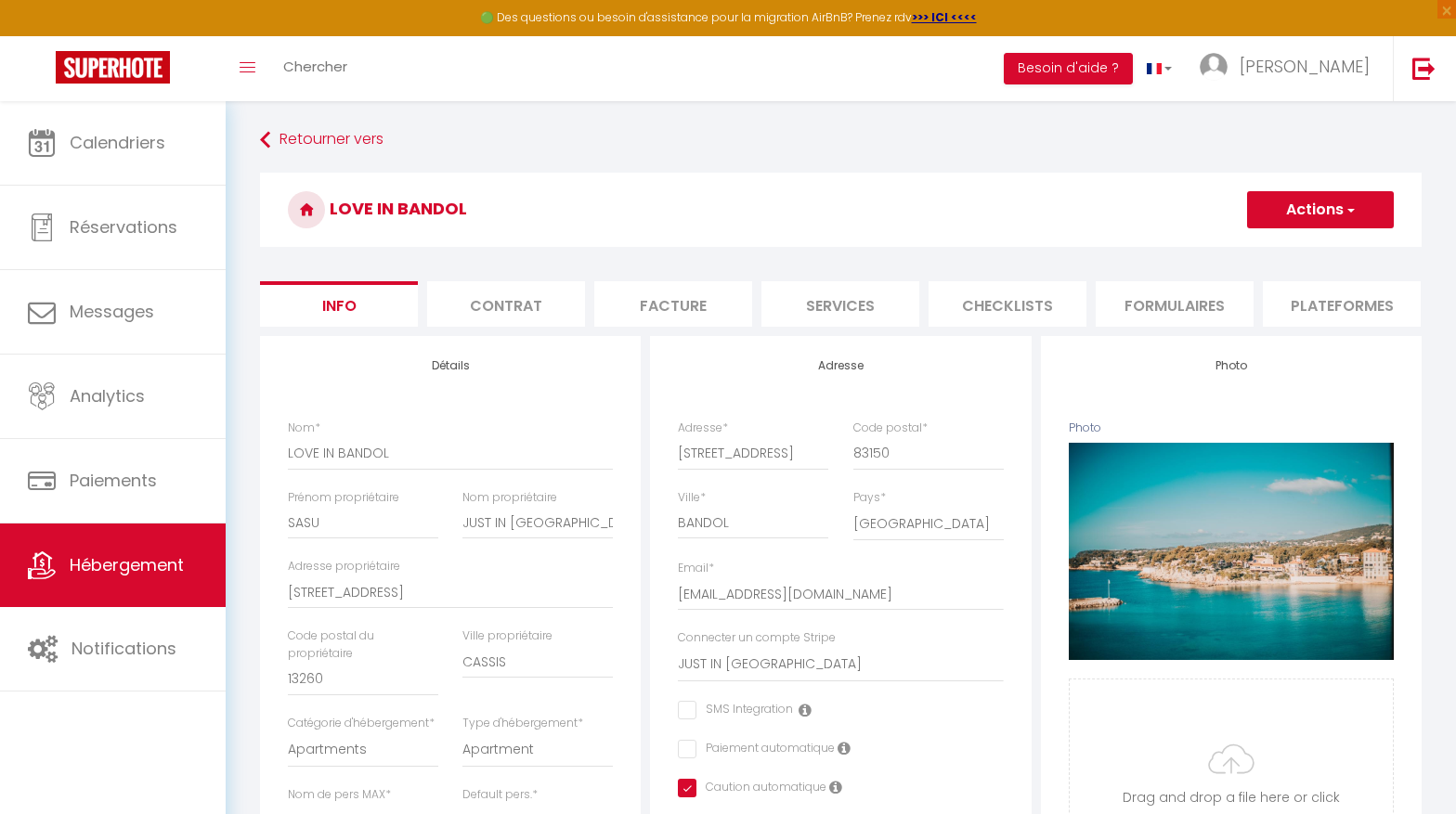
scroll to position [0, 510]
click at [1198, 304] on li "website" at bounding box center [1165, 304] width 157 height 46
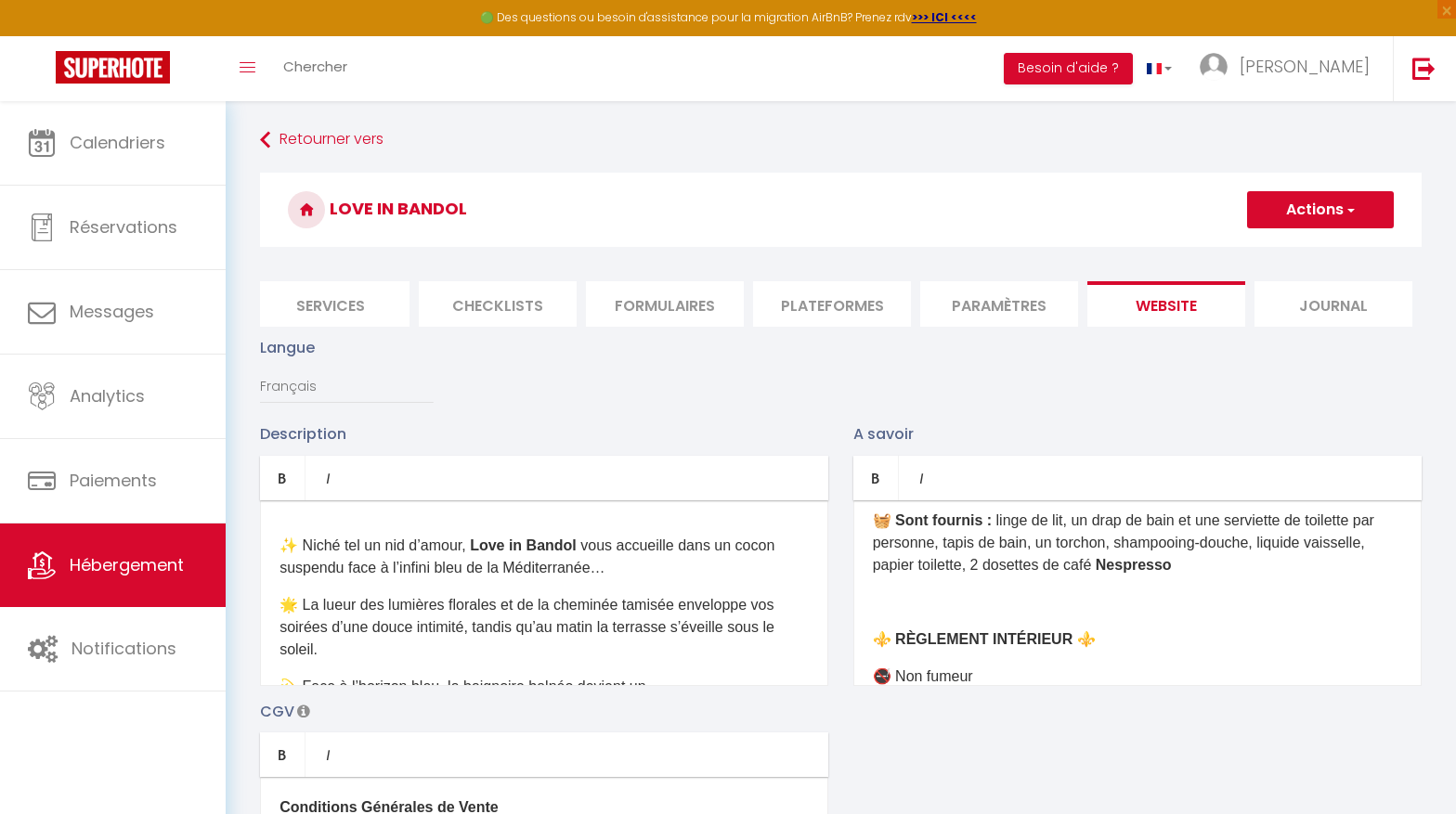
scroll to position [378, 0]
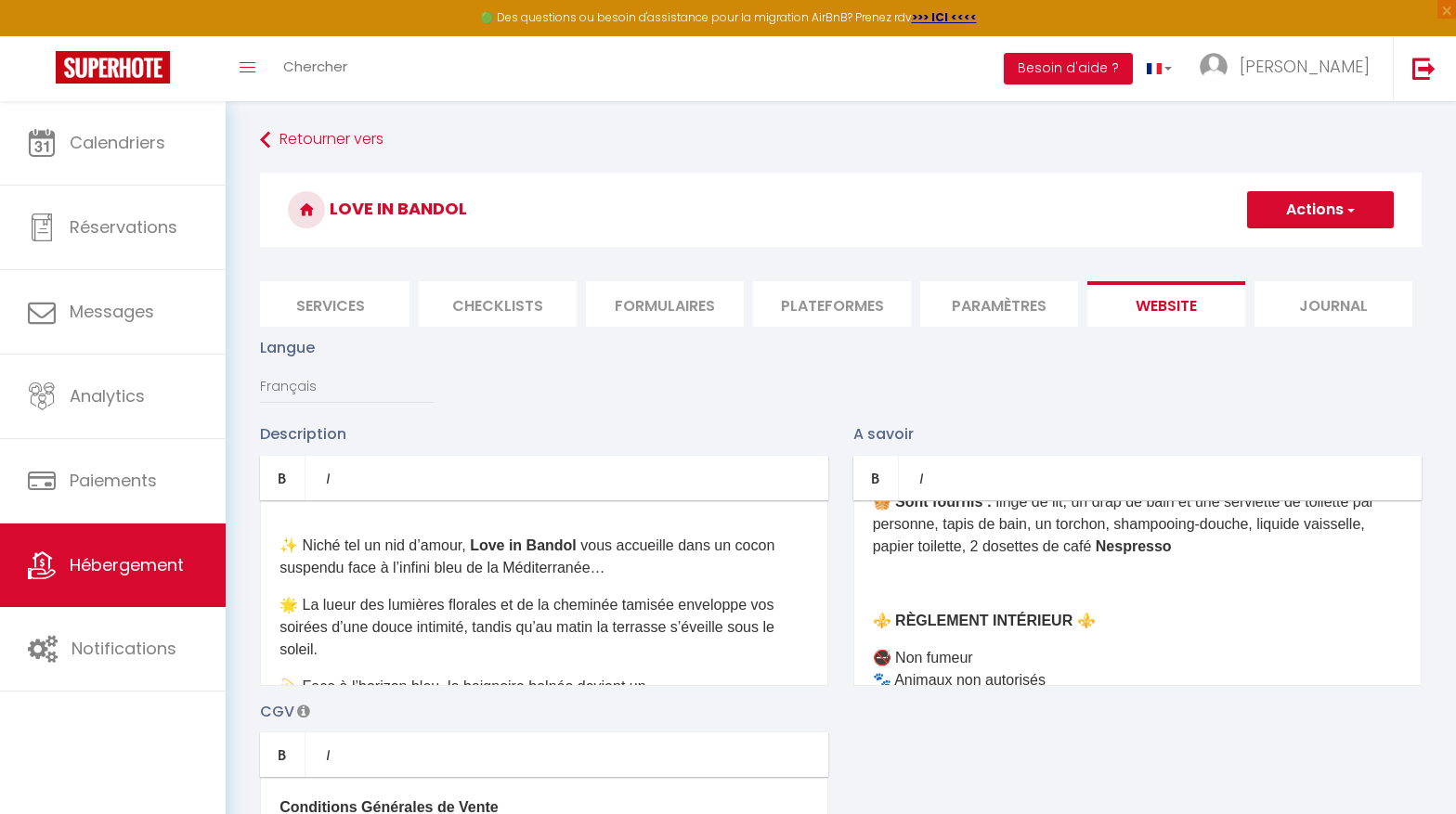
click at [1008, 573] on p "​" at bounding box center [1137, 584] width 529 height 22
click at [1312, 210] on button "Actions" at bounding box center [1320, 210] width 146 height 37
click at [1294, 253] on input "Enregistrer" at bounding box center [1300, 251] width 69 height 19
checkbox input "true"
checkbox input "false"
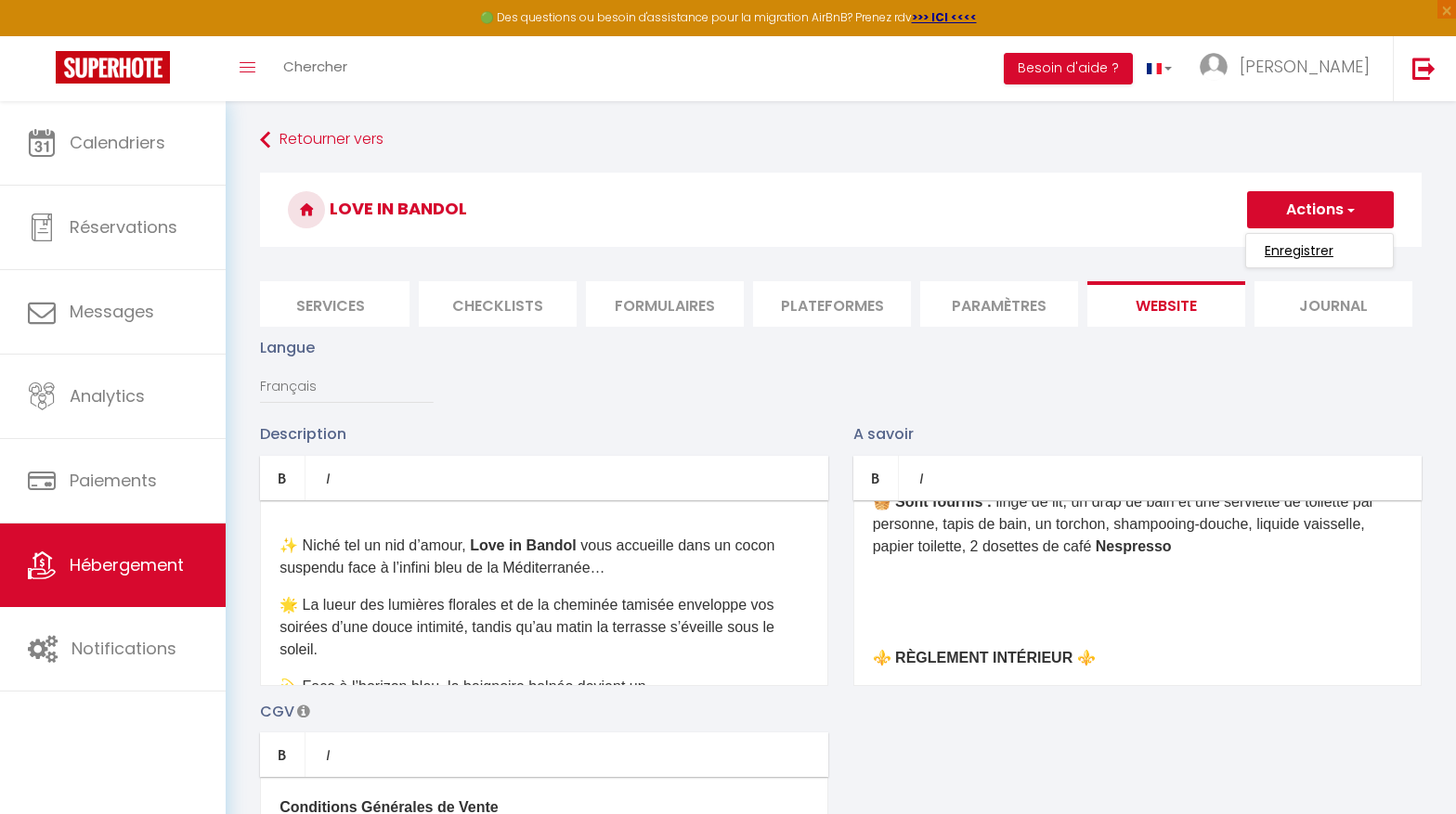
checkbox input "false"
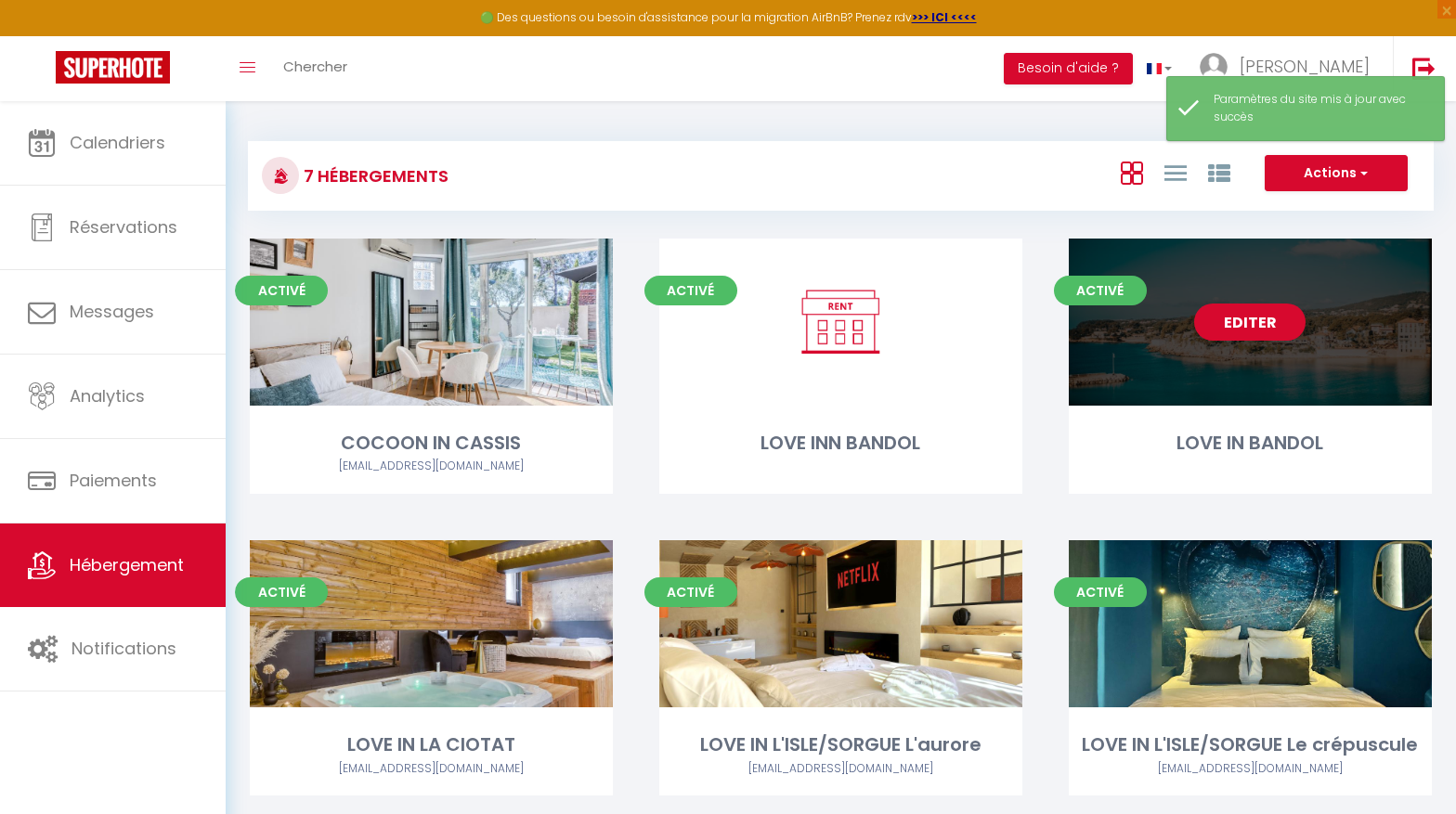
click at [1248, 327] on link "Editer" at bounding box center [1250, 322] width 112 height 37
select select "3"
select select "2"
select select "1"
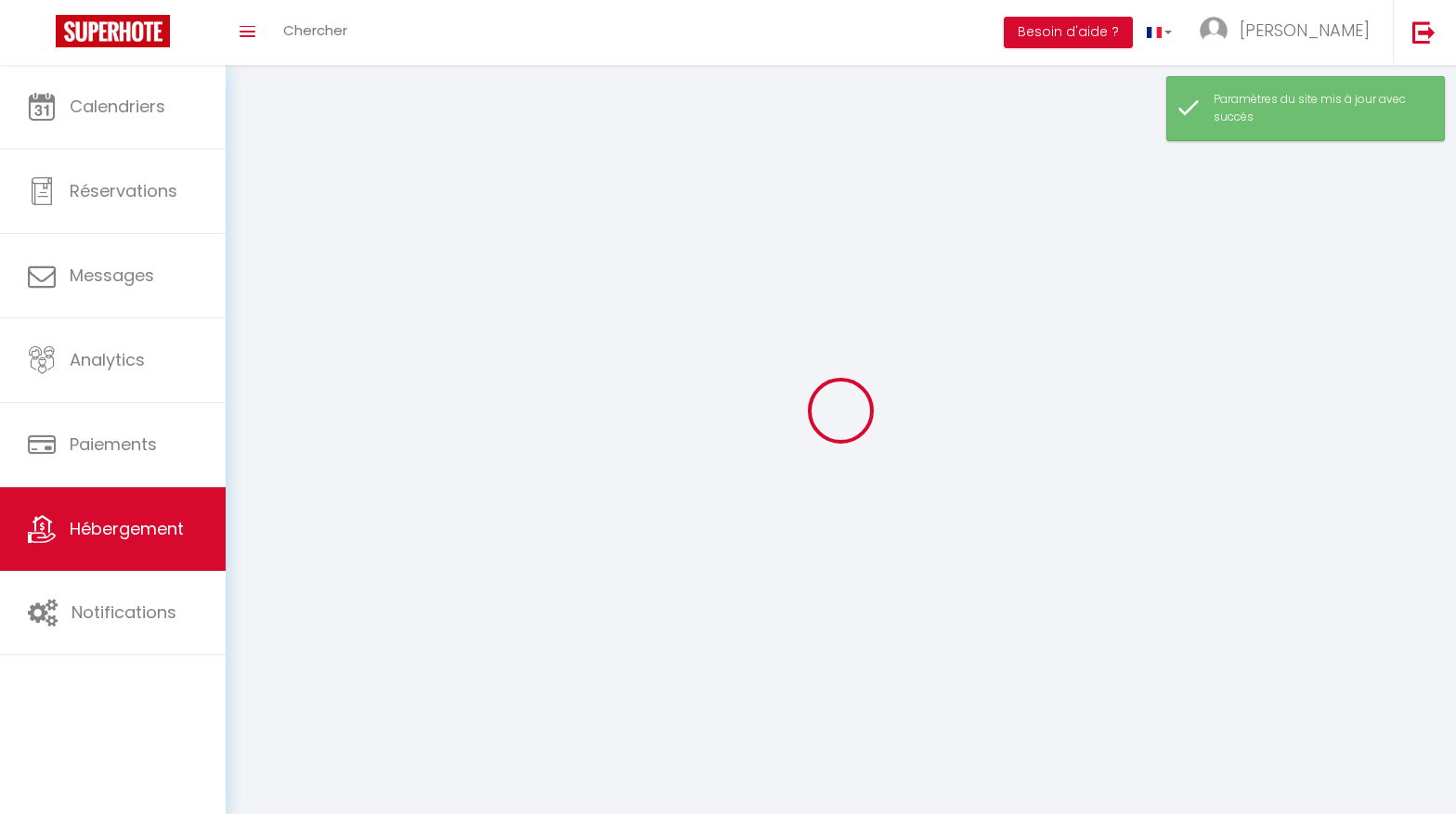
select select
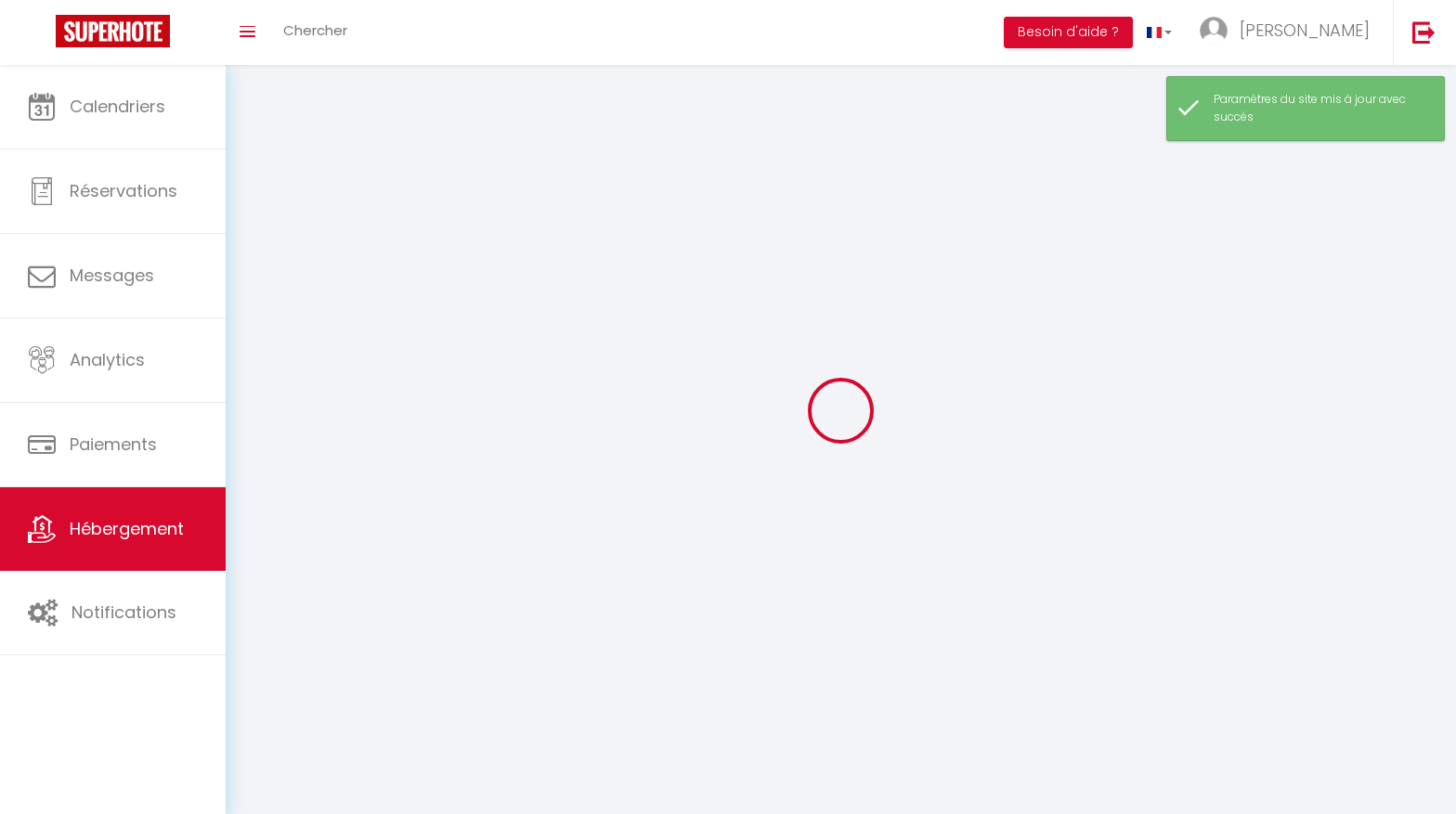
checkbox input "false"
select select
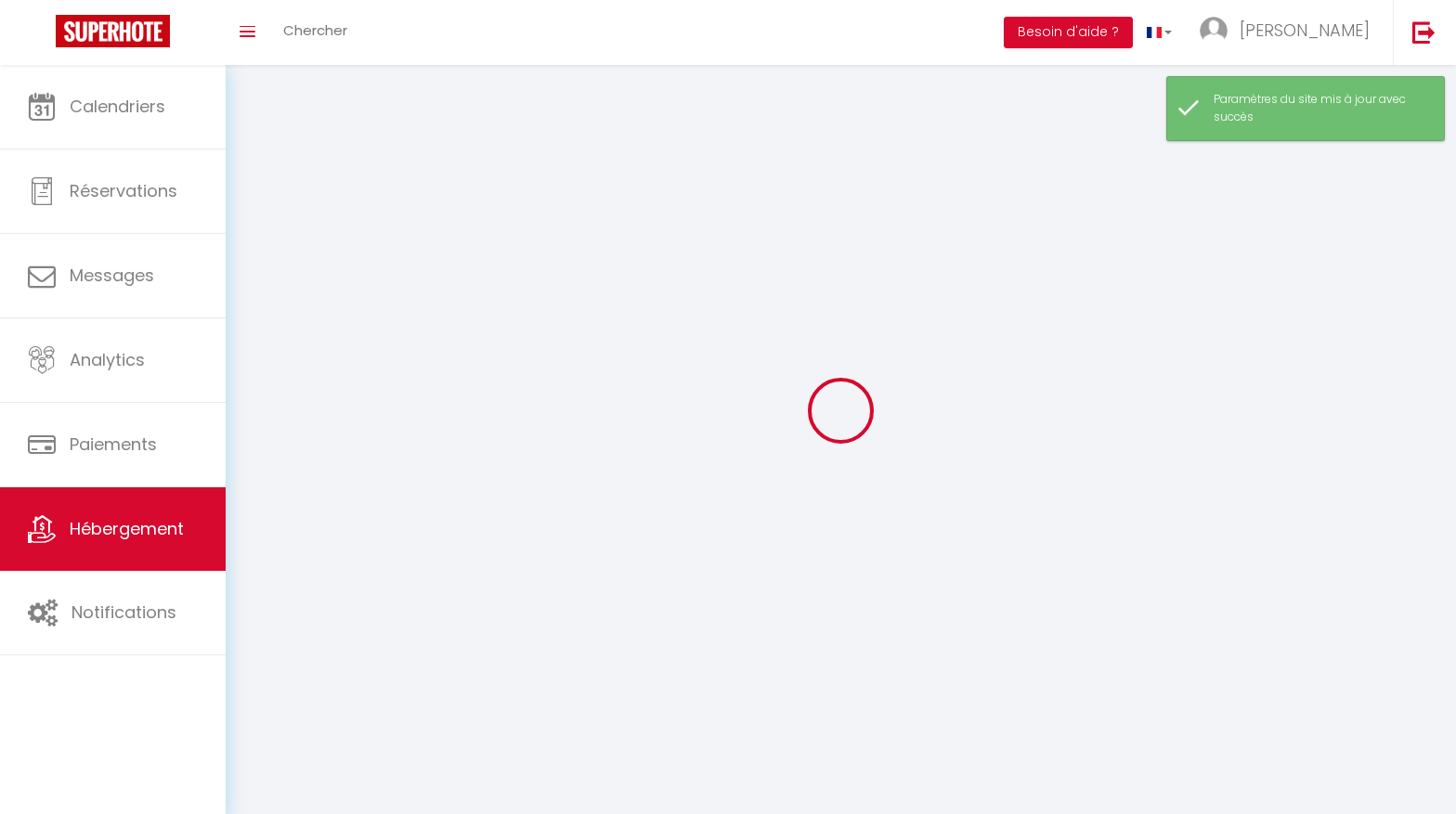
select select
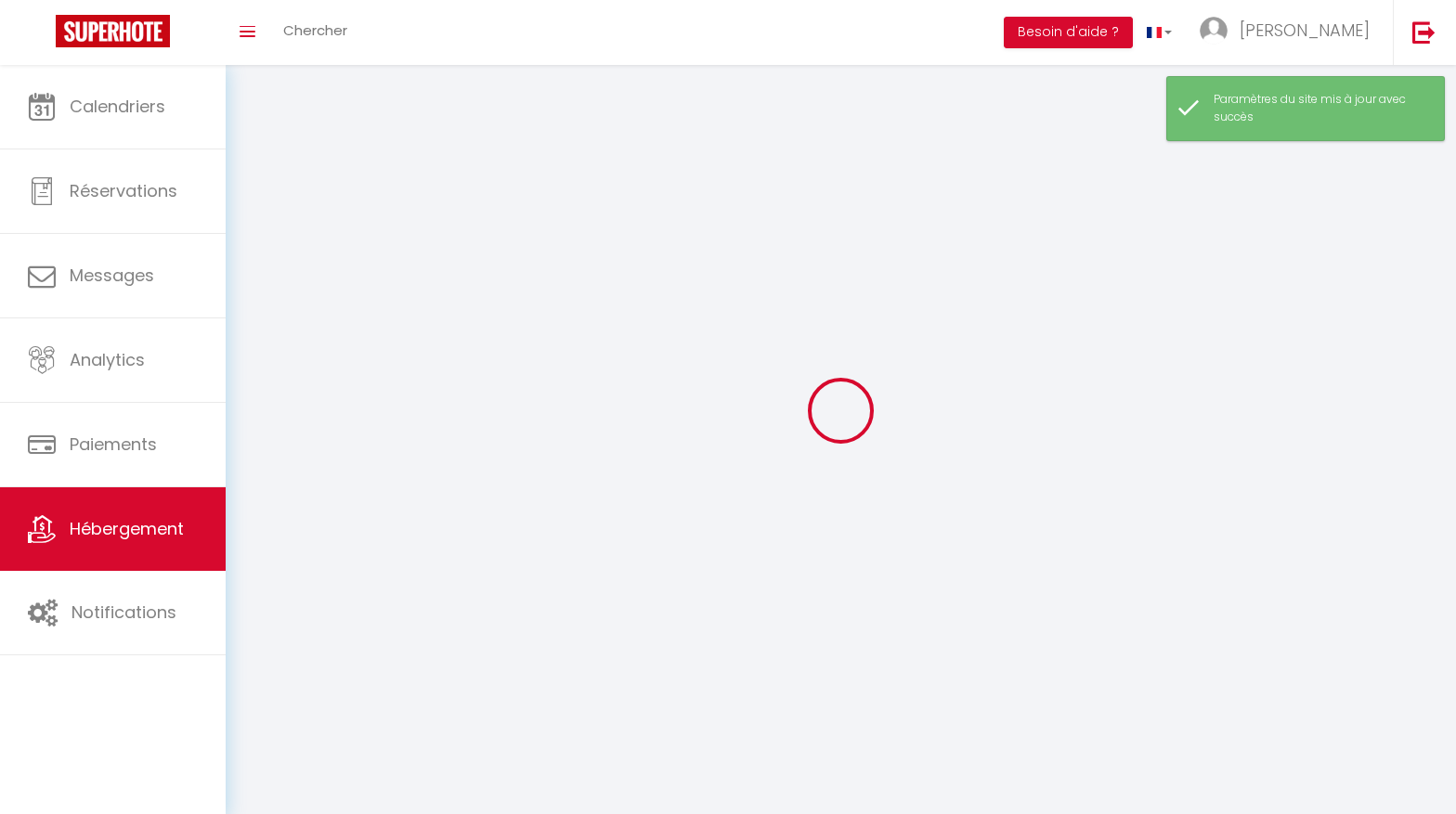
select select
checkbox input "false"
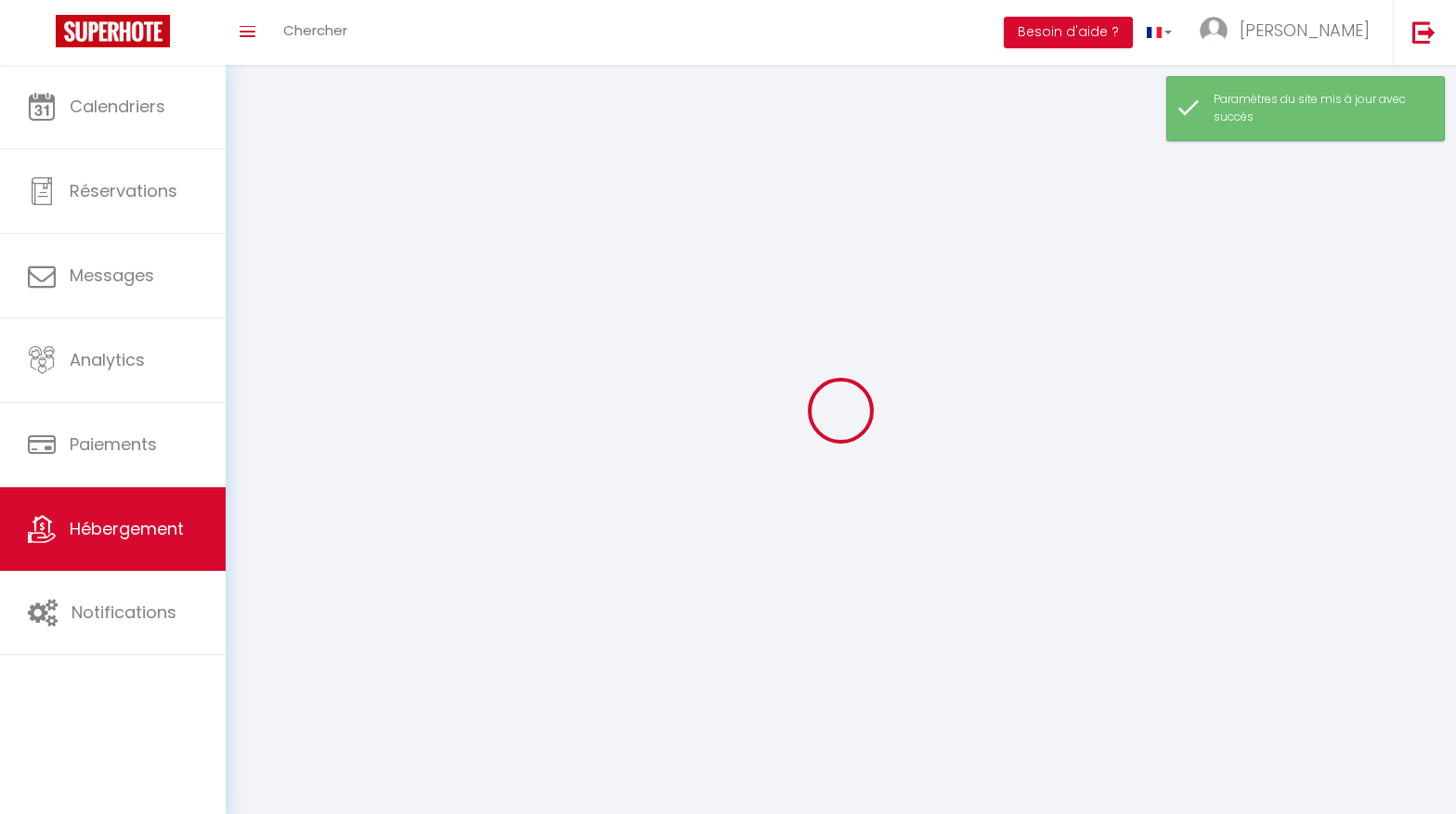
select select
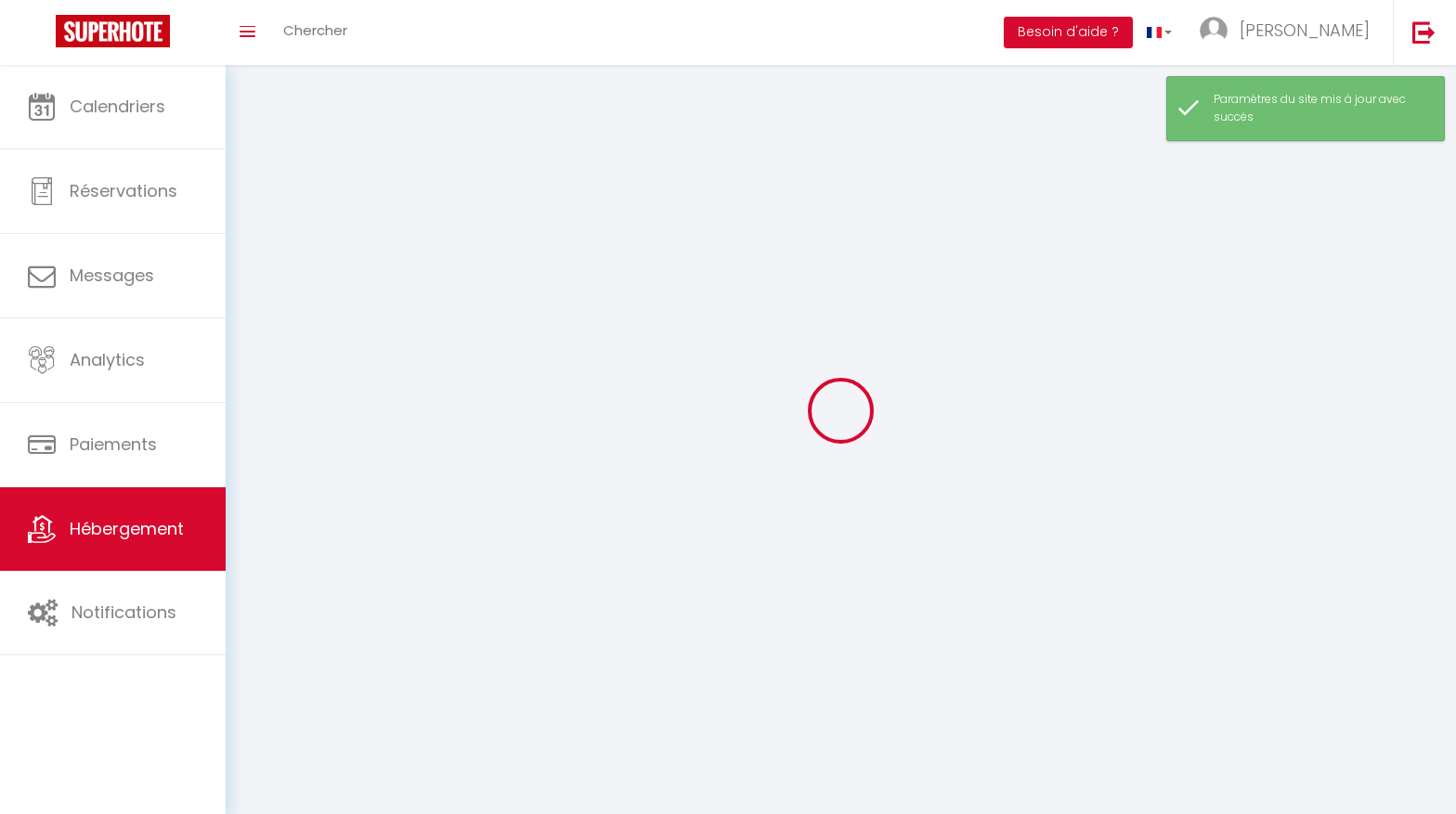
select select
checkbox input "false"
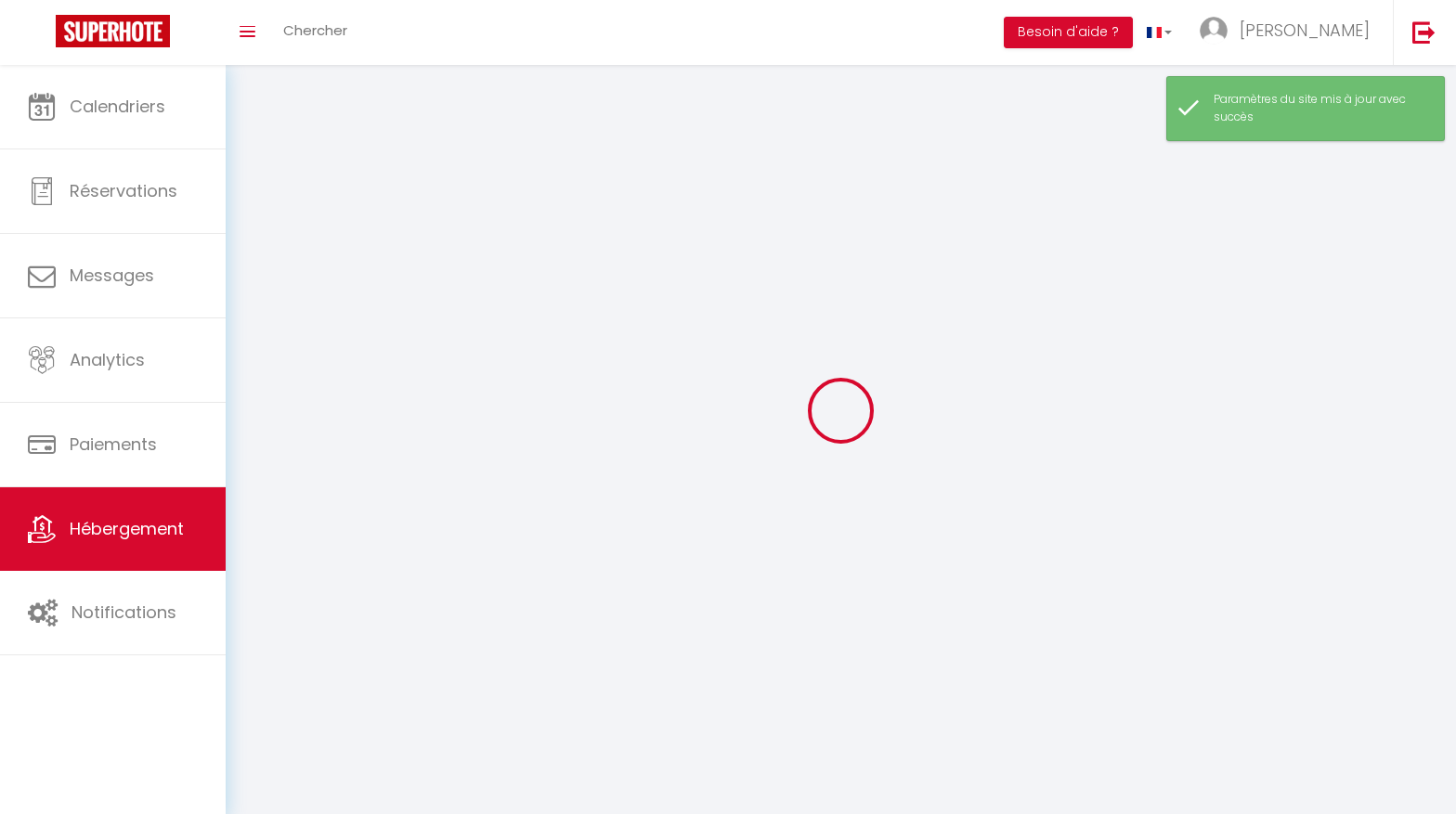
checkbox input "false"
select select
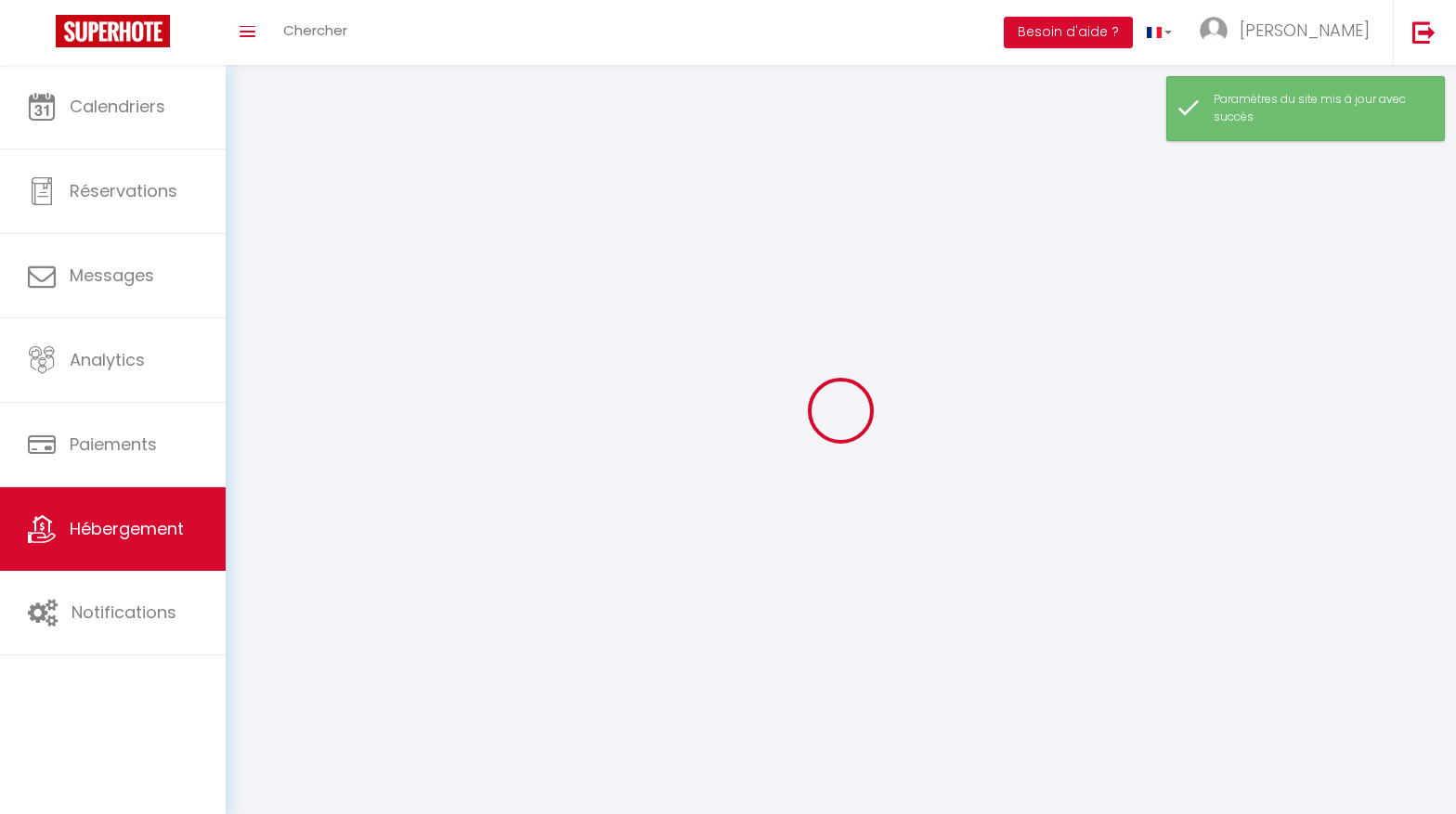
select select
checkbox input "false"
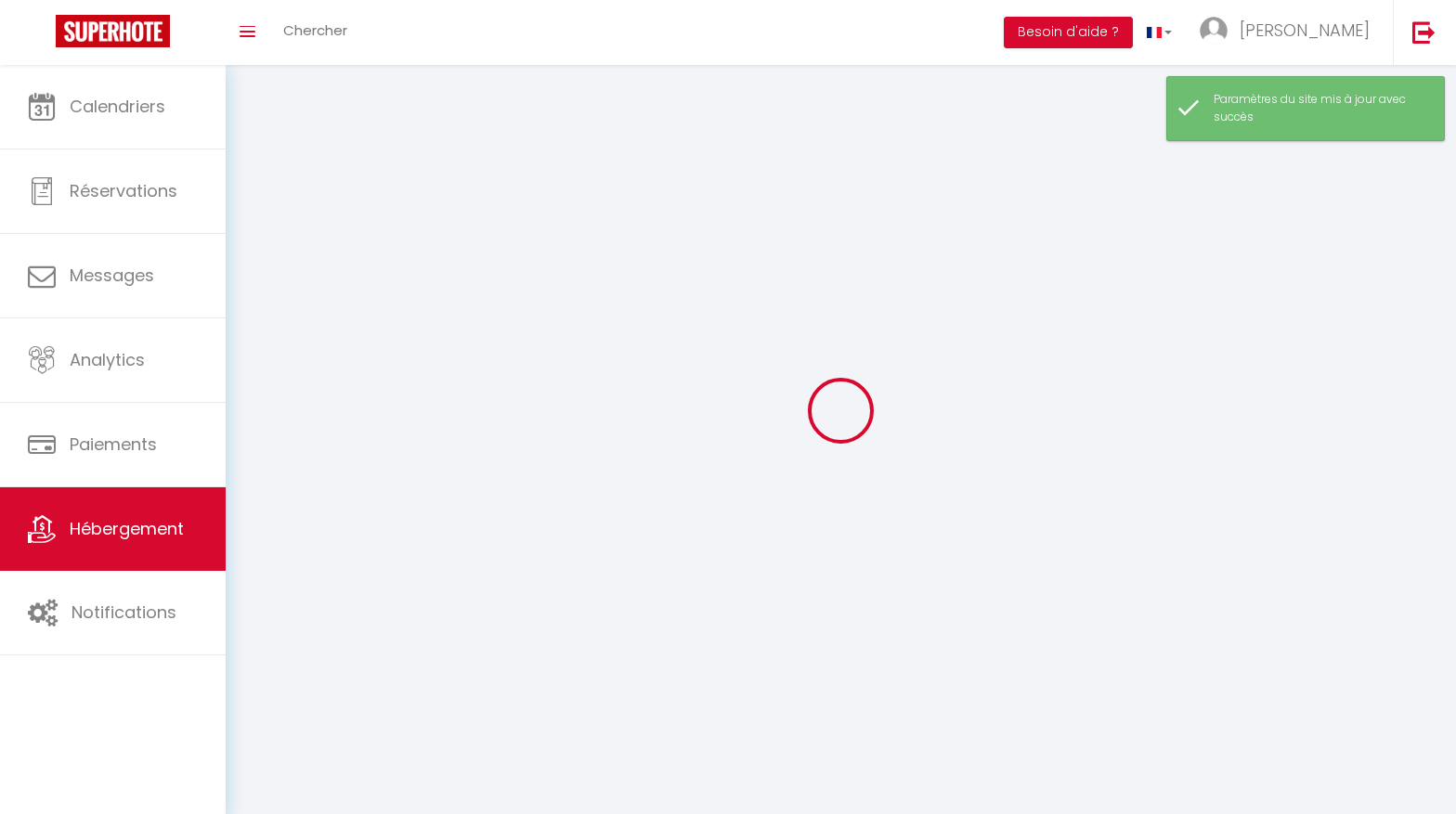
checkbox input "false"
select select
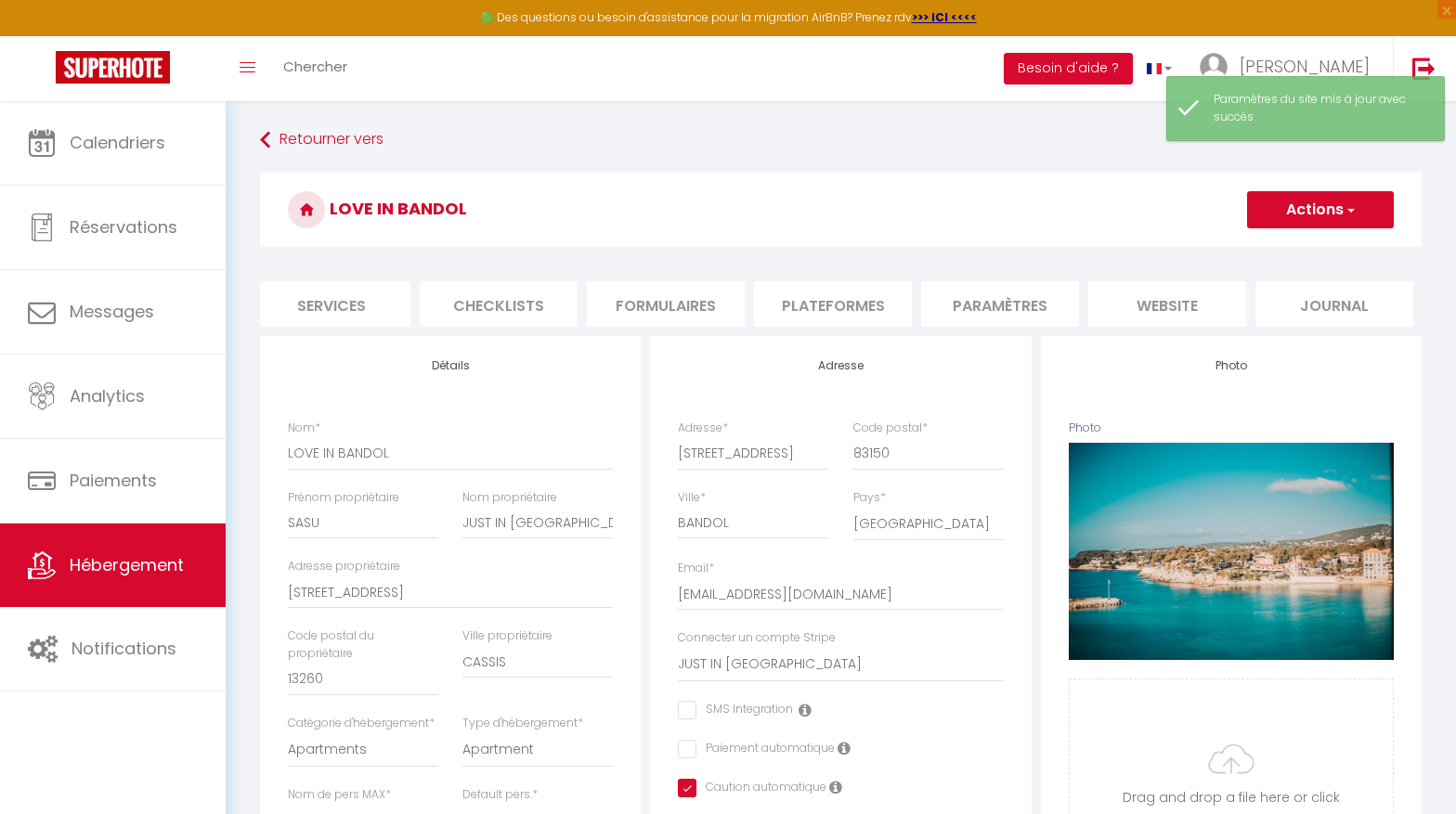
scroll to position [0, 510]
